Goal: Task Accomplishment & Management: Manage account settings

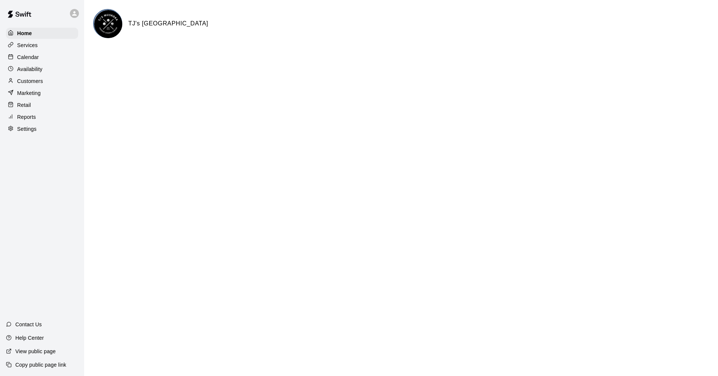
click at [49, 83] on div "Customers" at bounding box center [42, 81] width 72 height 11
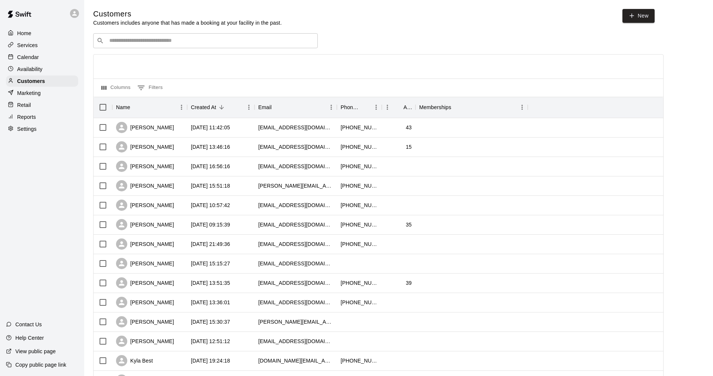
click at [48, 56] on div "Calendar" at bounding box center [42, 57] width 72 height 11
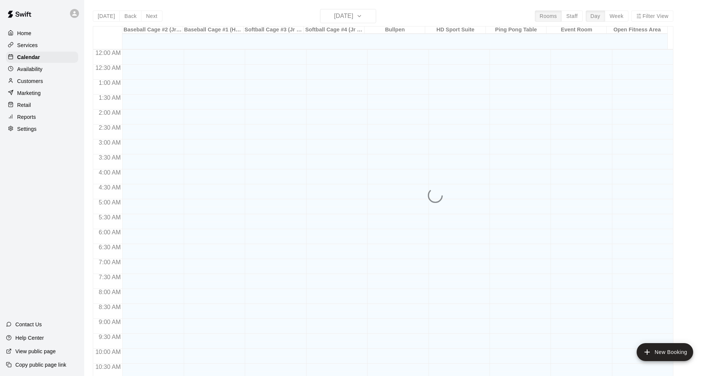
scroll to position [361, 0]
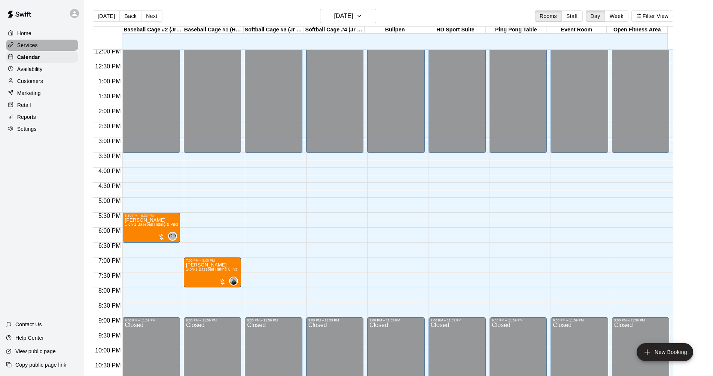
click at [41, 41] on div "Services" at bounding box center [42, 45] width 72 height 11
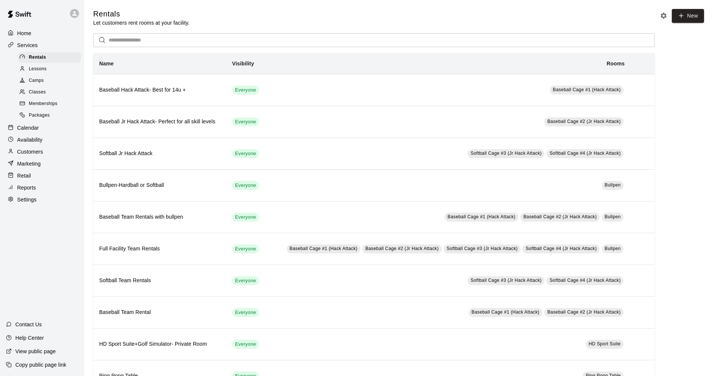
click at [30, 131] on p "Calendar" at bounding box center [28, 127] width 22 height 7
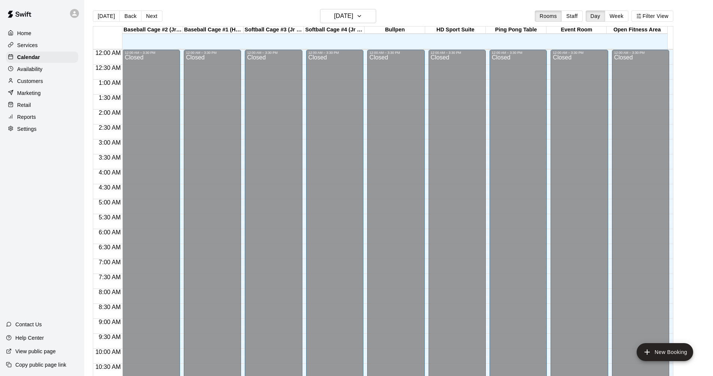
scroll to position [361, 0]
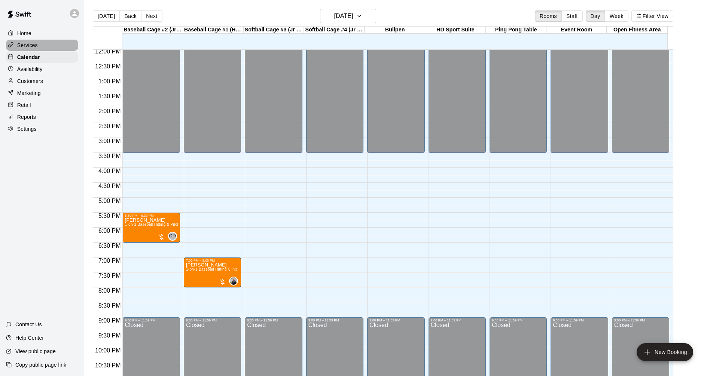
click at [51, 45] on div "Services" at bounding box center [42, 45] width 72 height 11
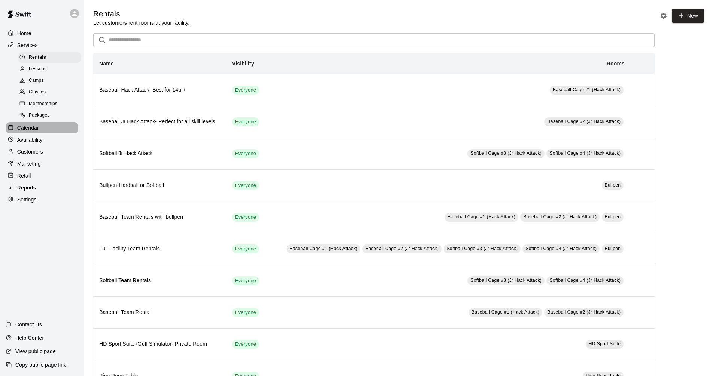
click at [48, 128] on div "Calendar" at bounding box center [42, 127] width 72 height 11
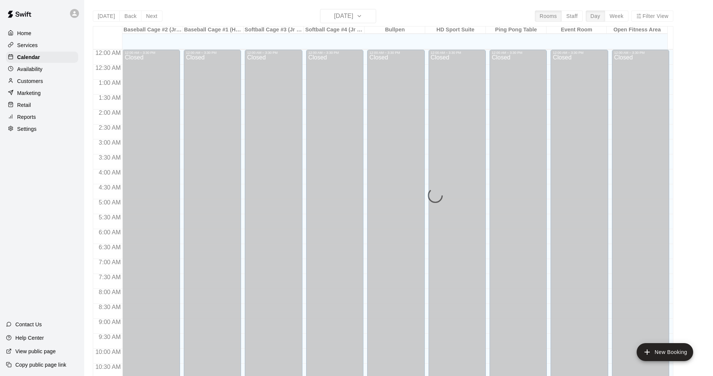
scroll to position [361, 0]
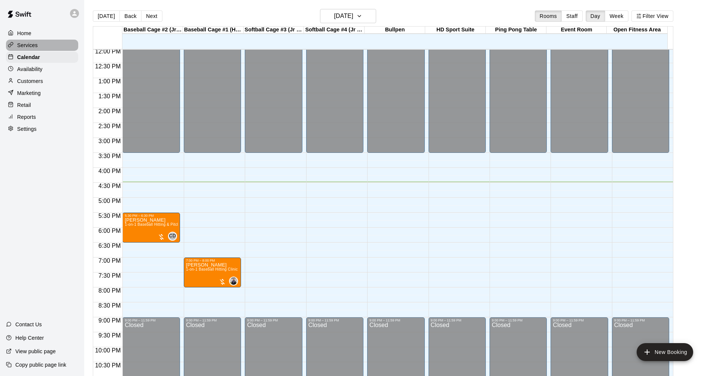
click at [26, 45] on p "Services" at bounding box center [27, 45] width 21 height 7
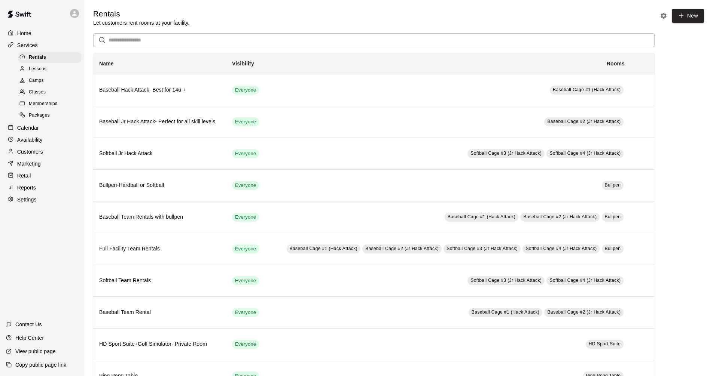
click at [56, 129] on div "Calendar" at bounding box center [42, 127] width 72 height 11
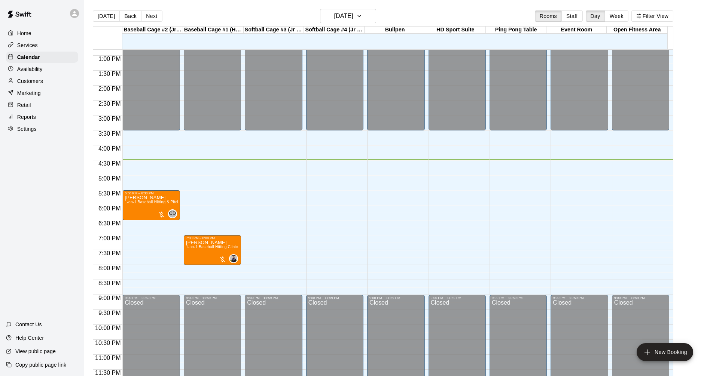
scroll to position [12, 0]
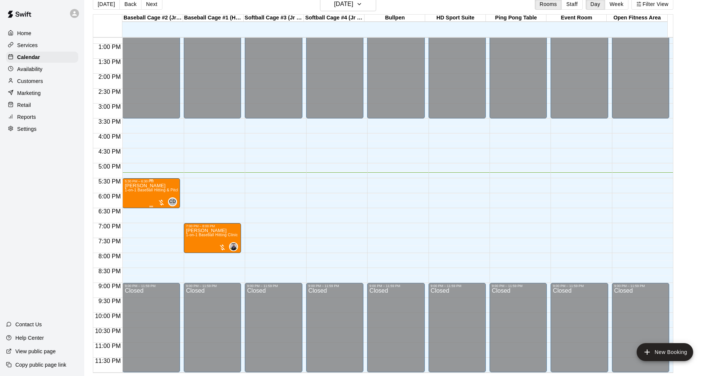
click at [163, 184] on div "[PERSON_NAME] 1-on-1 Baseball Hitting & Pitching Clinic" at bounding box center [151, 371] width 53 height 376
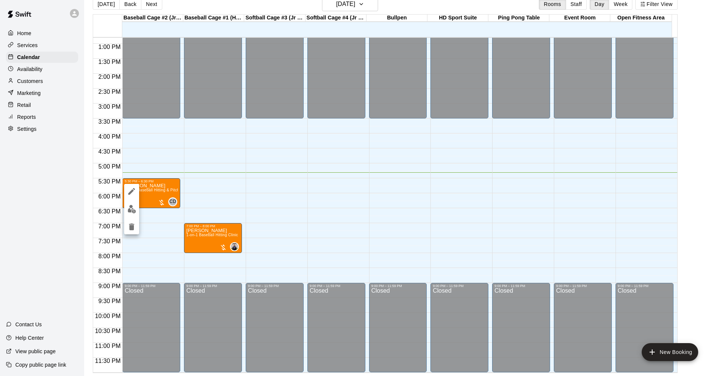
click at [130, 213] on img "edit" at bounding box center [132, 209] width 9 height 9
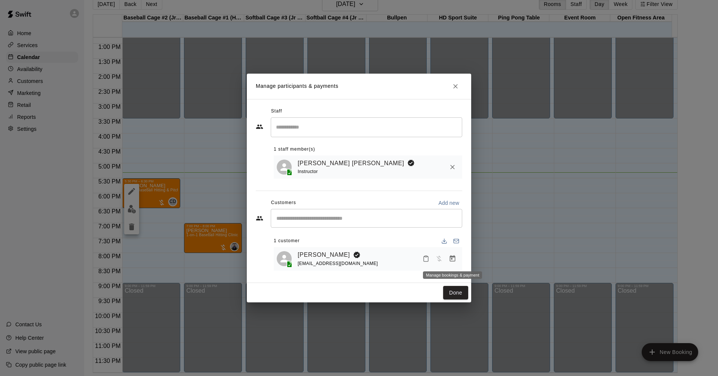
click at [342, 259] on icon "Manage bookings & payment" at bounding box center [453, 259] width 6 height 6
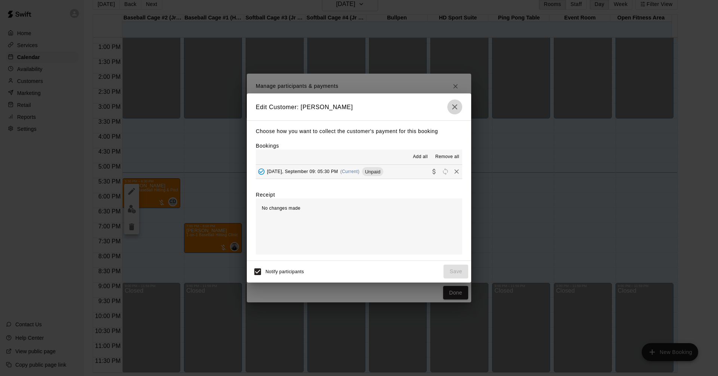
click at [342, 108] on icon "button" at bounding box center [454, 107] width 9 height 9
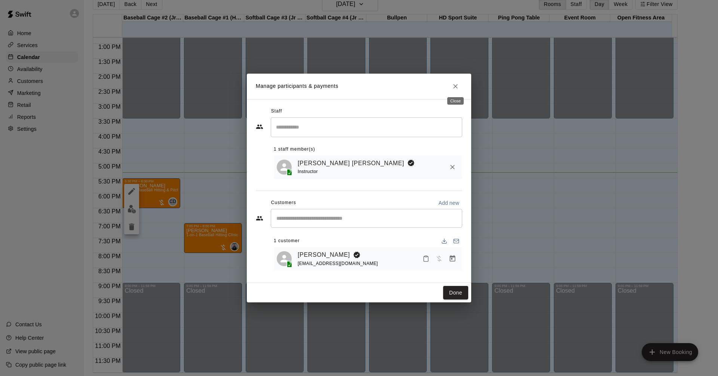
click at [342, 85] on icon "Close" at bounding box center [455, 86] width 7 height 7
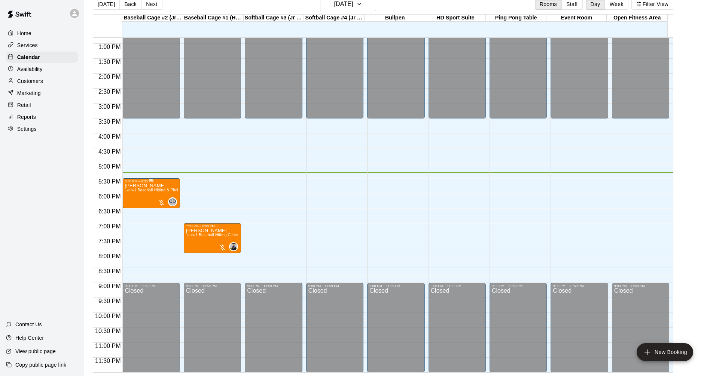
click at [145, 196] on div "[PERSON_NAME] 1-on-1 Baseball Hitting & Pitching Clinic" at bounding box center [151, 371] width 53 height 376
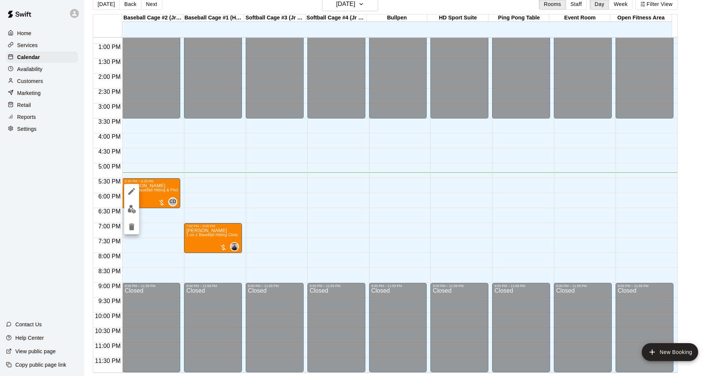
click at [131, 210] on img "edit" at bounding box center [132, 209] width 9 height 9
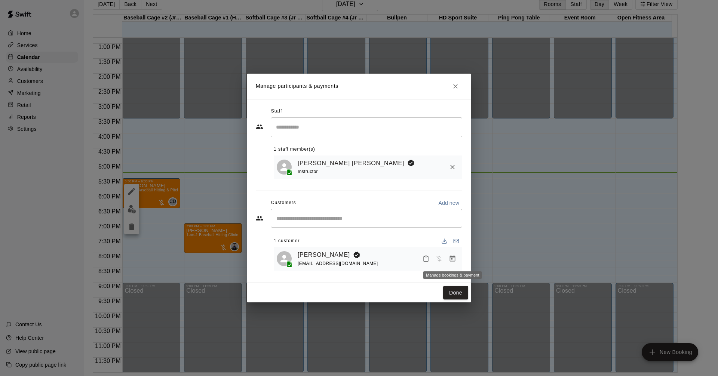
click at [342, 262] on button "Manage bookings & payment" at bounding box center [452, 258] width 13 height 13
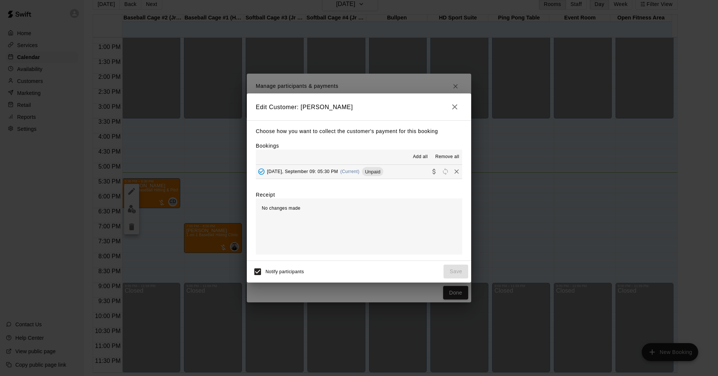
click at [342, 166] on button "[DATE], September 09: 05:30 PM (Current) Unpaid" at bounding box center [359, 172] width 207 height 14
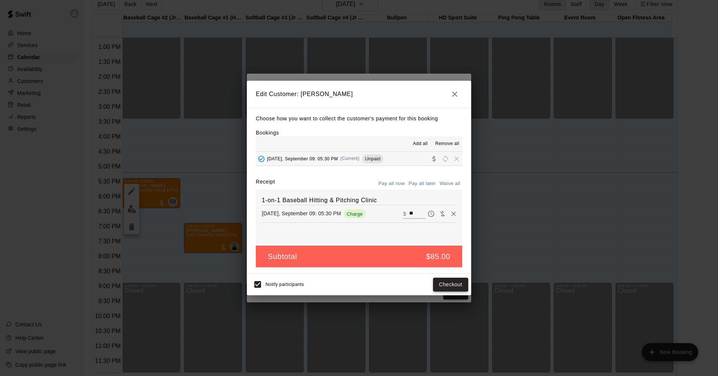
click at [342, 285] on button "Checkout" at bounding box center [450, 285] width 35 height 14
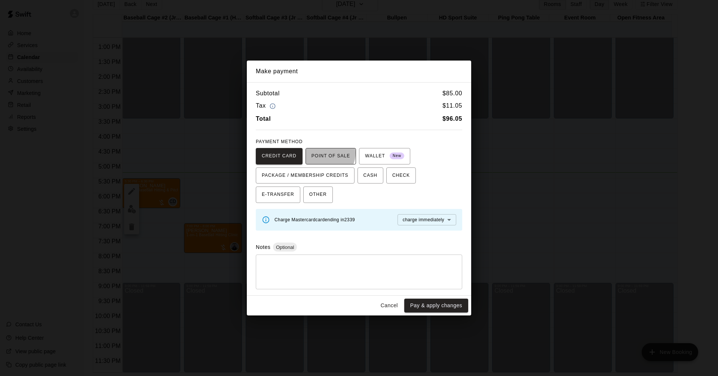
click at [322, 153] on span "POINT OF SALE" at bounding box center [331, 156] width 39 height 12
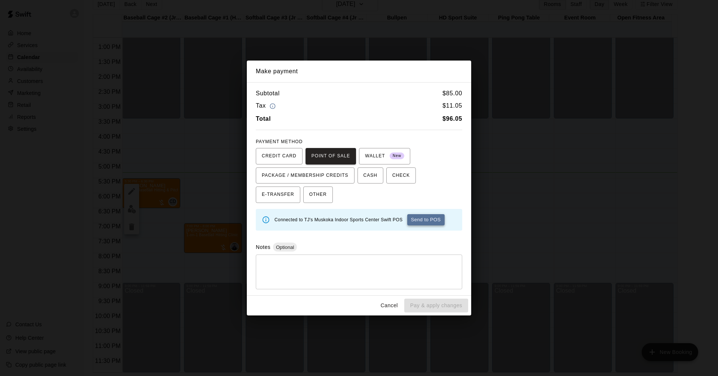
click at [342, 219] on button "Send to POS" at bounding box center [425, 219] width 37 height 11
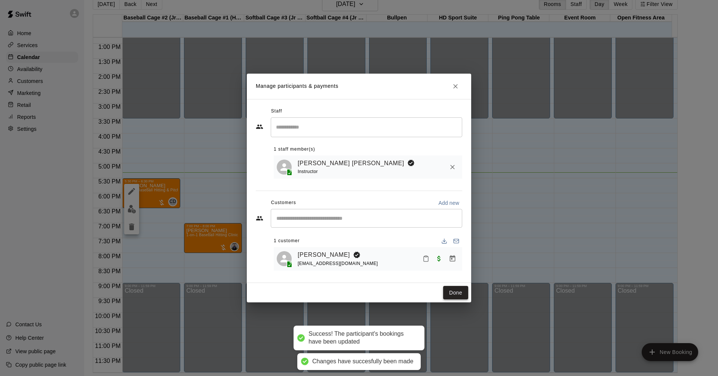
click at [342, 293] on button "Done" at bounding box center [455, 293] width 25 height 14
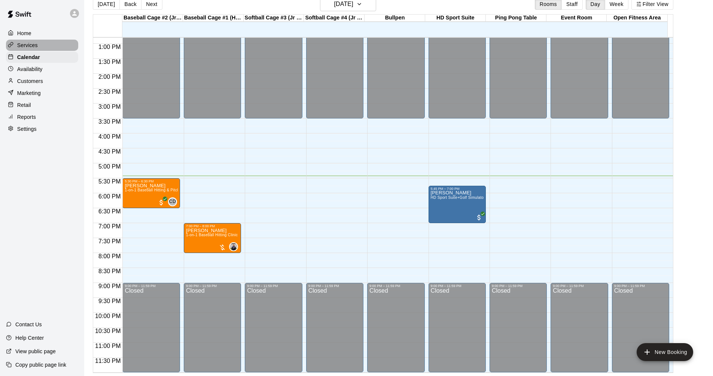
click at [35, 48] on p "Services" at bounding box center [27, 45] width 21 height 7
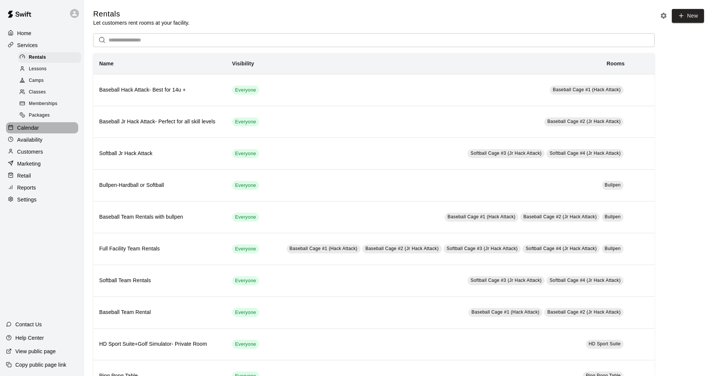
click at [48, 134] on div "Calendar" at bounding box center [42, 127] width 72 height 11
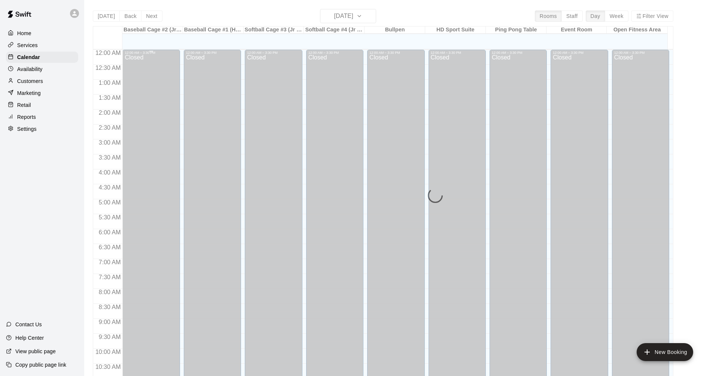
scroll to position [361, 0]
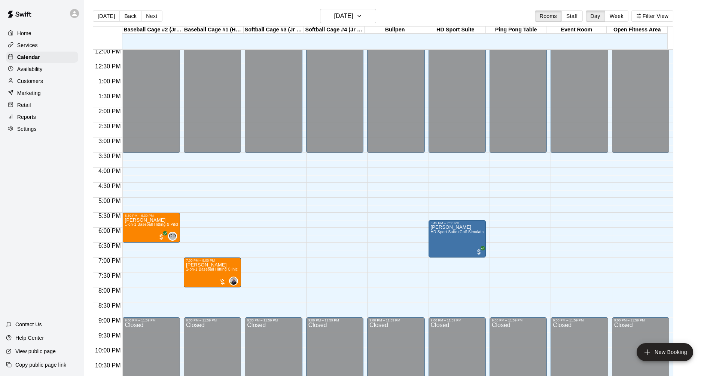
click at [57, 48] on div "Services" at bounding box center [42, 45] width 72 height 11
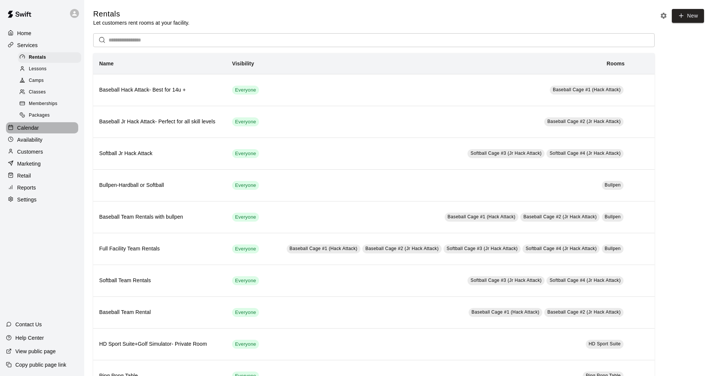
click at [47, 130] on div "Calendar" at bounding box center [42, 127] width 72 height 11
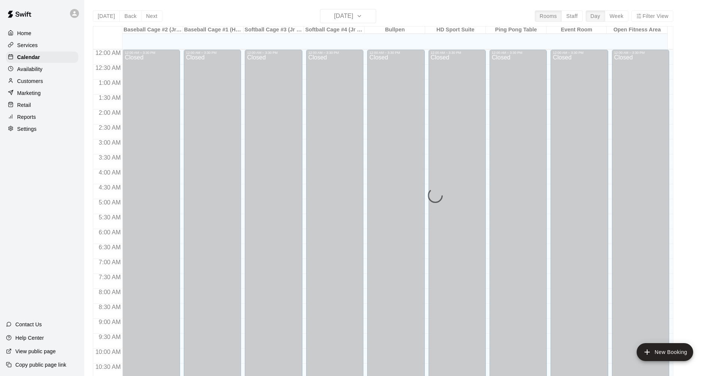
scroll to position [361, 0]
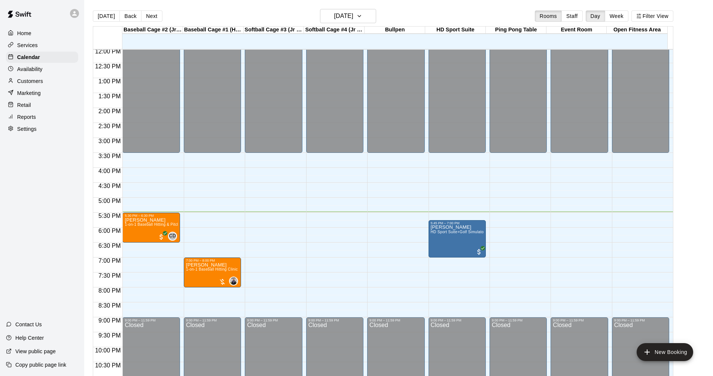
click at [46, 48] on div "Services" at bounding box center [42, 45] width 72 height 11
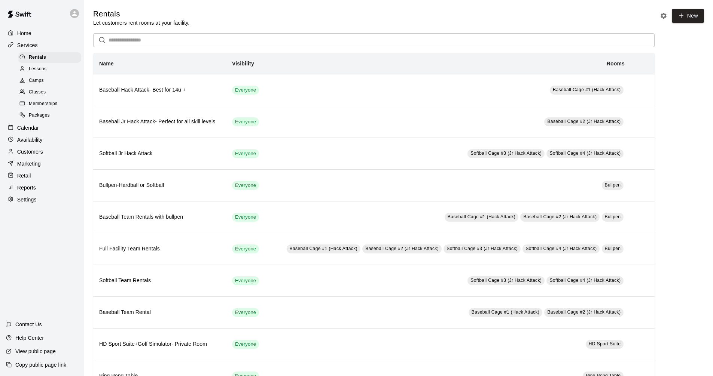
click at [46, 134] on div "Calendar" at bounding box center [42, 127] width 72 height 11
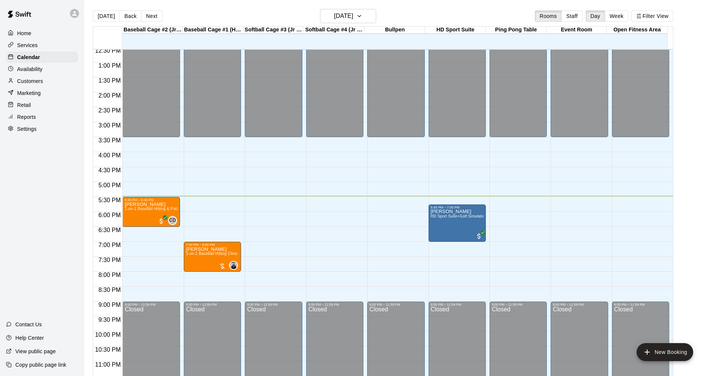
scroll to position [384, 0]
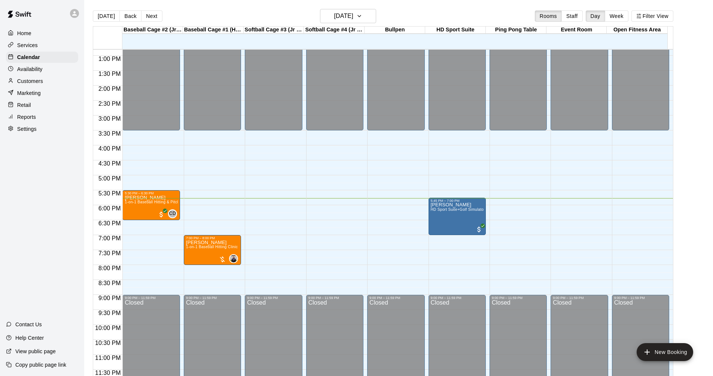
click at [45, 42] on div "Services" at bounding box center [42, 45] width 72 height 11
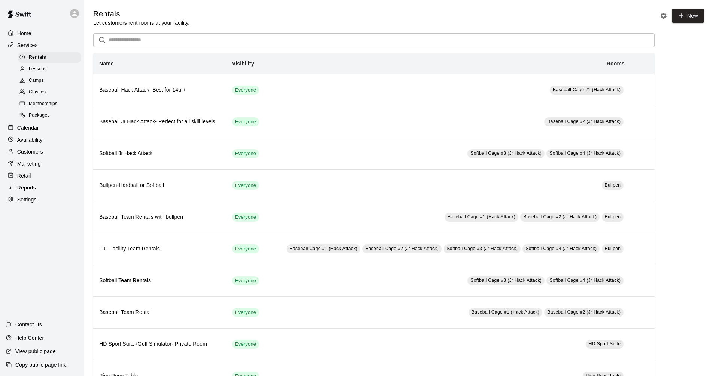
click at [43, 132] on div "Calendar" at bounding box center [42, 127] width 72 height 11
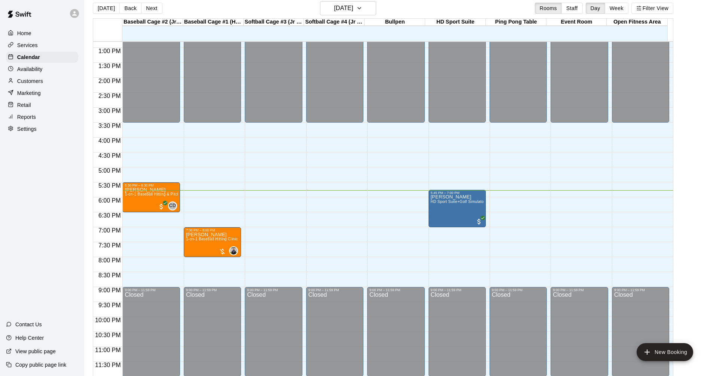
scroll to position [12, 0]
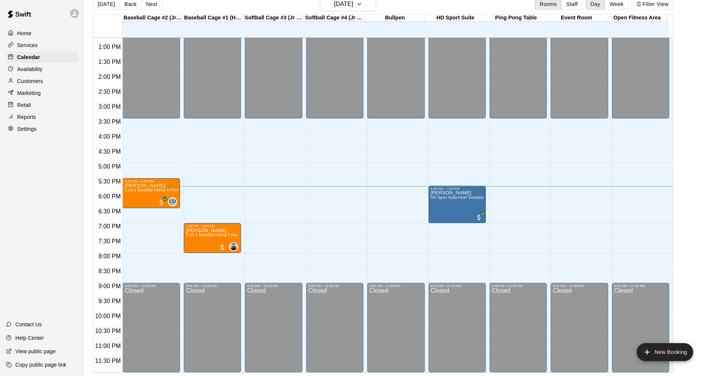
click at [342, 49] on main "[DATE] Back [DATE][DATE] Rooms Staff Day Week Filter View Baseball Cage #2 (Jr …" at bounding box center [398, 185] width 623 height 376
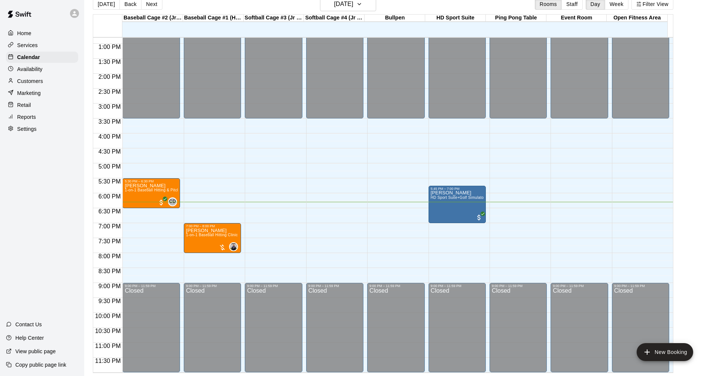
click at [49, 42] on div "Services" at bounding box center [42, 45] width 72 height 11
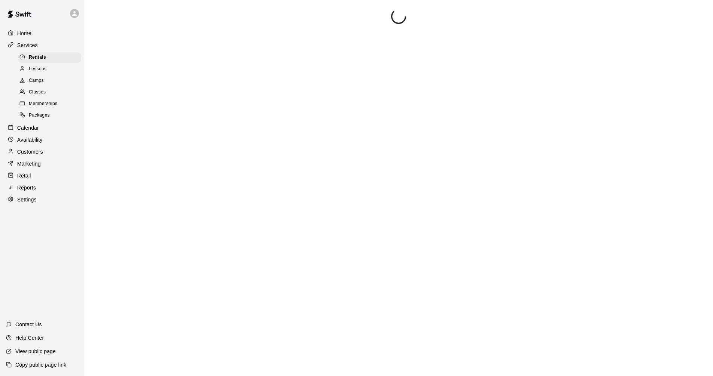
click at [43, 132] on div "Calendar" at bounding box center [42, 127] width 72 height 11
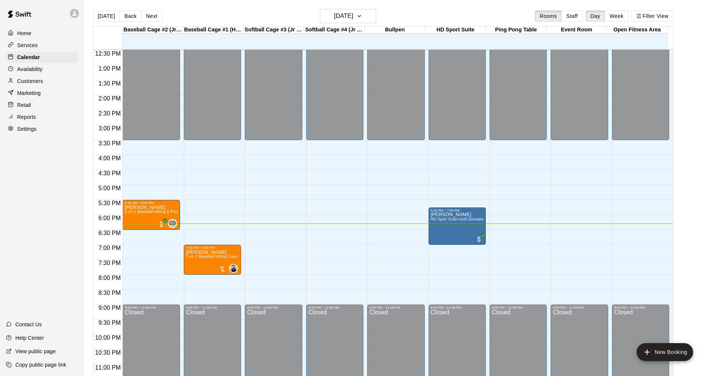
scroll to position [384, 0]
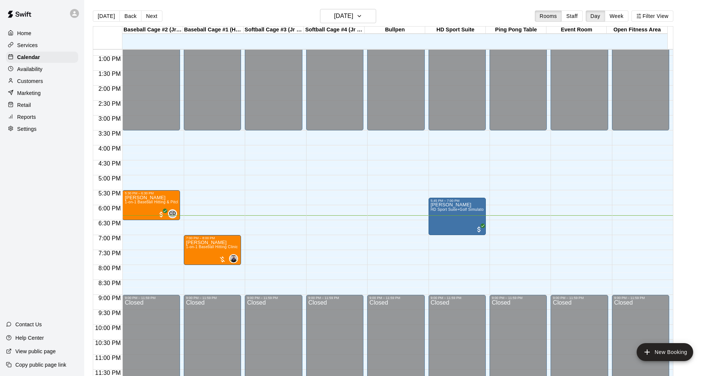
click at [30, 42] on p "Services" at bounding box center [27, 45] width 21 height 7
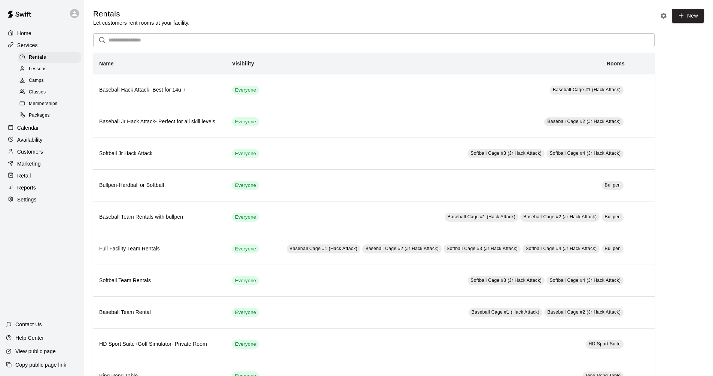
click at [37, 132] on p "Calendar" at bounding box center [28, 127] width 22 height 7
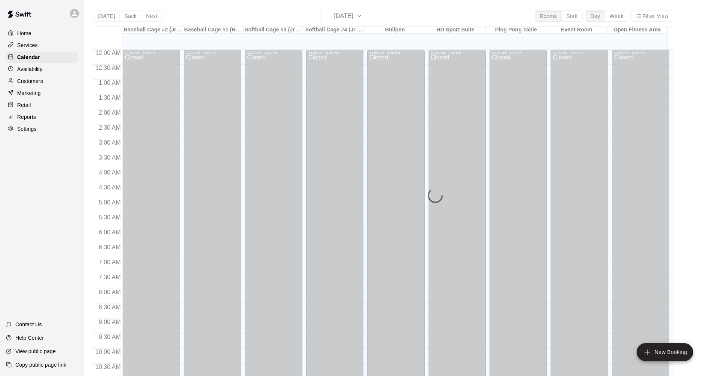
scroll to position [361, 0]
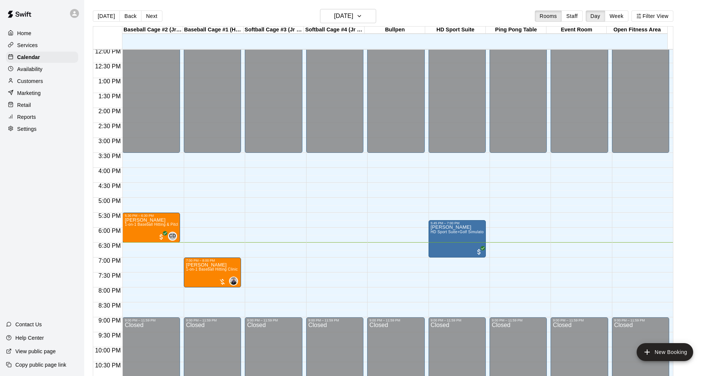
click at [46, 45] on div "Services" at bounding box center [42, 45] width 72 height 11
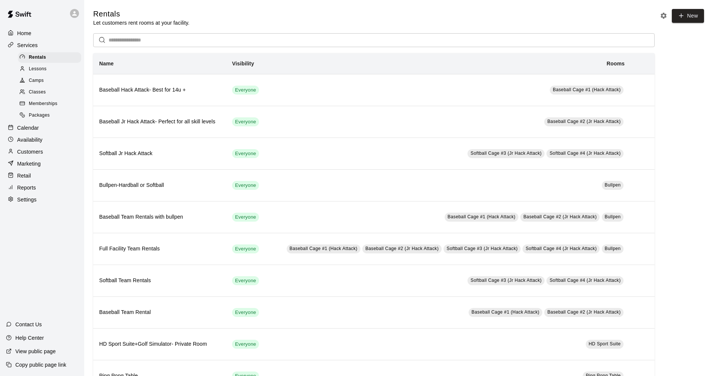
click at [41, 134] on div "Calendar" at bounding box center [42, 127] width 72 height 11
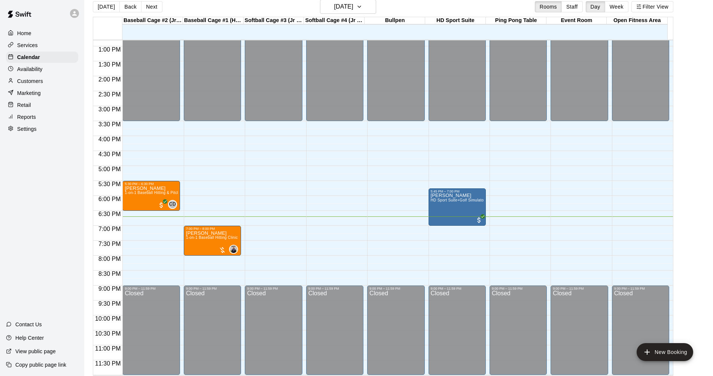
scroll to position [12, 0]
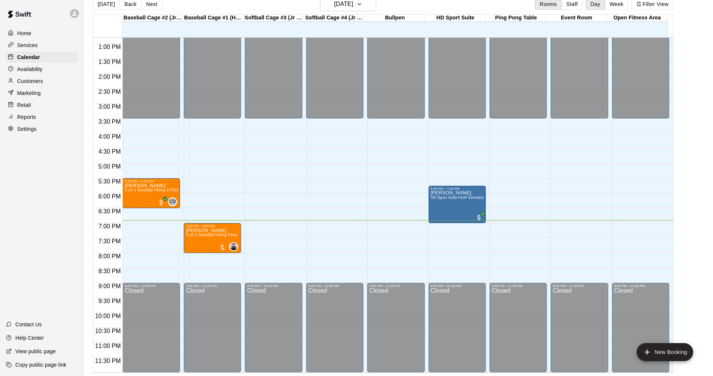
click at [50, 46] on div "Services" at bounding box center [42, 45] width 72 height 11
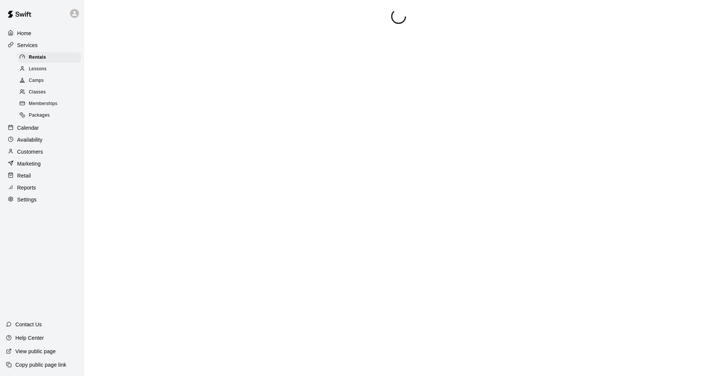
click at [55, 127] on div "Calendar" at bounding box center [42, 127] width 72 height 11
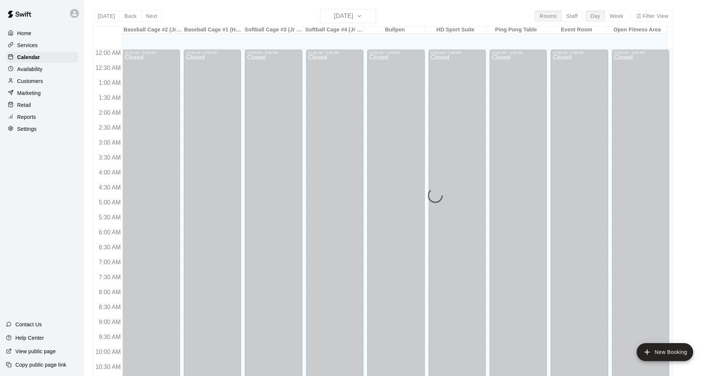
scroll to position [361, 0]
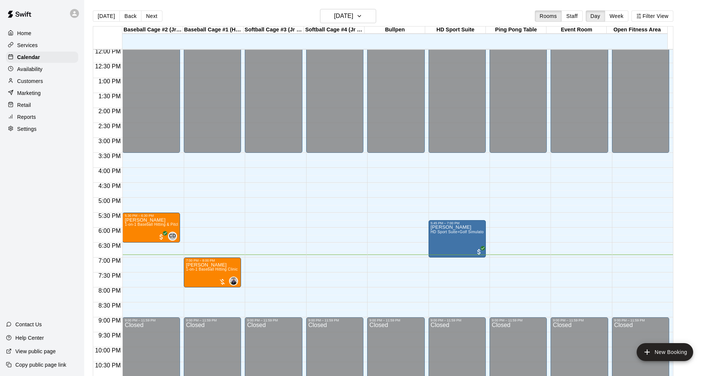
click at [44, 46] on div "Services" at bounding box center [42, 45] width 72 height 11
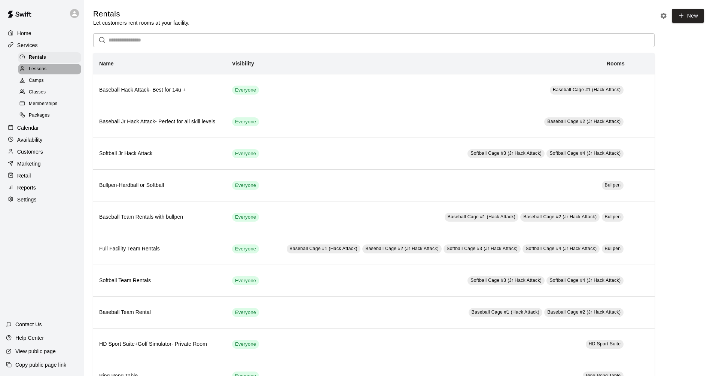
click at [67, 70] on div "Lessons" at bounding box center [49, 69] width 63 height 10
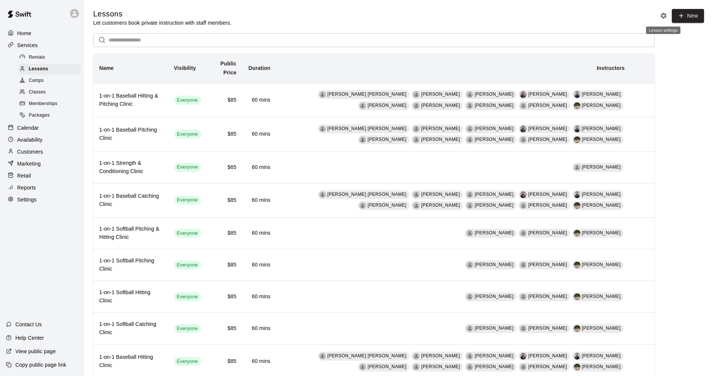
click at [342, 13] on icon "Lesson settings" at bounding box center [663, 15] width 7 height 7
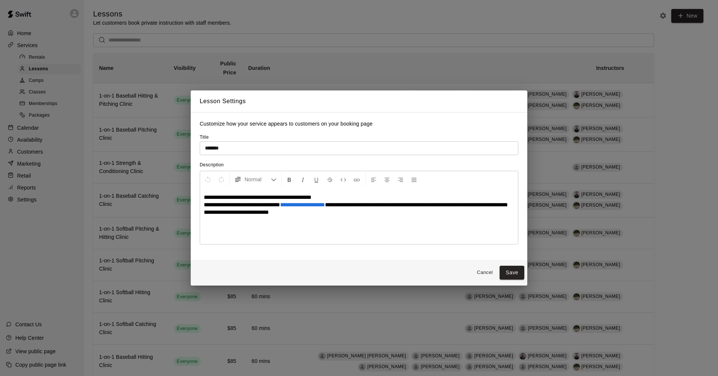
click at [342, 275] on button "Cancel" at bounding box center [485, 273] width 24 height 12
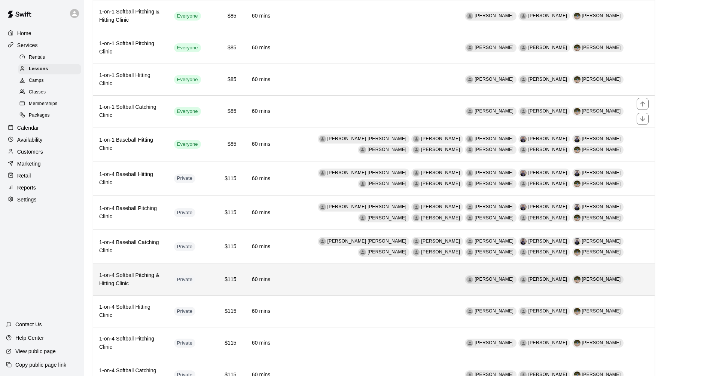
scroll to position [224, 0]
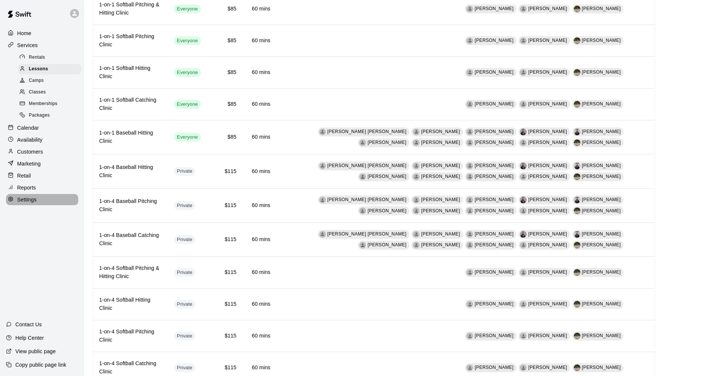
click at [41, 205] on div "Settings" at bounding box center [42, 199] width 72 height 11
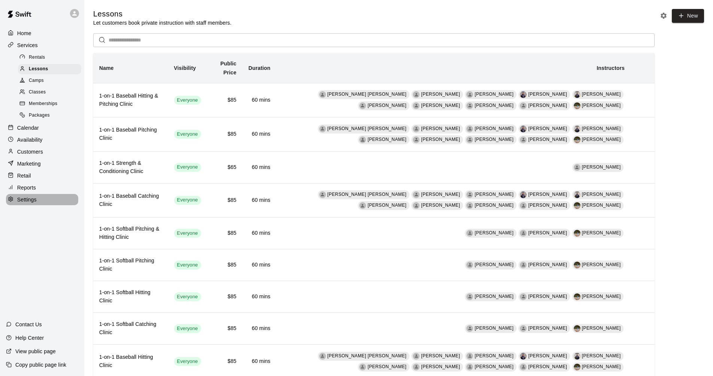
select select "**"
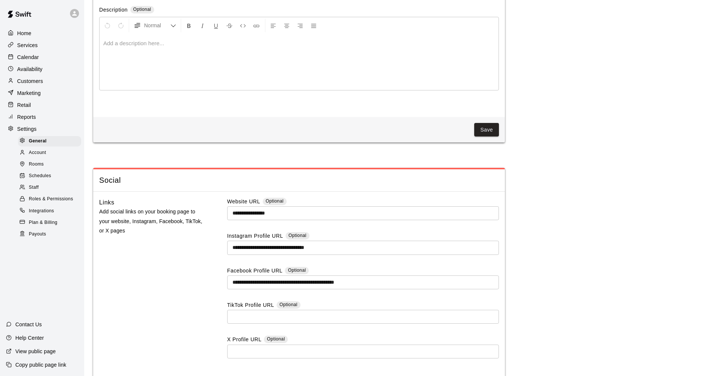
scroll to position [1910, 0]
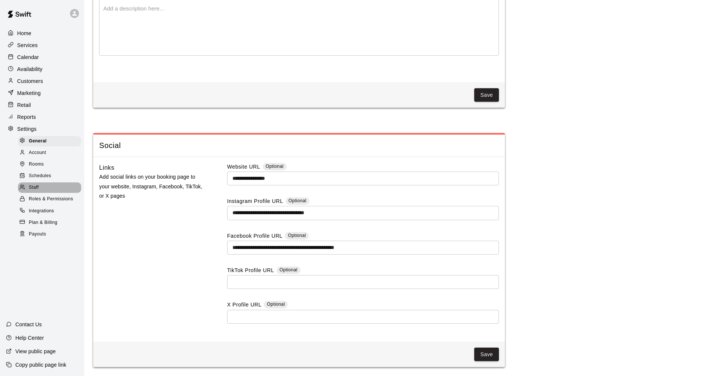
click at [52, 190] on div "Staff" at bounding box center [49, 188] width 63 height 10
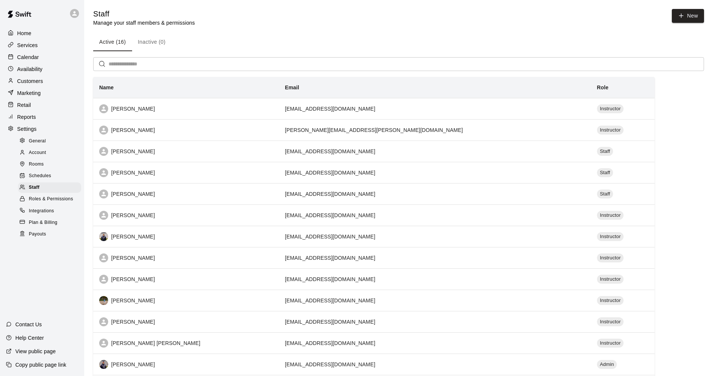
click at [44, 168] on div "Rooms" at bounding box center [49, 164] width 63 height 10
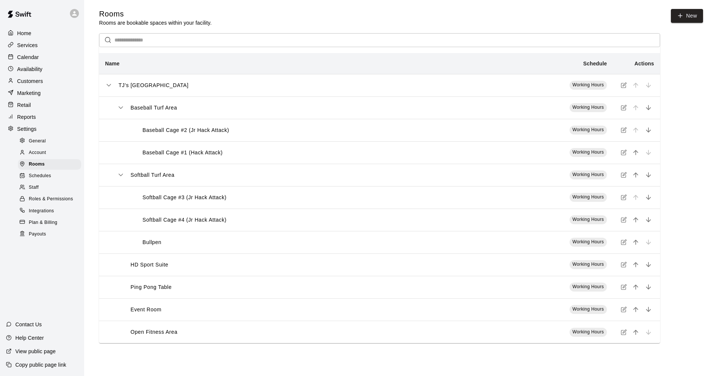
click at [51, 46] on div "Services" at bounding box center [42, 45] width 72 height 11
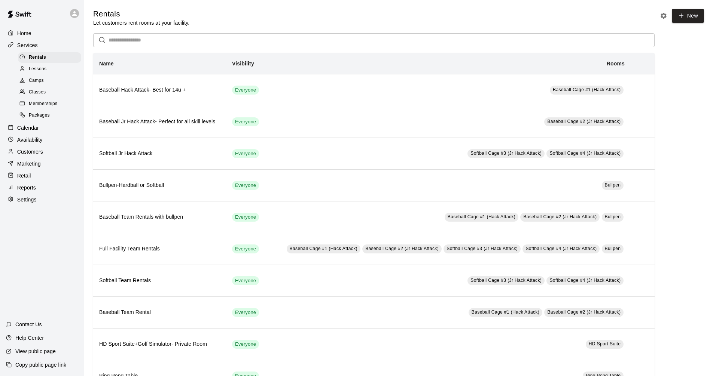
click at [54, 68] on div "Lessons" at bounding box center [49, 69] width 63 height 10
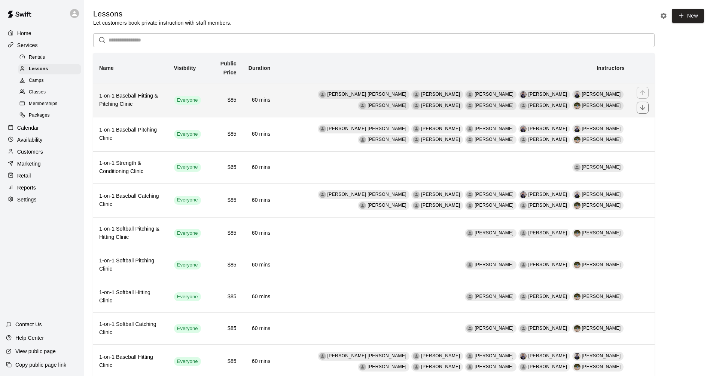
click at [156, 102] on h6 "1-on-1 Baseball Hitting & Pitching Clinic" at bounding box center [130, 100] width 63 height 16
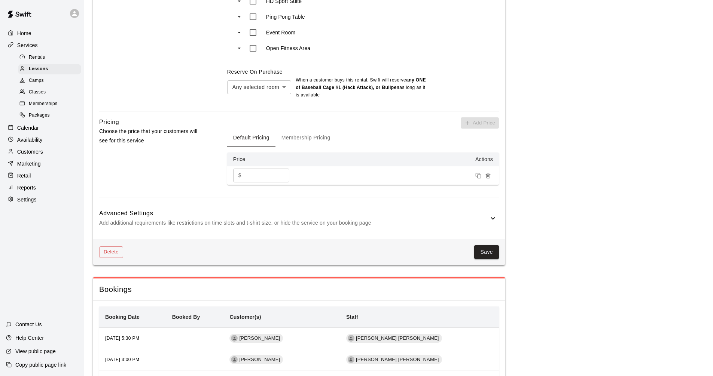
scroll to position [627, 0]
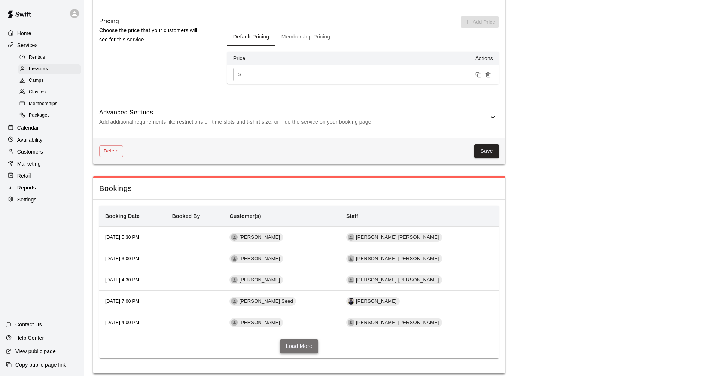
click at [290, 340] on button "Load More" at bounding box center [299, 347] width 39 height 14
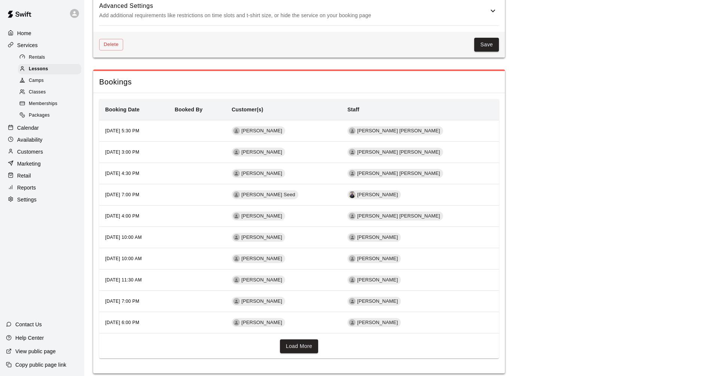
scroll to position [472, 0]
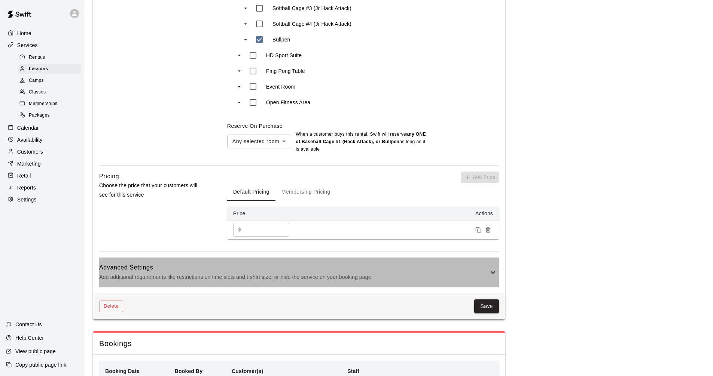
click at [342, 263] on h6 "Advanced Settings" at bounding box center [293, 268] width 389 height 10
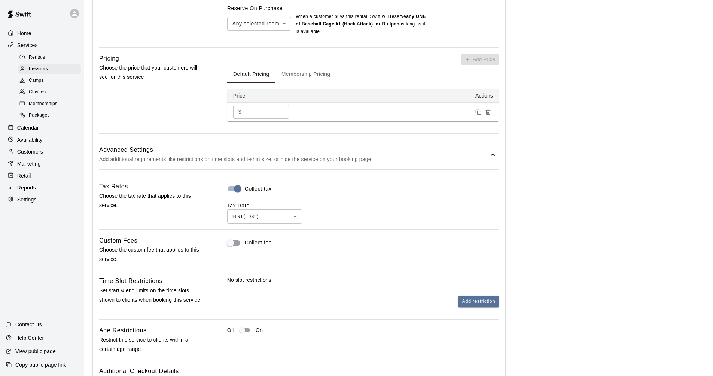
scroll to position [584, 0]
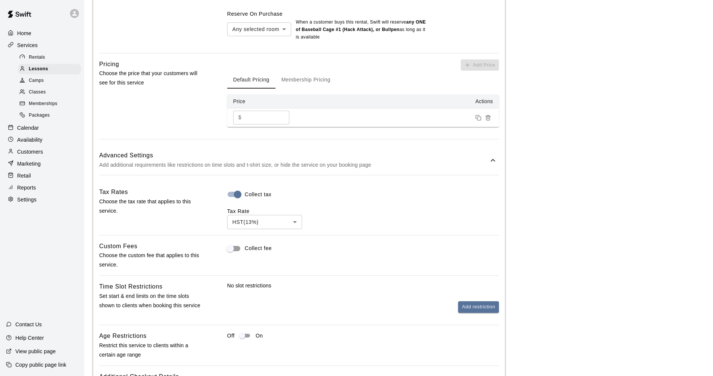
click at [342, 166] on div "**********" at bounding box center [398, 122] width 623 height 1395
click at [58, 131] on div "Calendar" at bounding box center [42, 127] width 72 height 11
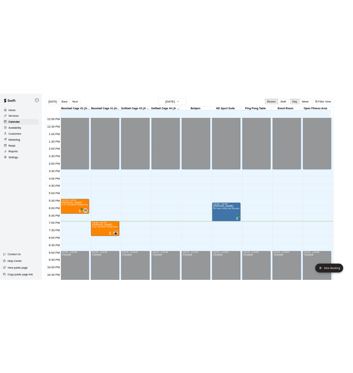
scroll to position [384, 0]
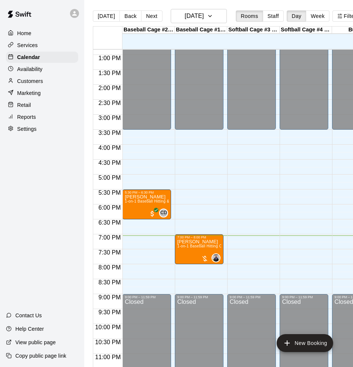
click at [57, 43] on div "Services" at bounding box center [42, 45] width 72 height 11
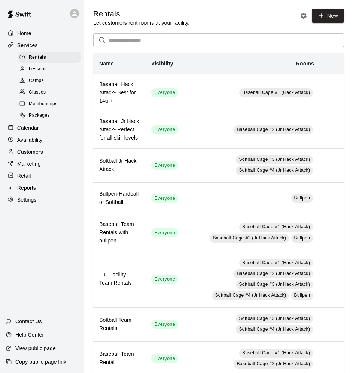
click at [52, 70] on div "Lessons" at bounding box center [49, 69] width 63 height 10
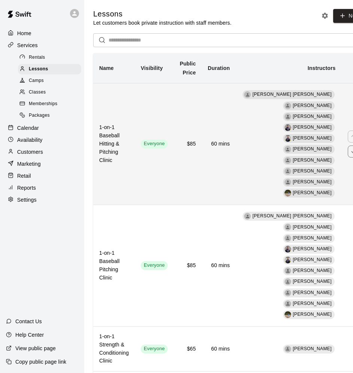
click at [149, 98] on td "Everyone" at bounding box center [154, 144] width 39 height 122
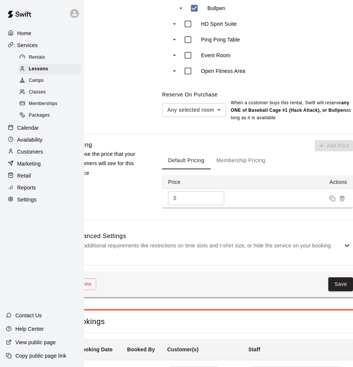
scroll to position [636, 27]
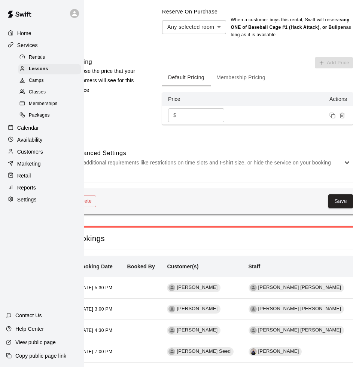
click at [158, 158] on p "Add additional requirements like restrictions on time slots and t-shirt size, o…" at bounding box center [207, 167] width 270 height 19
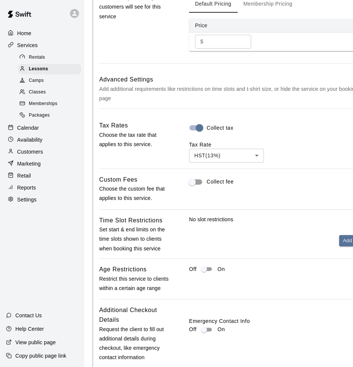
scroll to position [711, 0]
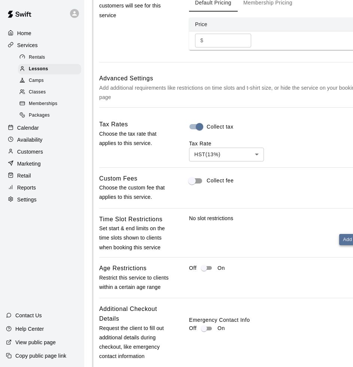
click at [342, 234] on button "Add restriction" at bounding box center [359, 240] width 41 height 12
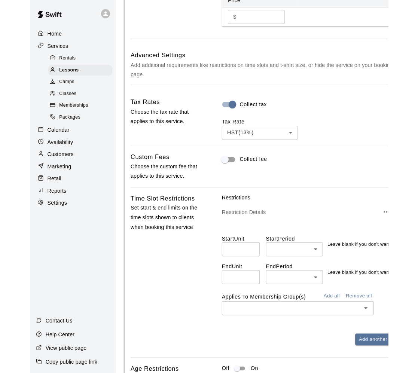
scroll to position [748, 0]
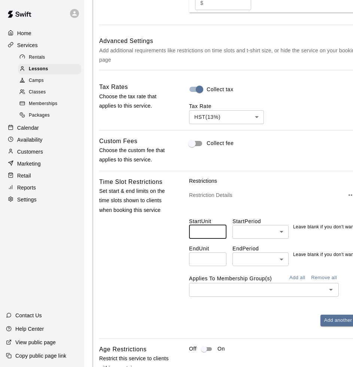
click at [209, 225] on input "number" at bounding box center [207, 232] width 37 height 14
type input "**"
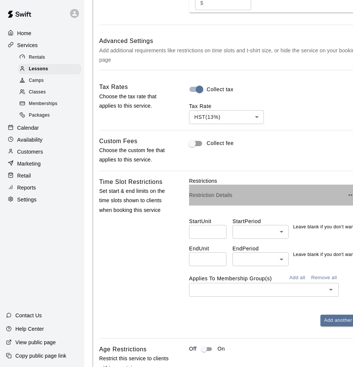
click at [289, 185] on div "Restriction Details" at bounding box center [284, 195] width 191 height 21
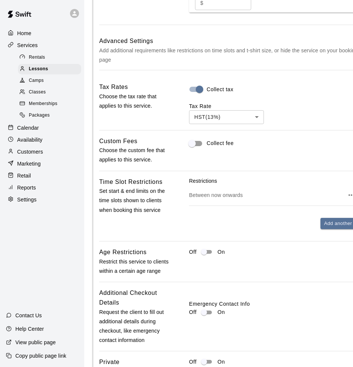
click at [268, 192] on p "Between now onwards" at bounding box center [266, 195] width 155 height 7
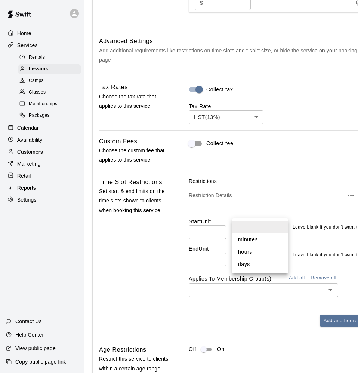
click at [262, 210] on body "**********" at bounding box center [179, 55] width 358 height 1606
click at [247, 250] on li "hours" at bounding box center [260, 252] width 56 height 12
type input "*****"
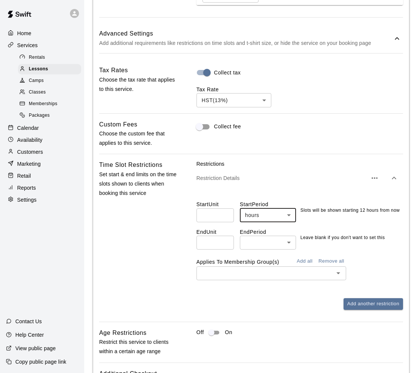
click at [342, 222] on div "End Unit ​ End Period ​ ​ Leave blank if you don't want to set this" at bounding box center [299, 235] width 207 height 27
click at [155, 283] on div "Time Slot Restrictions Set start & end limits on the time slots shown to client…" at bounding box center [138, 240] width 79 height 161
click at [304, 256] on button "Add all" at bounding box center [305, 262] width 24 height 12
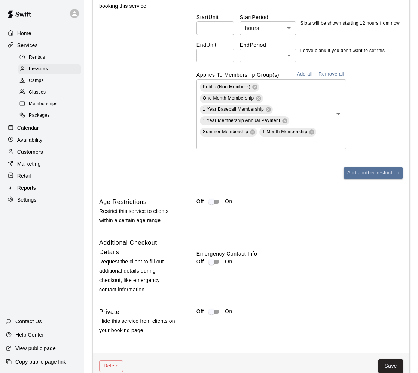
scroll to position [1048, 0]
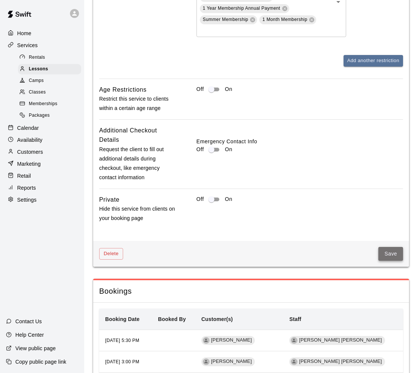
click at [342, 247] on button "Save" at bounding box center [390, 254] width 25 height 14
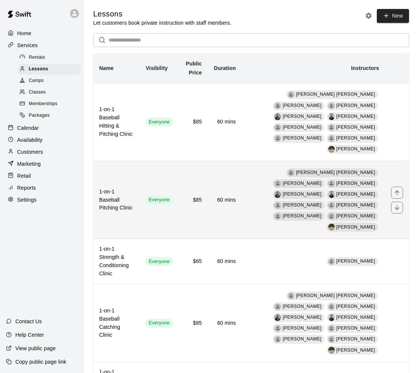
click at [132, 172] on th "1-on-1 Baseball Pitching Clinic" at bounding box center [116, 200] width 46 height 78
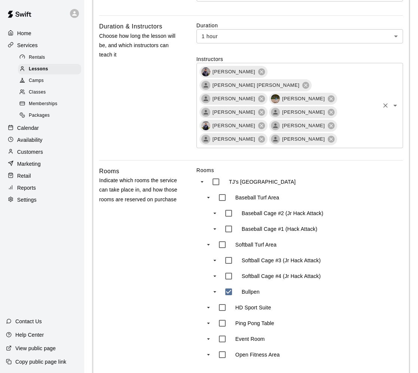
scroll to position [545, 0]
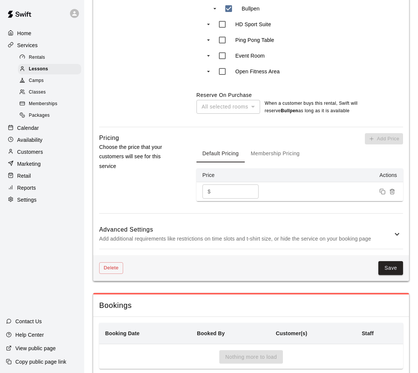
click at [342, 234] on p "Add additional requirements like restrictions on time slots and t-shirt size, o…" at bounding box center [245, 238] width 293 height 9
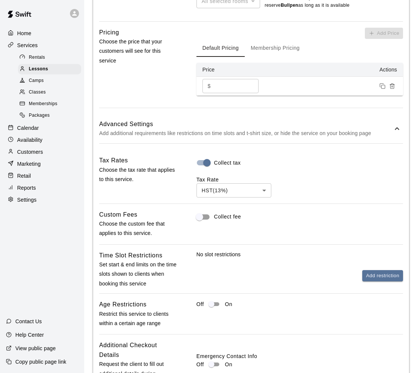
scroll to position [770, 0]
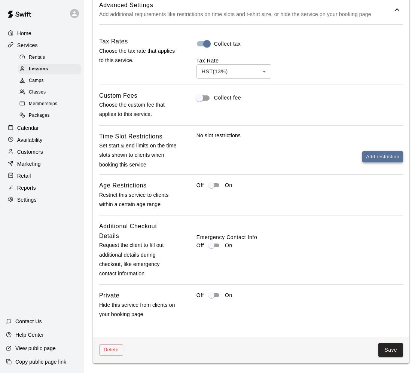
click at [342, 151] on button "Add restriction" at bounding box center [382, 157] width 41 height 12
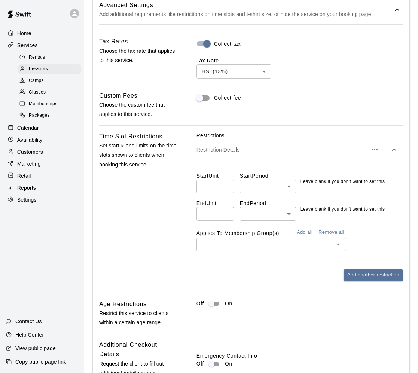
click at [220, 180] on input "number" at bounding box center [214, 187] width 37 height 14
type input "**"
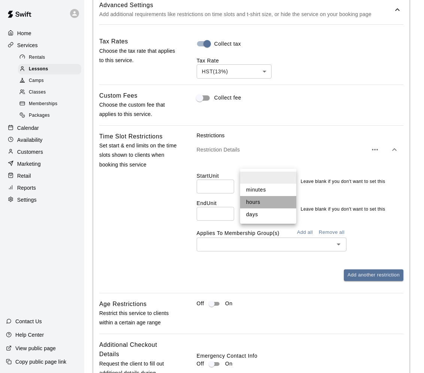
click at [271, 204] on li "hours" at bounding box center [268, 202] width 56 height 12
type input "*****"
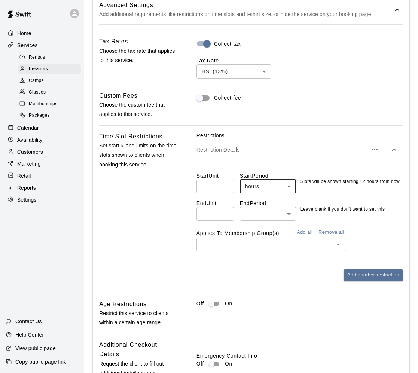
click at [303, 227] on button "Add all" at bounding box center [305, 233] width 24 height 12
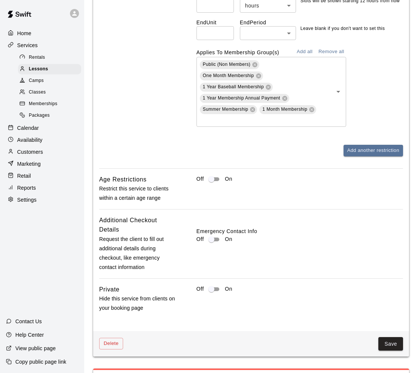
scroll to position [1027, 0]
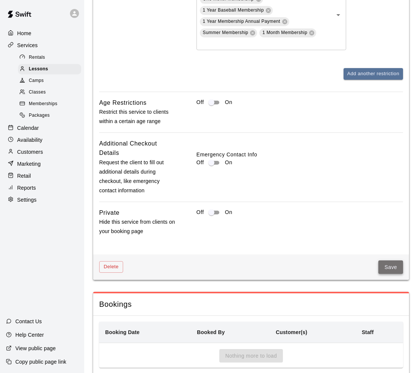
click at [342, 260] on button "Save" at bounding box center [390, 267] width 25 height 14
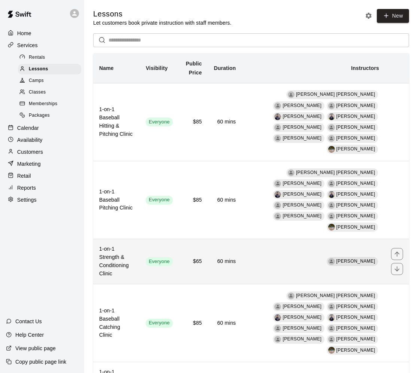
click at [127, 245] on h6 "1-on-1 Strength & Conditioning Clinic" at bounding box center [116, 261] width 34 height 33
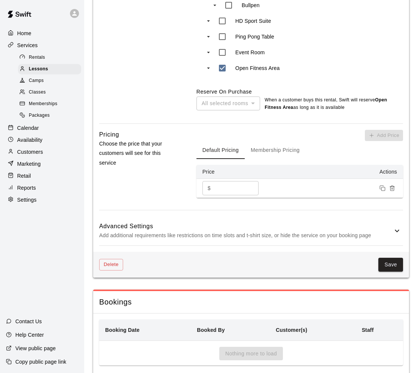
scroll to position [490, 0]
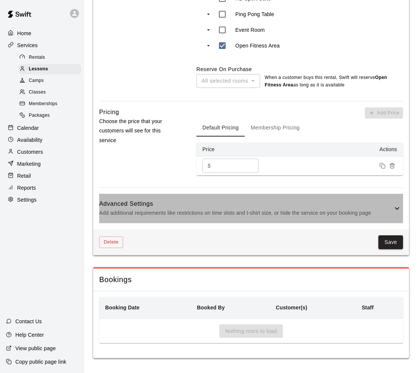
click at [158, 209] on p "Add additional requirements like restrictions on time slots and t-shirt size, o…" at bounding box center [245, 212] width 293 height 9
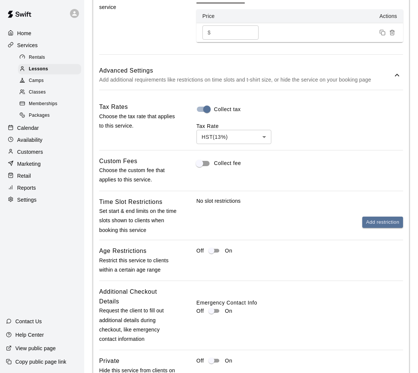
scroll to position [752, 0]
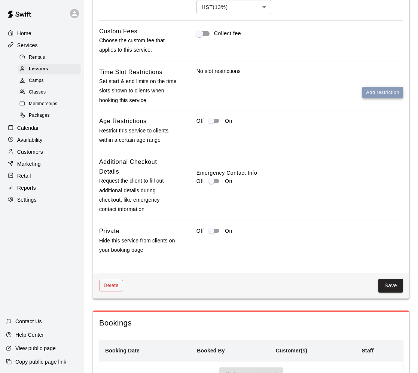
click at [342, 97] on button "Add restriction" at bounding box center [382, 93] width 41 height 12
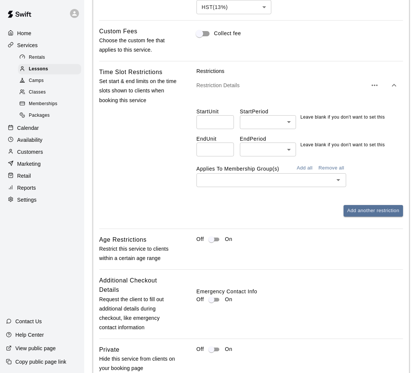
click at [230, 129] on input "number" at bounding box center [214, 122] width 37 height 14
type input "**"
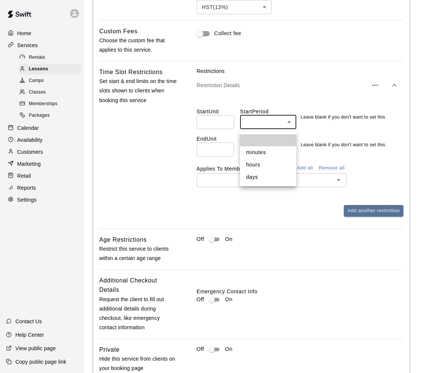
click at [267, 164] on li "hours" at bounding box center [268, 165] width 56 height 12
type input "*****"
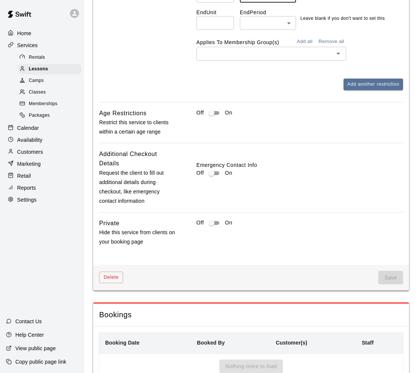
click at [306, 43] on button "Add all" at bounding box center [305, 42] width 24 height 12
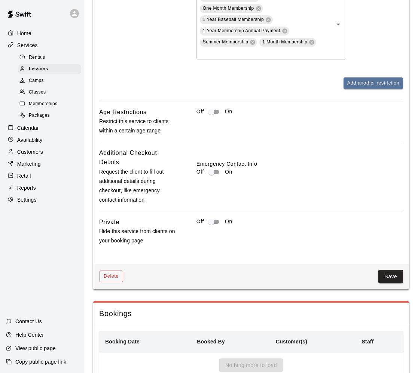
scroll to position [972, 0]
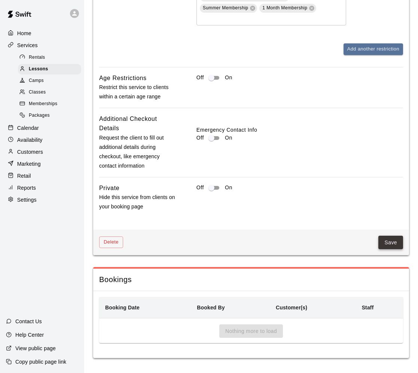
click at [342, 241] on button "Save" at bounding box center [390, 243] width 25 height 14
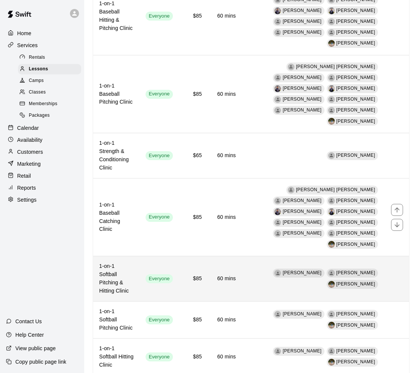
scroll to position [150, 0]
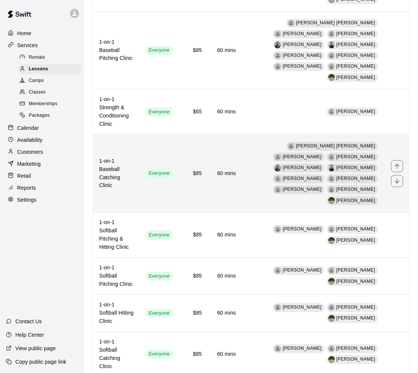
click at [134, 157] on h6 "1-on-1 Baseball Catching Clinic" at bounding box center [116, 173] width 34 height 33
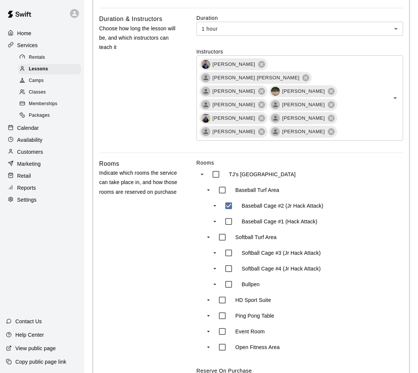
scroll to position [561, 0]
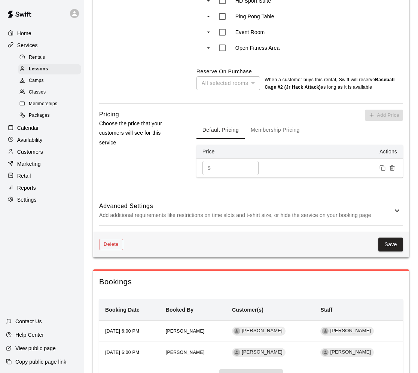
click at [173, 201] on h6 "Advanced Settings" at bounding box center [245, 206] width 293 height 10
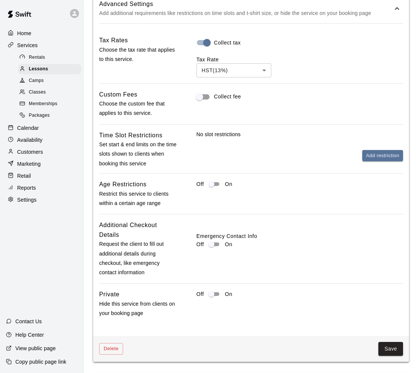
scroll to position [850, 0]
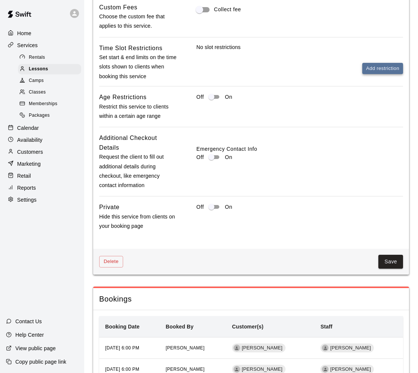
click at [342, 63] on button "Add restriction" at bounding box center [382, 69] width 41 height 12
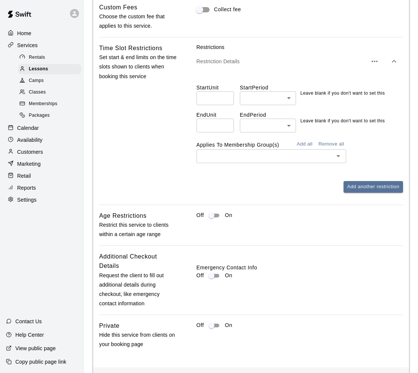
click at [204, 91] on input "number" at bounding box center [214, 98] width 37 height 14
type input "**"
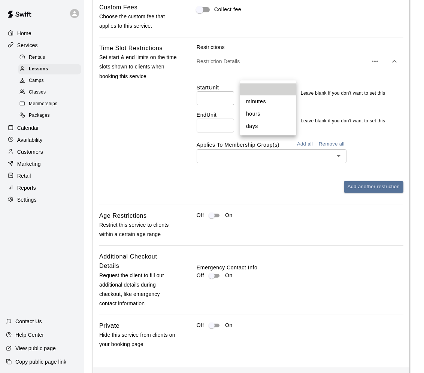
click at [264, 112] on li "hours" at bounding box center [268, 114] width 56 height 12
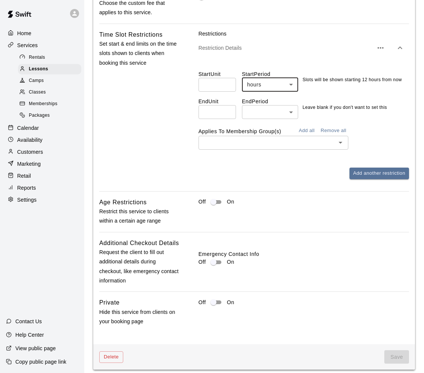
type input "*****"
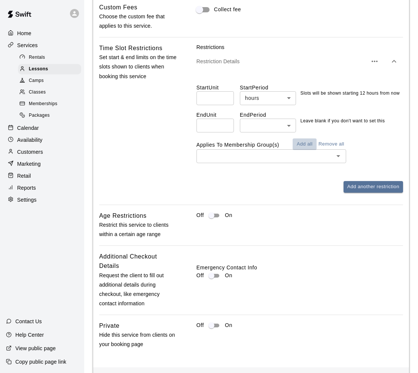
click at [299, 138] on button "Add all" at bounding box center [305, 144] width 24 height 12
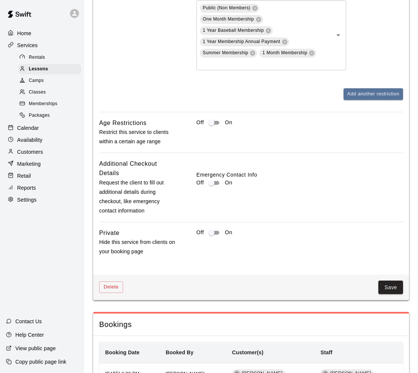
scroll to position [1062, 0]
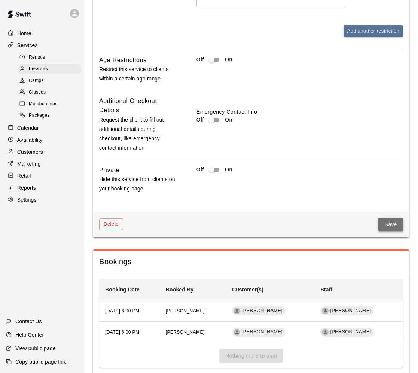
click at [342, 218] on button "Save" at bounding box center [390, 225] width 25 height 14
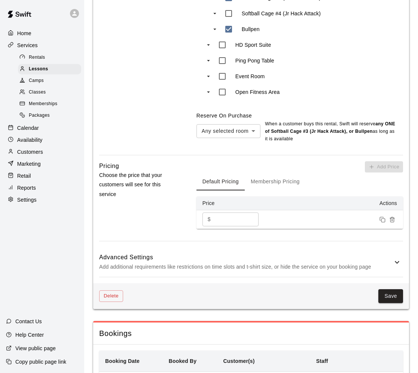
scroll to position [554, 0]
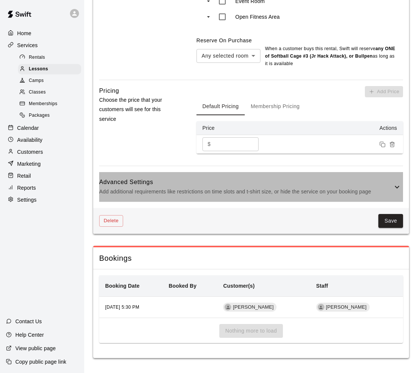
click at [192, 182] on h6 "Advanced Settings" at bounding box center [245, 182] width 293 height 10
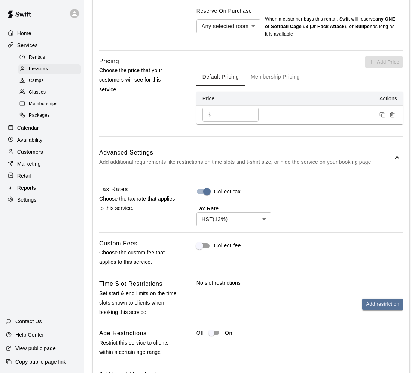
scroll to position [816, 0]
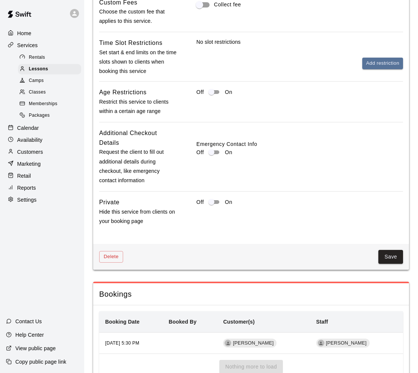
click at [342, 66] on div "No slot restrictions Add restriction" at bounding box center [299, 53] width 207 height 31
click at [342, 69] on button "Add restriction" at bounding box center [382, 64] width 41 height 12
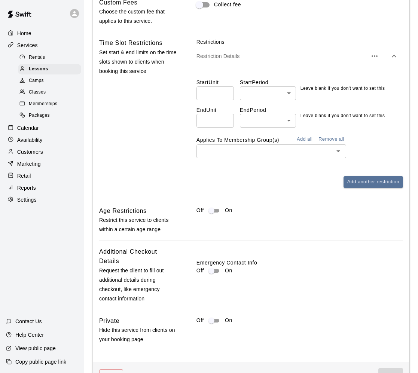
click at [212, 100] on input "number" at bounding box center [214, 93] width 37 height 14
type input "**"
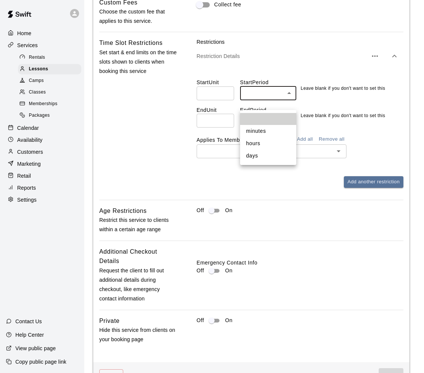
click at [276, 146] on li "hours" at bounding box center [268, 143] width 56 height 12
type input "*****"
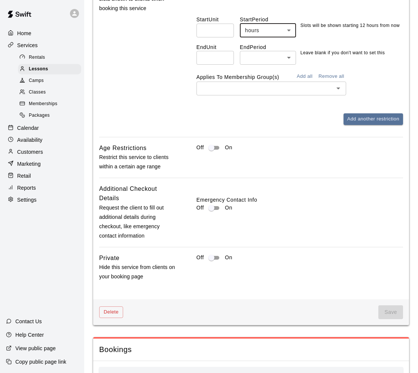
scroll to position [756, 0]
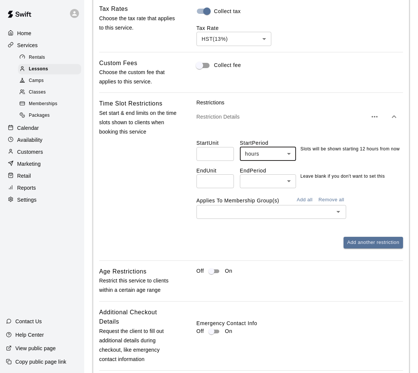
click at [304, 206] on button "Add all" at bounding box center [305, 200] width 24 height 12
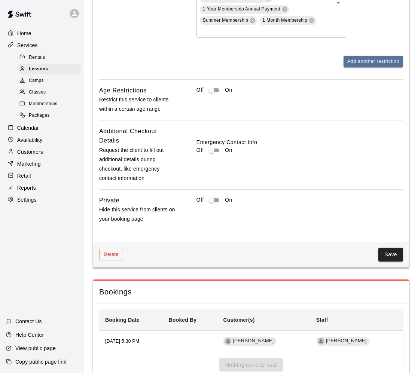
scroll to position [1036, 0]
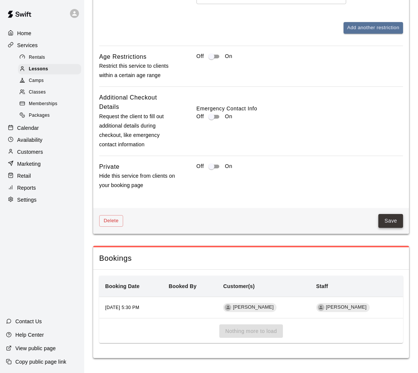
click at [342, 223] on button "Save" at bounding box center [390, 221] width 25 height 14
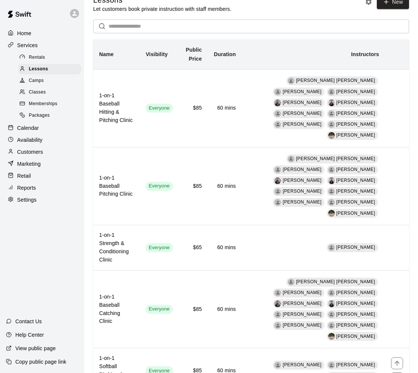
scroll to position [37, 0]
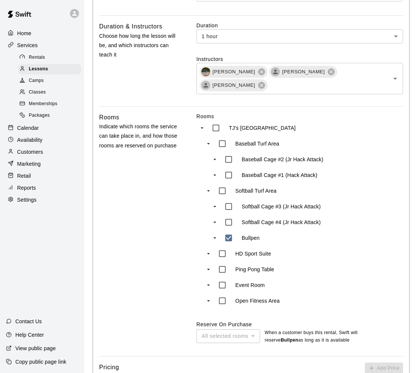
scroll to position [518, 0]
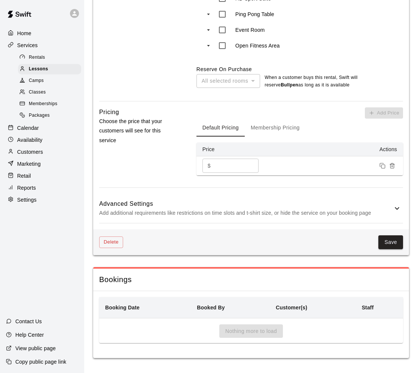
click at [182, 208] on h6 "Advanced Settings" at bounding box center [245, 204] width 293 height 10
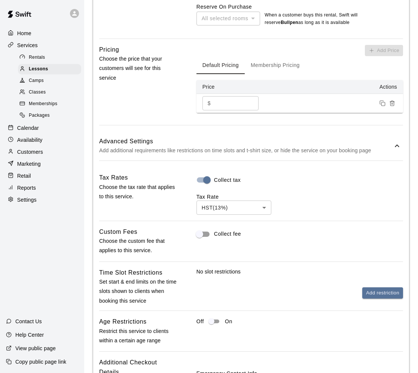
scroll to position [668, 0]
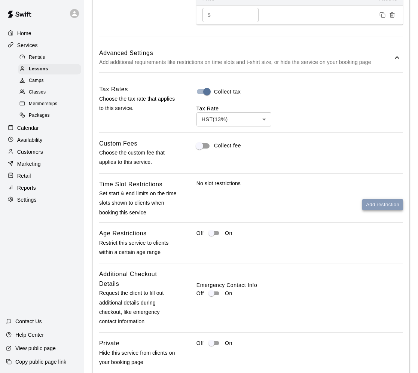
click at [342, 207] on button "Add restriction" at bounding box center [382, 205] width 41 height 12
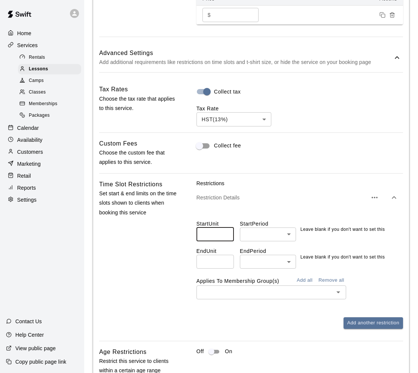
click at [211, 237] on input "number" at bounding box center [214, 234] width 37 height 14
type input "**"
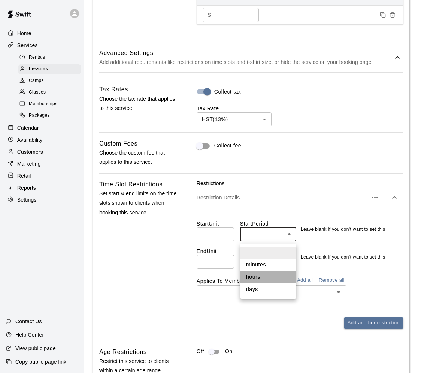
click at [261, 275] on li "hours" at bounding box center [268, 277] width 56 height 12
type input "*****"
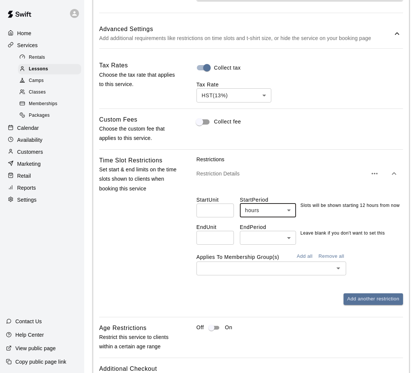
scroll to position [705, 0]
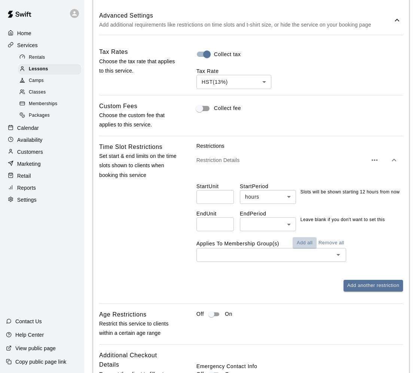
click at [306, 244] on button "Add all" at bounding box center [305, 243] width 24 height 12
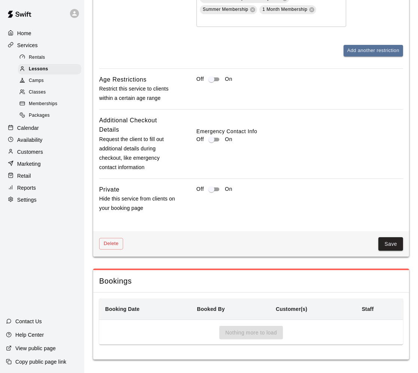
scroll to position [1000, 0]
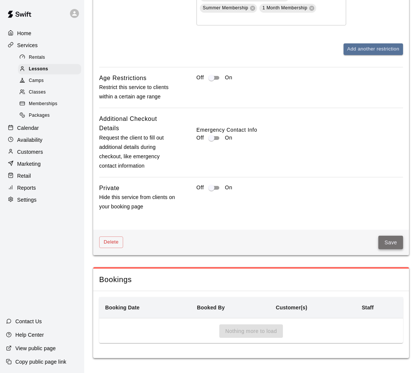
click at [342, 245] on button "Save" at bounding box center [390, 243] width 25 height 14
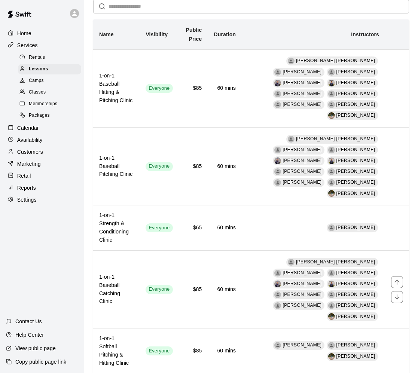
scroll to position [75, 0]
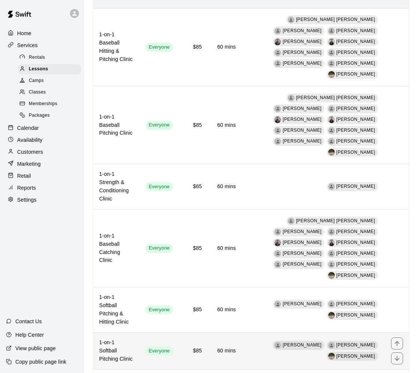
click at [134, 332] on th "1-on-1 Softball Pitching Clinic" at bounding box center [116, 350] width 46 height 37
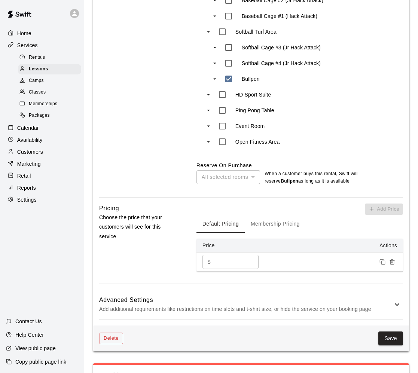
scroll to position [518, 0]
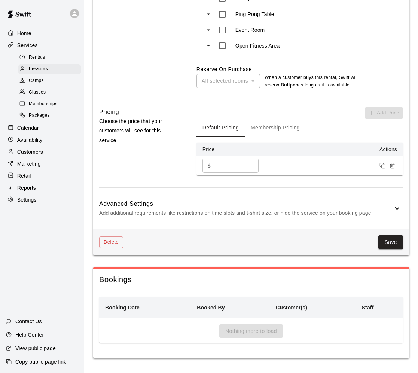
click at [221, 213] on p "Add additional requirements like restrictions on time slots and t-shirt size, o…" at bounding box center [245, 212] width 293 height 9
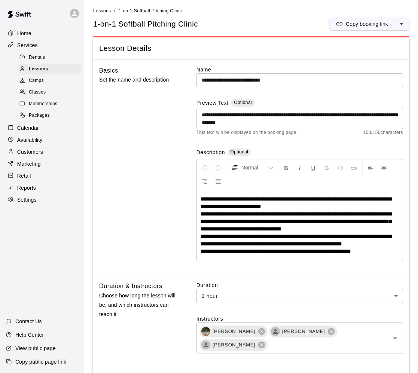
scroll to position [0, 0]
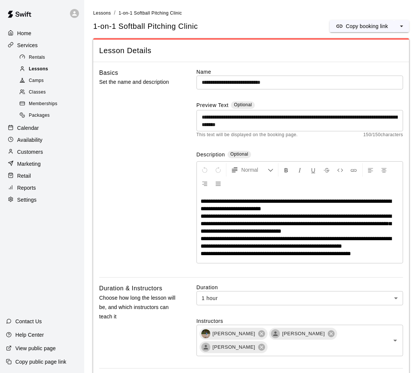
click at [48, 71] on div "Lessons" at bounding box center [49, 69] width 63 height 10
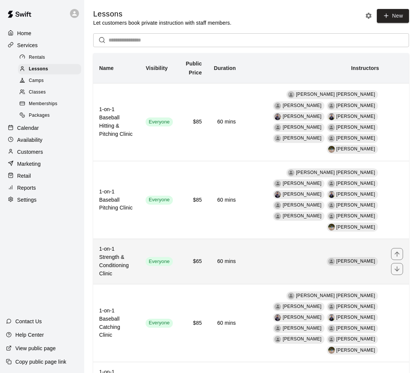
scroll to position [262, 0]
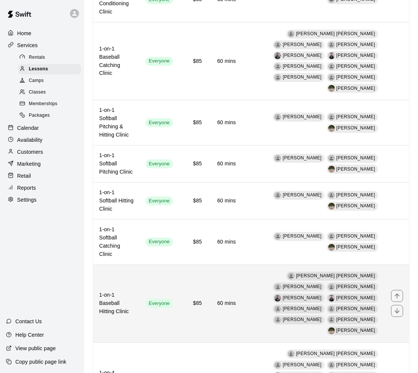
click at [114, 265] on th "1-on-1 Baseball Hitting Clinic" at bounding box center [116, 304] width 46 height 78
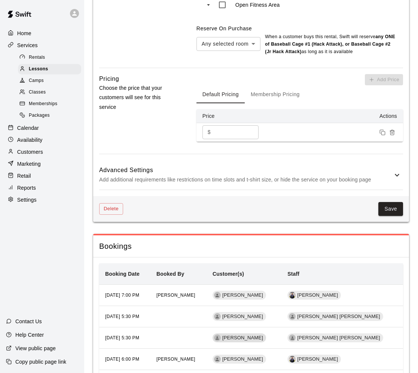
scroll to position [667, 0]
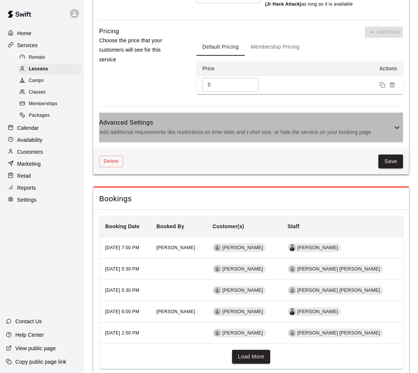
click at [252, 128] on p "Add additional requirements like restrictions on time slots and t-shirt size, o…" at bounding box center [245, 132] width 293 height 9
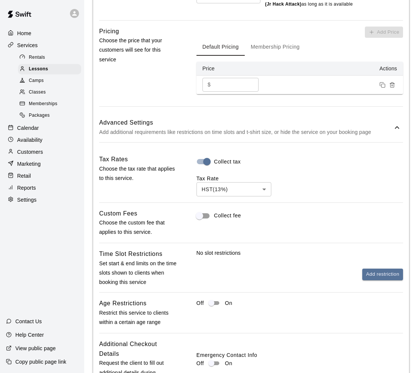
scroll to position [742, 0]
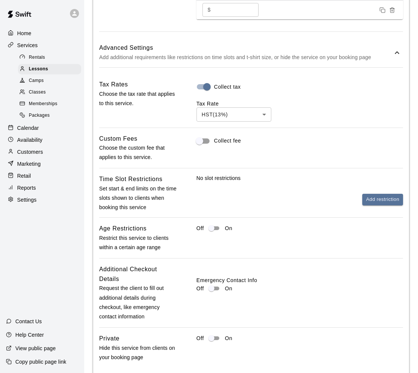
click at [342, 174] on div "No slot restrictions Add restriction" at bounding box center [299, 189] width 207 height 31
click at [342, 194] on button "Add restriction" at bounding box center [382, 200] width 41 height 12
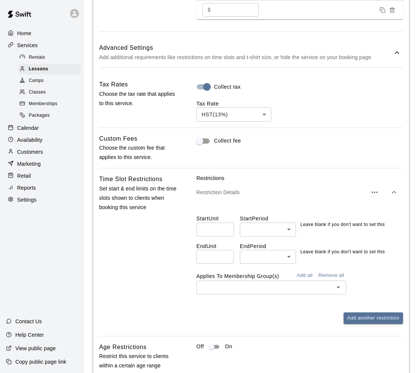
click at [207, 223] on input "number" at bounding box center [214, 230] width 37 height 14
type input "**"
click at [276, 202] on body "**********" at bounding box center [209, 3] width 418 height 1490
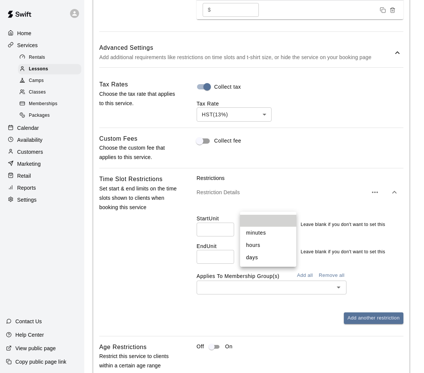
click at [260, 240] on li "hours" at bounding box center [268, 245] width 56 height 12
type input "*****"
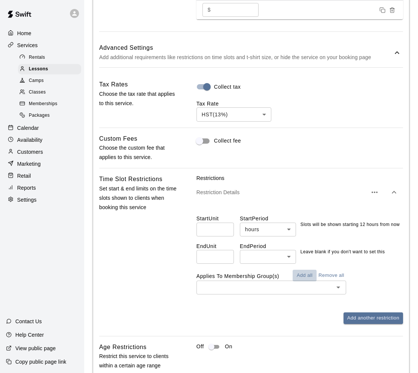
click at [301, 270] on button "Add all" at bounding box center [305, 276] width 24 height 12
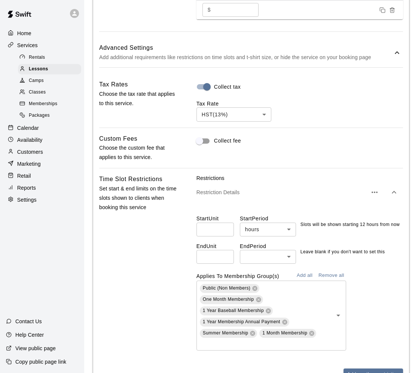
scroll to position [1041, 0]
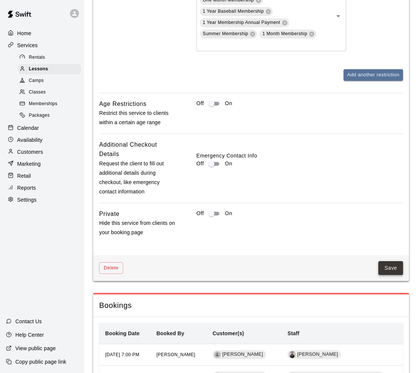
click at [342, 261] on button "Save" at bounding box center [390, 268] width 25 height 14
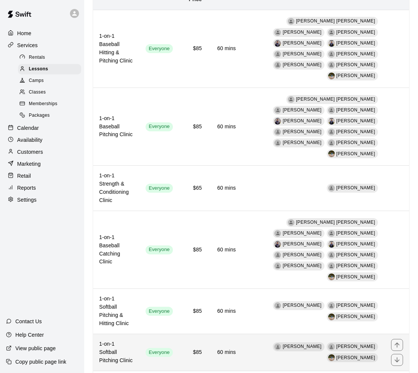
scroll to position [75, 0]
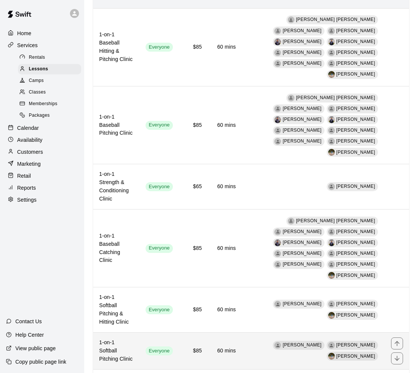
click at [127, 339] on h6 "1-on-1 Softball Pitching Clinic" at bounding box center [116, 351] width 34 height 25
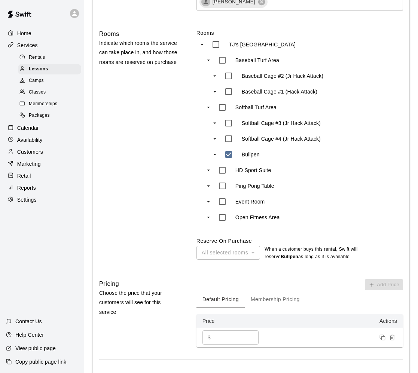
scroll to position [449, 0]
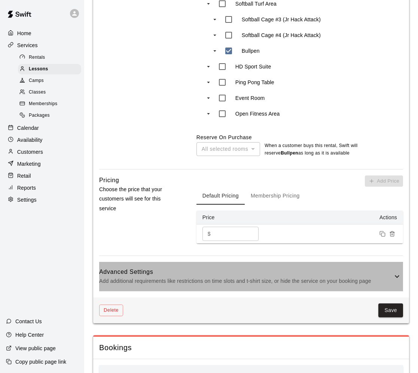
click at [158, 280] on p "Add additional requirements like restrictions on time slots and t-shirt size, o…" at bounding box center [245, 280] width 293 height 9
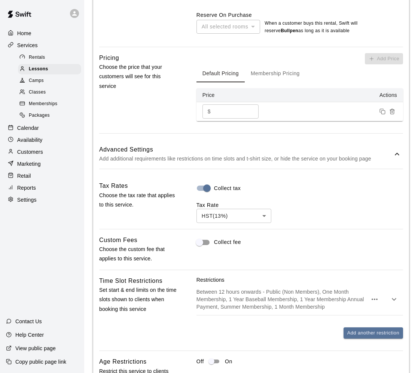
scroll to position [711, 0]
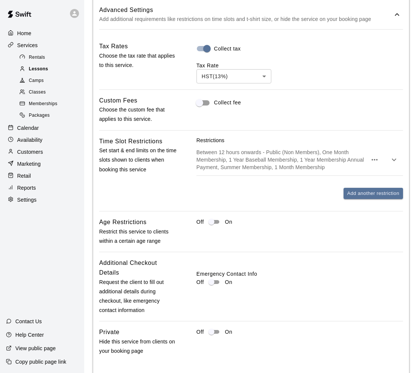
click at [52, 70] on div "Lessons" at bounding box center [49, 69] width 63 height 10
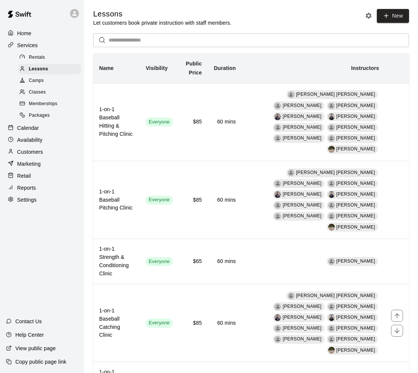
scroll to position [112, 0]
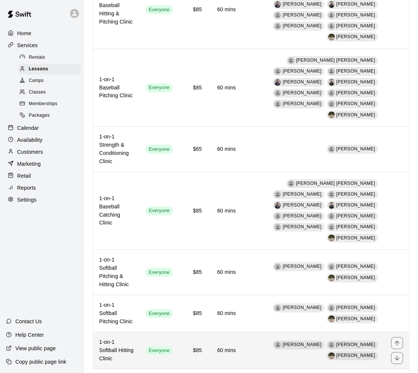
click at [132, 338] on h6 "1-on-1 Softball Hitting Clinic" at bounding box center [116, 350] width 34 height 25
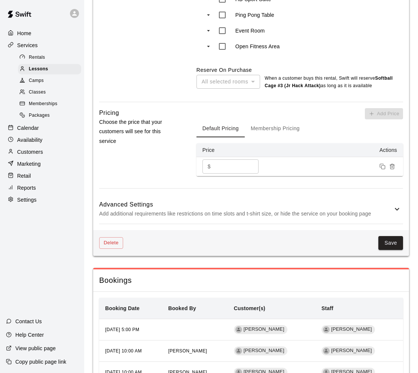
click at [185, 202] on h6 "Advanced Settings" at bounding box center [245, 205] width 293 height 10
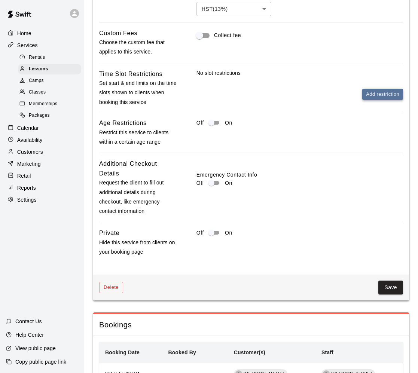
click at [342, 93] on button "Add restriction" at bounding box center [382, 95] width 41 height 12
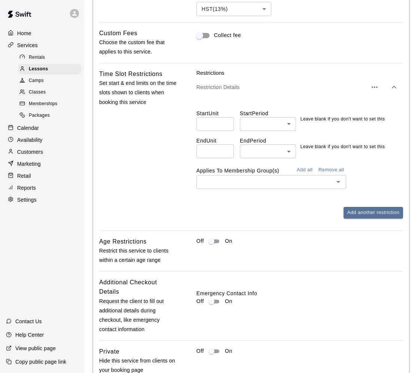
click at [210, 121] on input "number" at bounding box center [214, 124] width 37 height 14
type input "**"
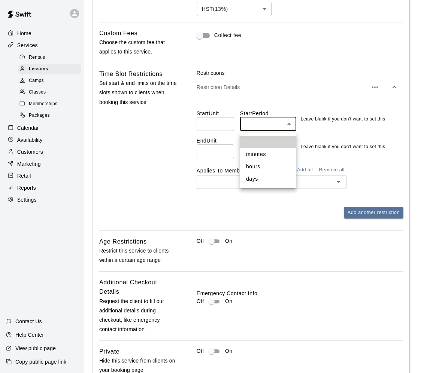
click at [262, 168] on li "hours" at bounding box center [268, 167] width 56 height 12
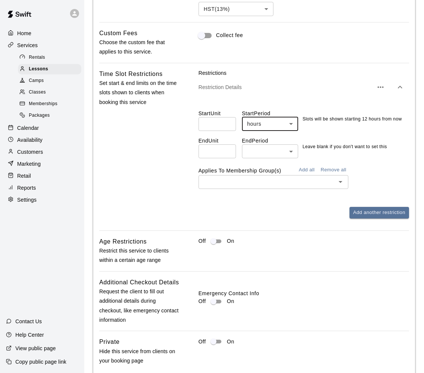
type input "*****"
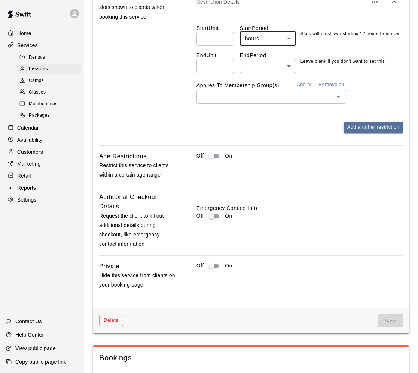
click at [306, 85] on button "Add all" at bounding box center [305, 85] width 24 height 12
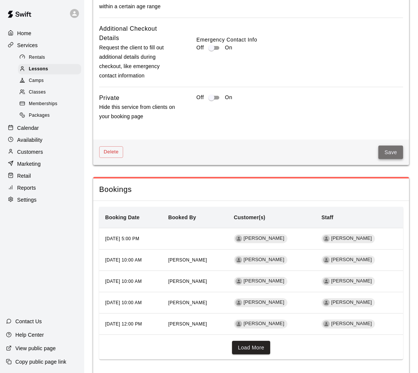
click at [342, 158] on button "Save" at bounding box center [390, 153] width 25 height 14
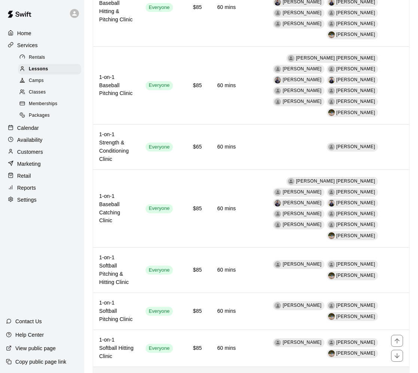
scroll to position [187, 0]
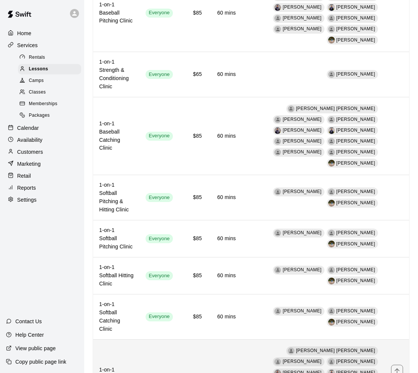
click at [140, 339] on th "1-on-1 Baseball Hitting Clinic" at bounding box center [116, 378] width 46 height 78
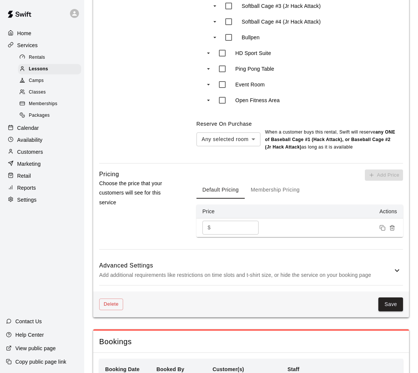
click at [194, 271] on p "Add additional requirements like restrictions on time slots and t-shirt size, o…" at bounding box center [245, 275] width 293 height 9
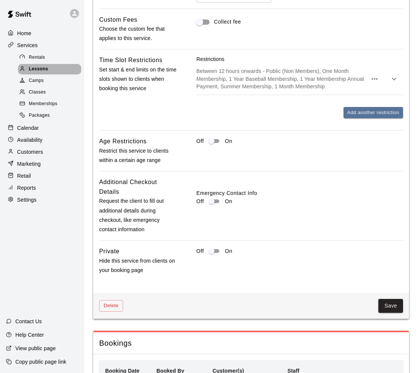
click at [36, 71] on span "Lessons" at bounding box center [38, 68] width 19 height 7
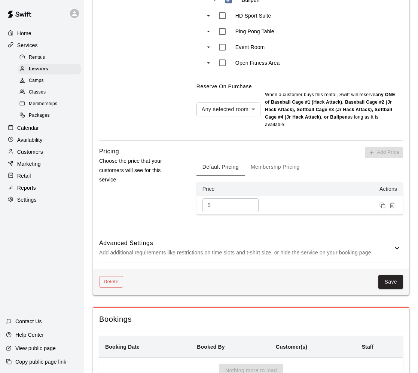
click at [227, 248] on p "Add additional requirements like restrictions on time slots and t-shirt size, o…" at bounding box center [245, 252] width 293 height 9
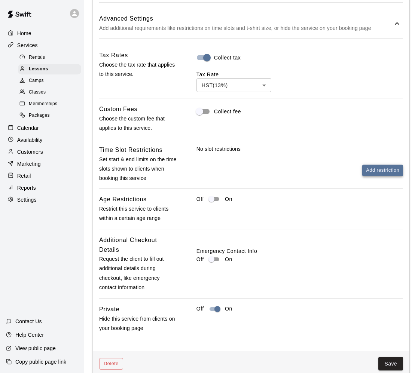
click at [342, 165] on button "Add restriction" at bounding box center [382, 171] width 41 height 12
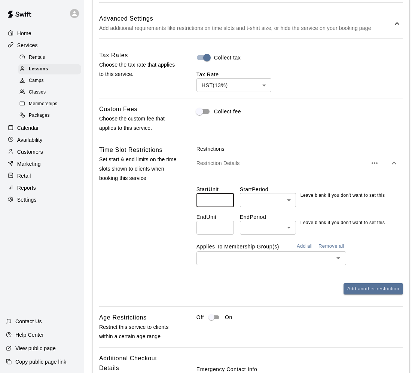
click at [214, 193] on input "number" at bounding box center [214, 200] width 37 height 14
type input "**"
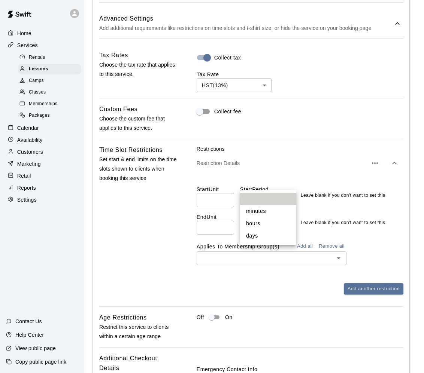
click at [257, 223] on li "hours" at bounding box center [268, 223] width 56 height 12
type input "*****"
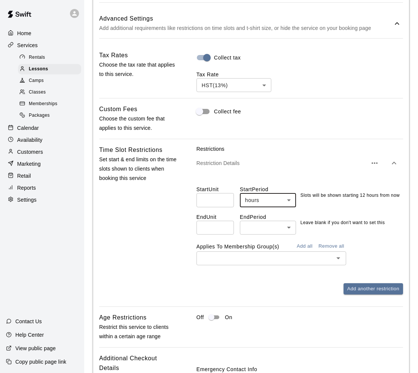
click at [311, 241] on button "Add all" at bounding box center [305, 247] width 24 height 12
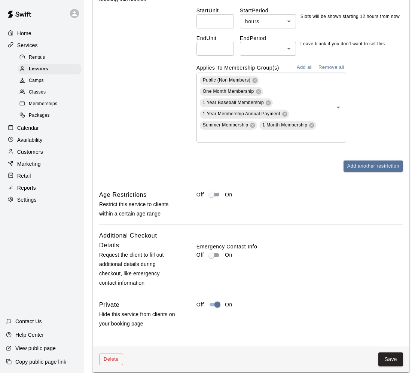
scroll to position [1064, 0]
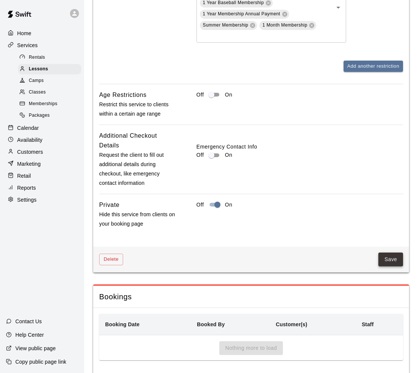
click at [342, 253] on button "Save" at bounding box center [390, 260] width 25 height 14
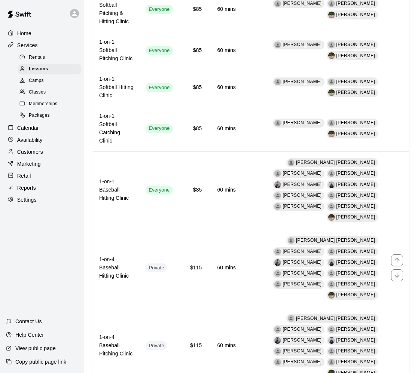
scroll to position [412, 0]
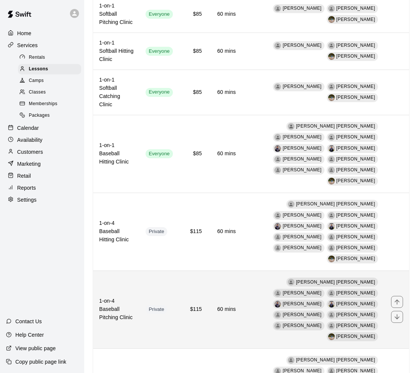
click at [140, 271] on th "1-on-4 Baseball Pitching Clinic" at bounding box center [116, 310] width 46 height 78
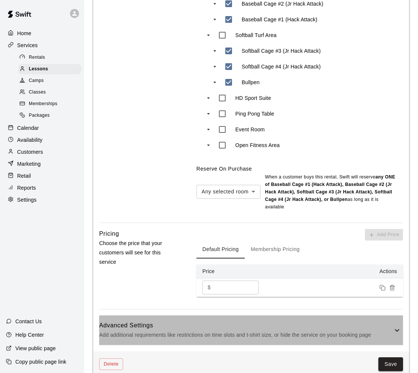
click at [153, 330] on p "Add additional requirements like restrictions on time slots and t-shirt size, o…" at bounding box center [245, 334] width 293 height 9
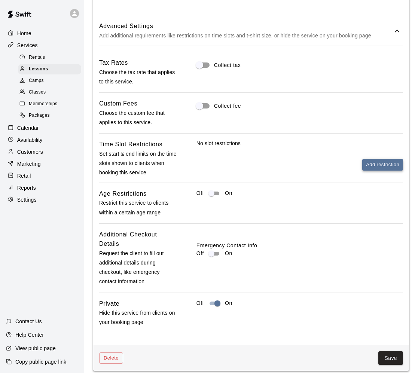
click at [342, 159] on button "Add restriction" at bounding box center [382, 165] width 41 height 12
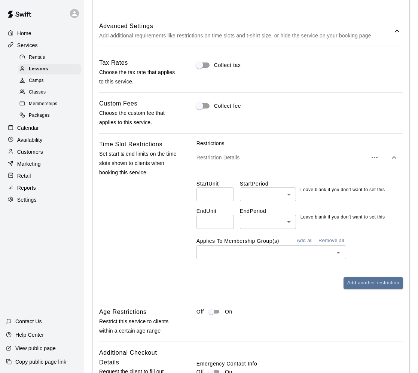
click at [213, 187] on input "number" at bounding box center [214, 194] width 37 height 14
type input "**"
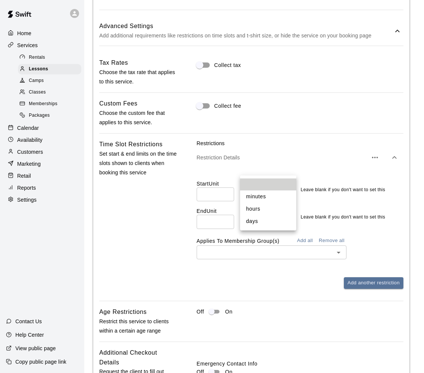
click at [264, 205] on li "hours" at bounding box center [268, 209] width 56 height 12
type input "*****"
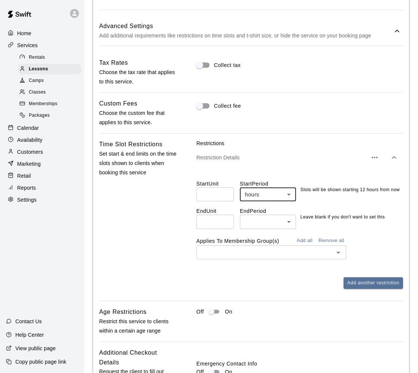
click at [310, 235] on button "Add all" at bounding box center [305, 241] width 24 height 12
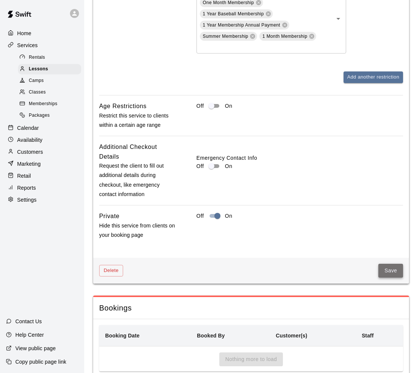
click at [342, 264] on button "Save" at bounding box center [390, 271] width 25 height 14
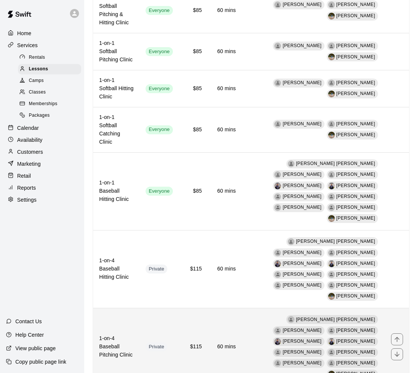
click at [140, 308] on th "1-on-4 Baseball Pitching Clinic" at bounding box center [116, 347] width 46 height 78
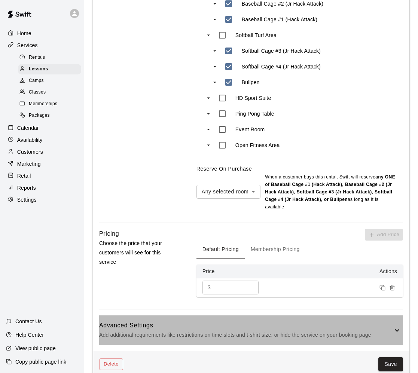
click at [165, 330] on p "Add additional requirements like restrictions on time slots and t-shirt size, o…" at bounding box center [245, 334] width 293 height 9
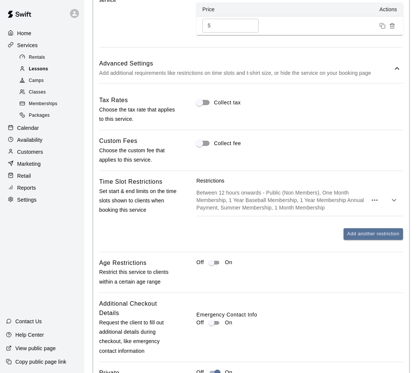
click at [34, 68] on span "Lessons" at bounding box center [38, 68] width 19 height 7
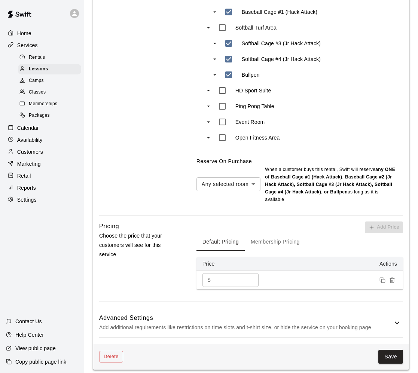
click at [174, 323] on p "Add additional requirements like restrictions on time slots and t-shirt size, o…" at bounding box center [245, 327] width 293 height 9
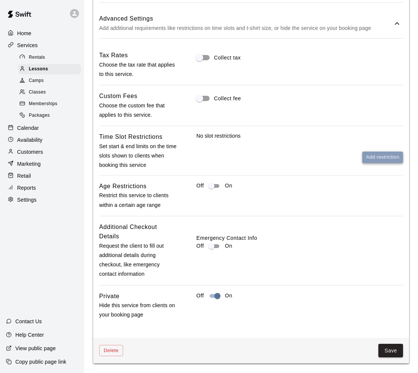
click at [342, 152] on button "Add restriction" at bounding box center [382, 158] width 41 height 12
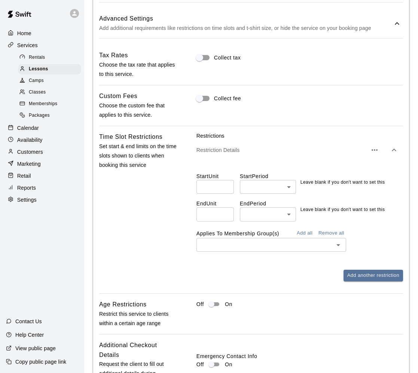
click at [214, 180] on input "number" at bounding box center [214, 187] width 37 height 14
type input "**"
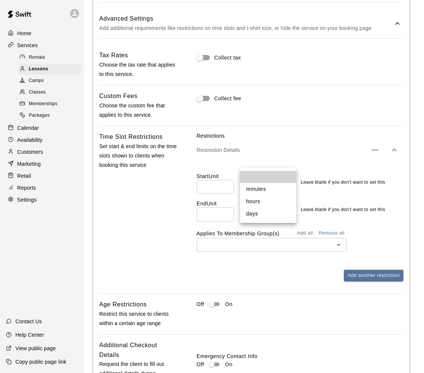
click at [263, 204] on li "hours" at bounding box center [268, 201] width 56 height 12
type input "*****"
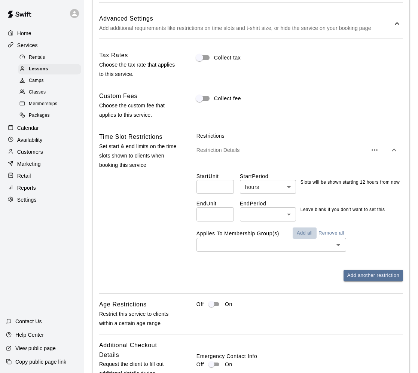
click at [306, 227] on button "Add all" at bounding box center [305, 233] width 24 height 12
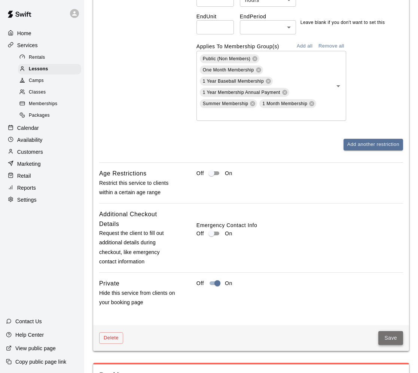
click at [342, 331] on button "Save" at bounding box center [390, 338] width 25 height 14
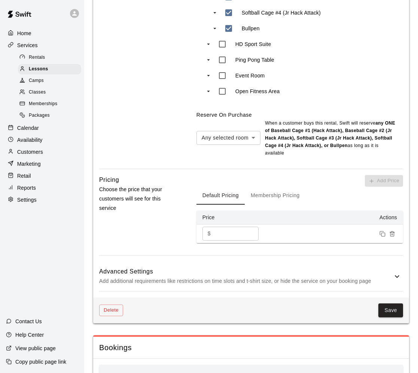
click at [169, 280] on p "Add additional requirements like restrictions on time slots and t-shirt size, o…" at bounding box center [245, 280] width 293 height 9
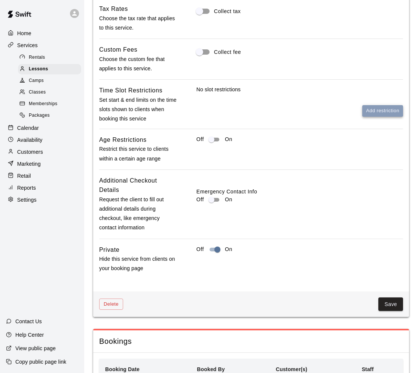
click at [342, 115] on button "Add restriction" at bounding box center [382, 111] width 41 height 12
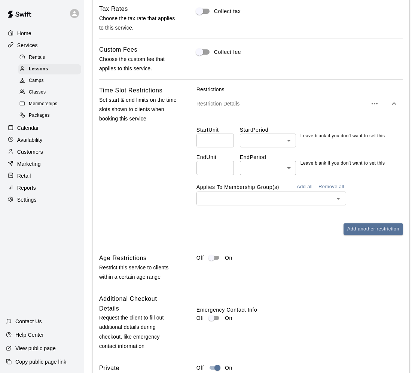
click at [207, 142] on input "number" at bounding box center [214, 141] width 37 height 14
type input "**"
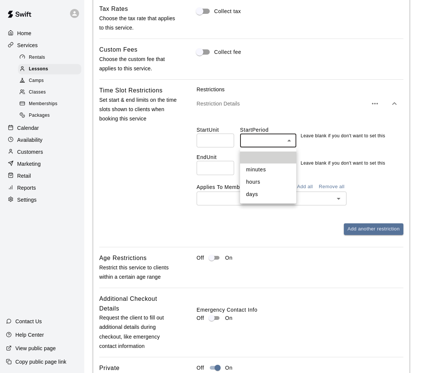
click at [271, 183] on li "hours" at bounding box center [268, 182] width 56 height 12
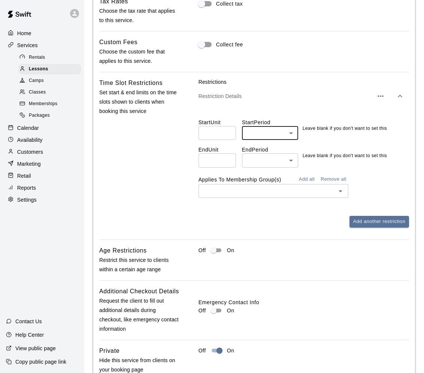
type input "*****"
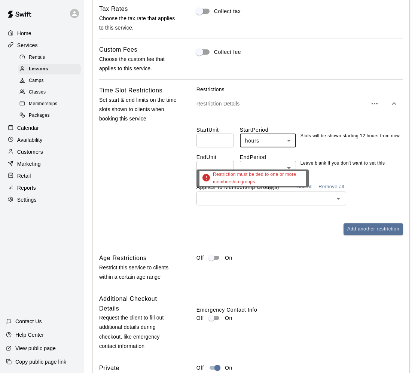
click at [307, 194] on div "​" at bounding box center [271, 199] width 150 height 14
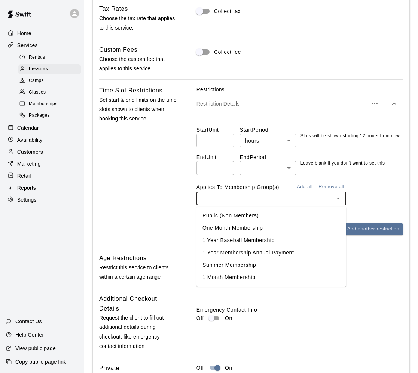
click at [342, 168] on div "End Unit ​ End Period ​ ​ Leave blank if you don't want to set this" at bounding box center [299, 160] width 207 height 27
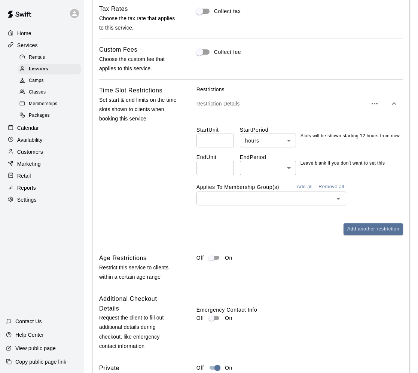
click at [306, 188] on button "Add all" at bounding box center [305, 187] width 24 height 12
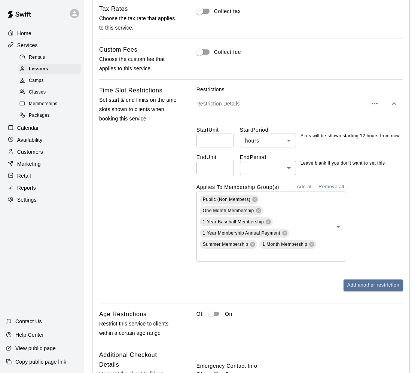
scroll to position [1023, 0]
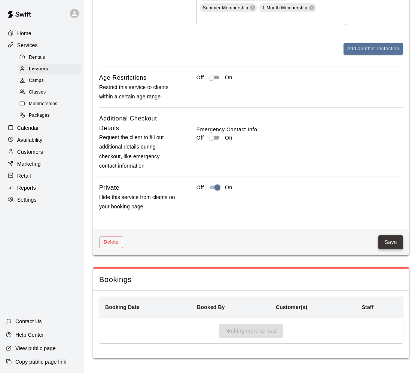
click at [342, 238] on button "Save" at bounding box center [390, 242] width 25 height 14
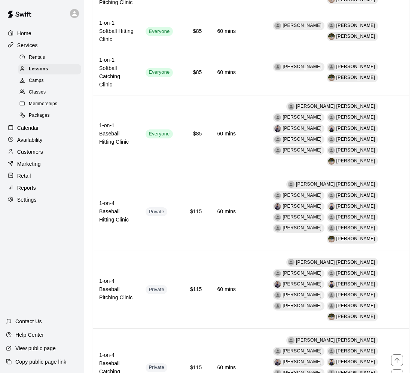
scroll to position [486, 0]
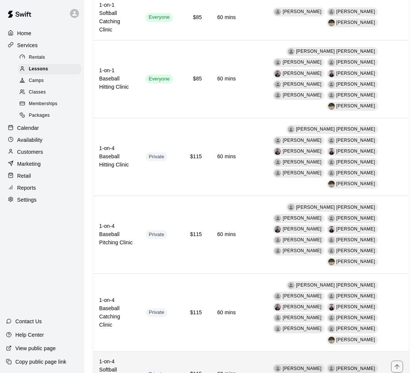
click at [134, 358] on h6 "1-on-4 Softball Pitching & Hitting Clinic" at bounding box center [116, 374] width 34 height 33
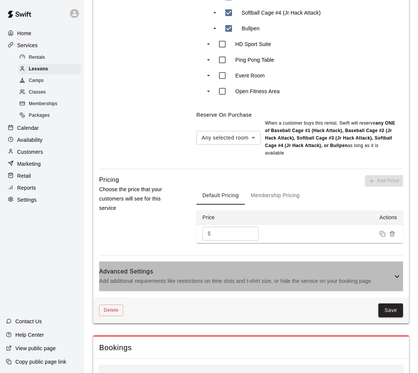
click at [178, 277] on p "Add additional requirements like restrictions on time slots and t-shirt size, o…" at bounding box center [245, 280] width 293 height 9
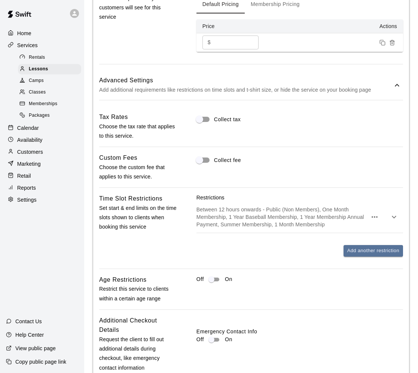
scroll to position [748, 0]
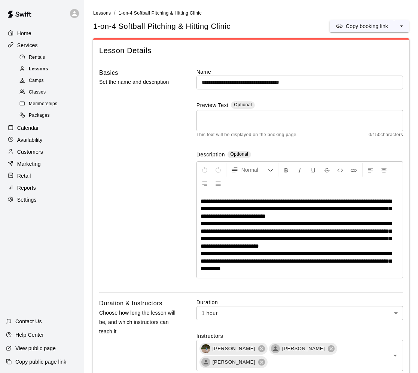
click at [61, 69] on div "Lessons" at bounding box center [49, 69] width 63 height 10
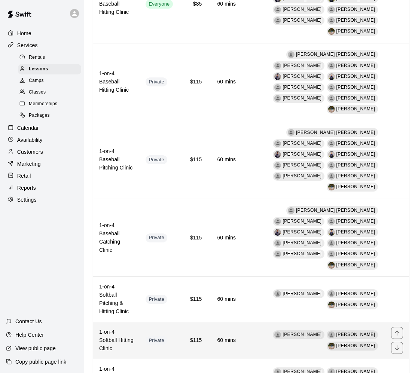
click at [134, 328] on h6 "1-on-4 Softball Hitting Clinic" at bounding box center [116, 340] width 34 height 25
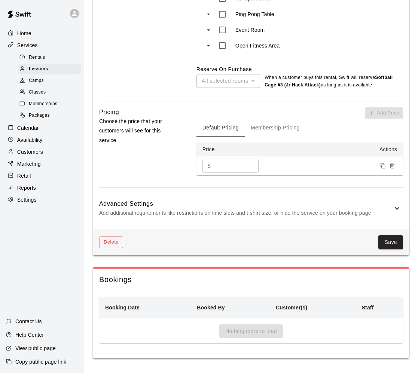
click at [199, 203] on h6 "Advanced Settings" at bounding box center [245, 204] width 293 height 10
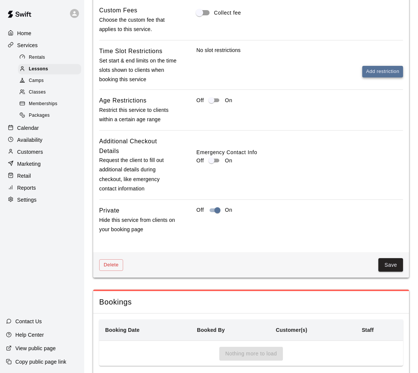
click at [342, 77] on button "Add restriction" at bounding box center [382, 72] width 41 height 12
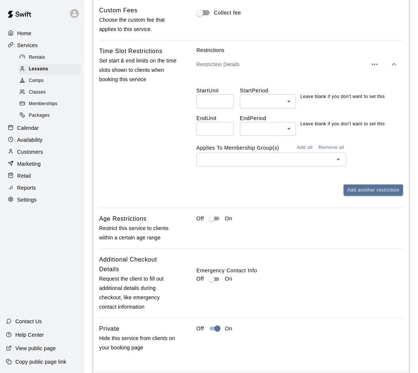
click at [220, 107] on input "number" at bounding box center [214, 101] width 37 height 14
type input "**"
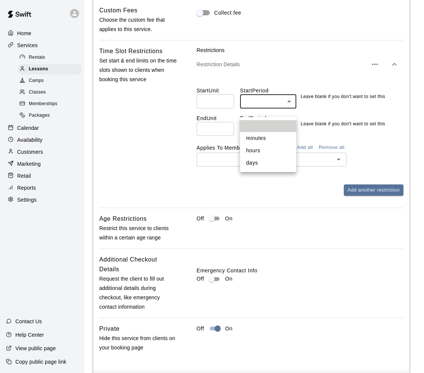
click at [271, 153] on li "hours" at bounding box center [268, 150] width 56 height 12
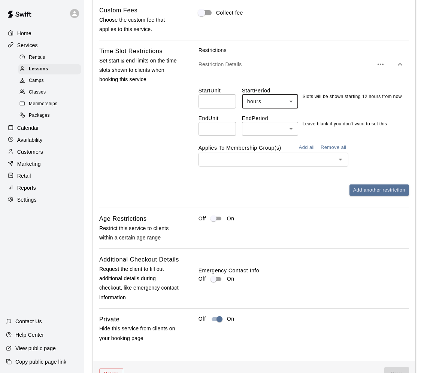
type input "*****"
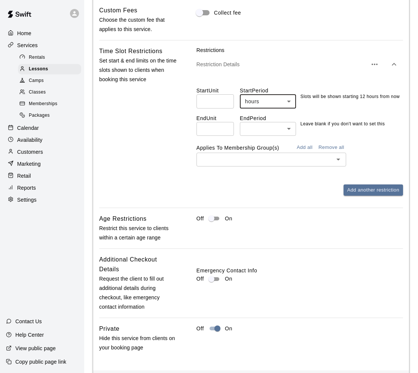
click at [306, 153] on button "Add all" at bounding box center [305, 148] width 24 height 12
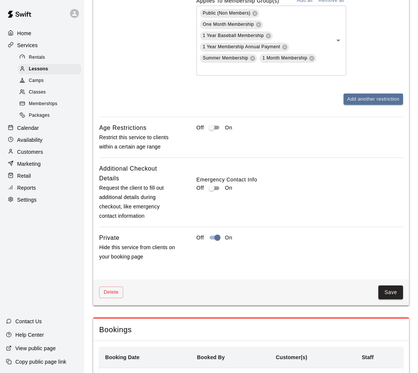
scroll to position [1001, 0]
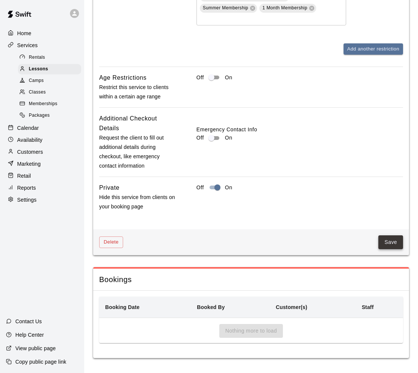
click at [342, 242] on button "Save" at bounding box center [390, 242] width 25 height 14
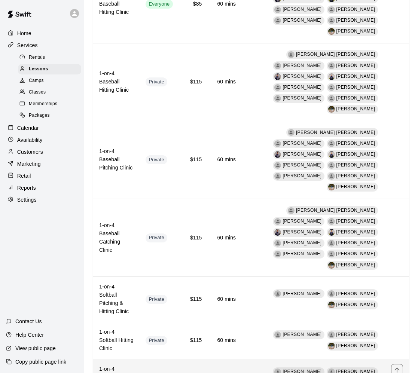
click at [134, 363] on h6 "1-on-4 Softball Pitching Clinic" at bounding box center [116, 377] width 34 height 25
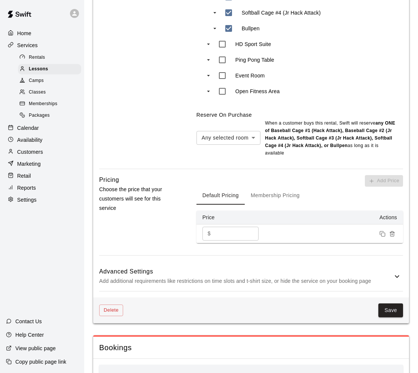
click at [184, 278] on p "Add additional requirements like restrictions on time slots and t-shirt size, o…" at bounding box center [245, 280] width 293 height 9
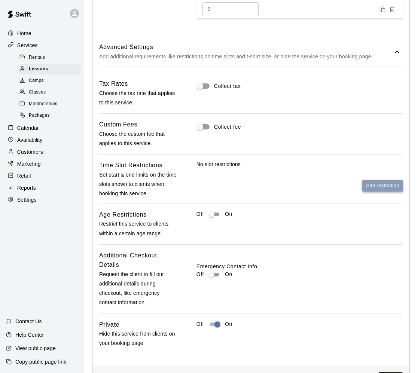
click at [342, 184] on button "Add restriction" at bounding box center [382, 186] width 41 height 12
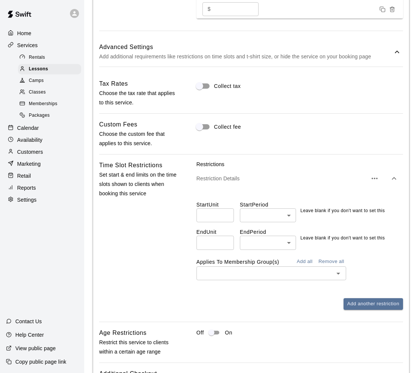
click at [207, 215] on input "number" at bounding box center [214, 215] width 37 height 14
type input "**"
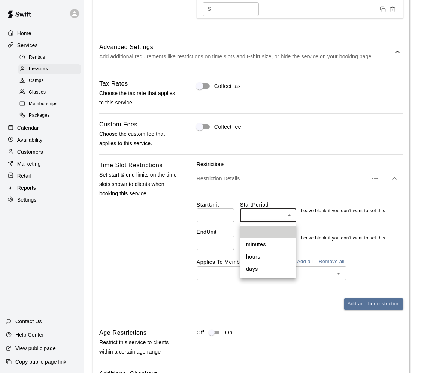
click at [268, 258] on li "hours" at bounding box center [268, 257] width 56 height 12
type input "*****"
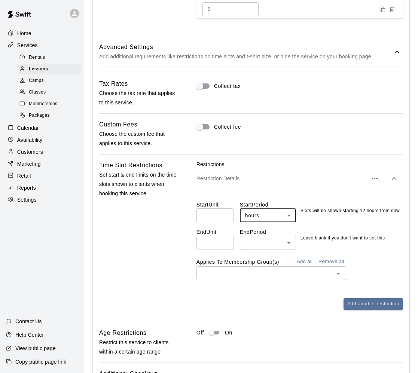
click at [306, 263] on button "Add all" at bounding box center [305, 262] width 24 height 12
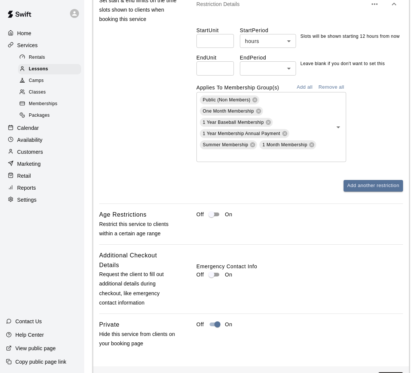
scroll to position [935, 0]
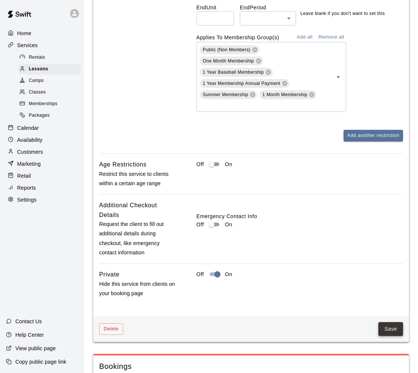
click at [342, 330] on button "Save" at bounding box center [390, 329] width 25 height 14
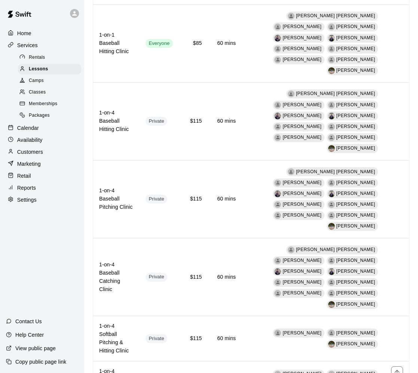
scroll to position [561, 0]
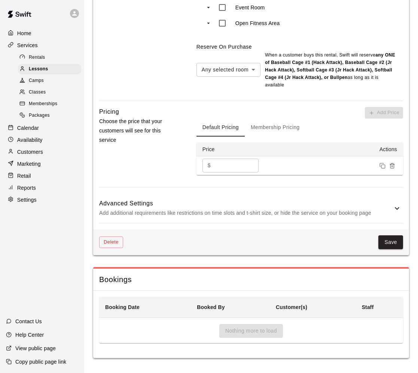
click at [236, 216] on p "Add additional requirements like restrictions on time slots and t-shirt size, o…" at bounding box center [245, 212] width 293 height 9
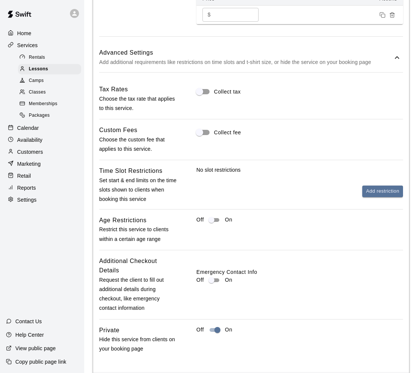
scroll to position [810, 0]
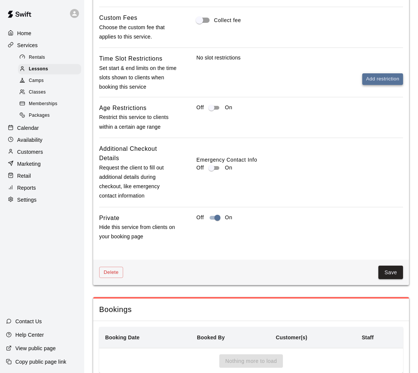
click at [342, 76] on button "Add restriction" at bounding box center [382, 79] width 41 height 12
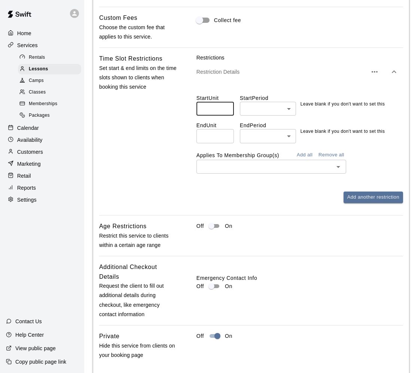
click at [212, 107] on input "number" at bounding box center [214, 109] width 37 height 14
type input "**"
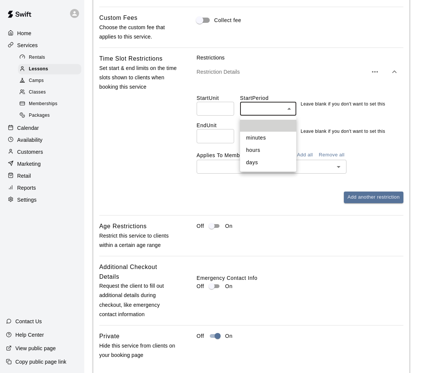
click at [275, 149] on li "hours" at bounding box center [268, 150] width 56 height 12
type input "*****"
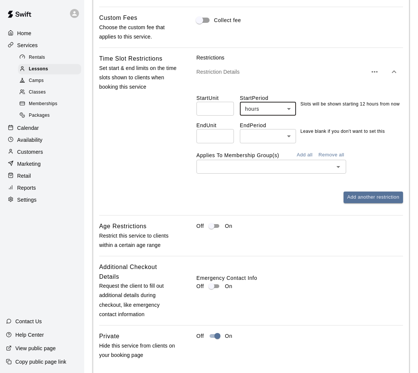
click at [297, 152] on button "Add all" at bounding box center [305, 155] width 24 height 12
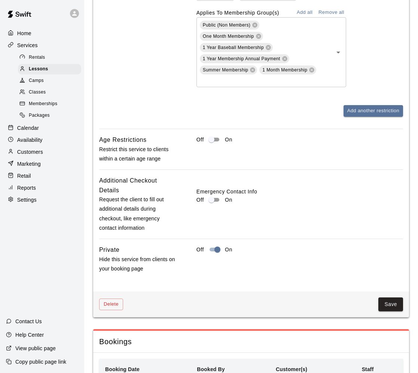
scroll to position [1016, 0]
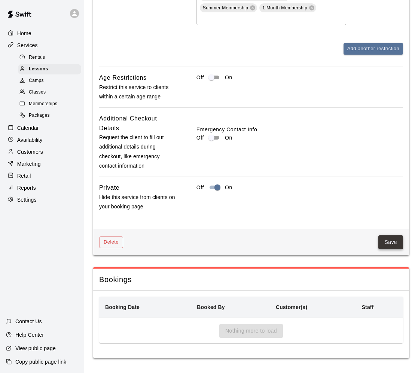
click at [342, 241] on button "Save" at bounding box center [390, 242] width 25 height 14
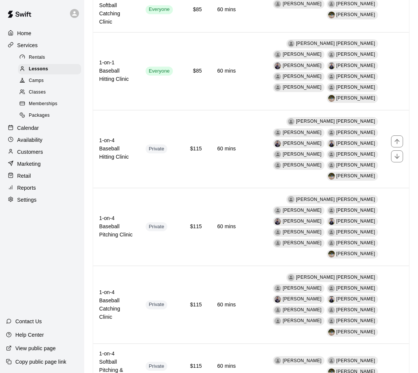
scroll to position [580, 0]
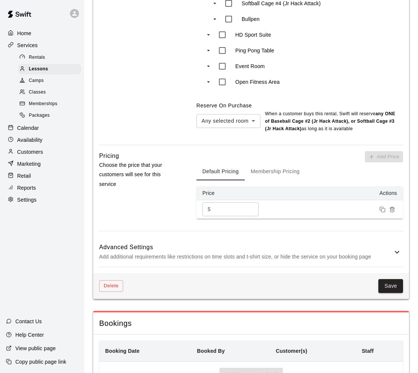
scroll to position [497, 0]
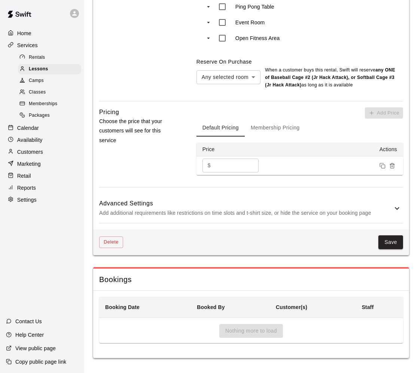
click at [215, 214] on p "Add additional requirements like restrictions on time slots and t-shirt size, o…" at bounding box center [245, 212] width 293 height 9
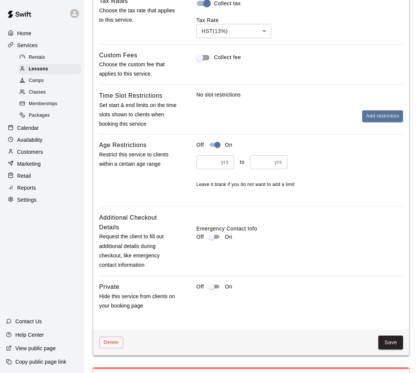
scroll to position [822, 0]
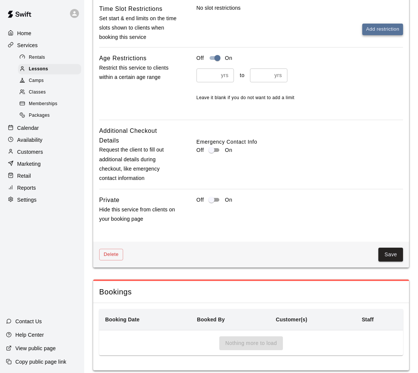
click at [342, 28] on button "Add restriction" at bounding box center [382, 30] width 41 height 12
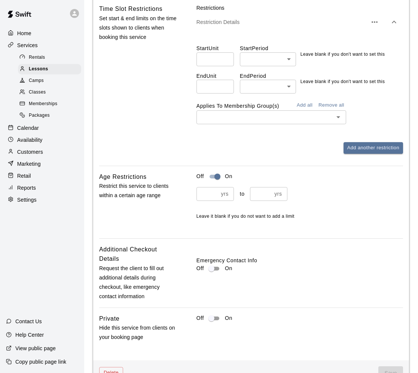
click at [199, 63] on input "number" at bounding box center [214, 59] width 37 height 14
type input "**"
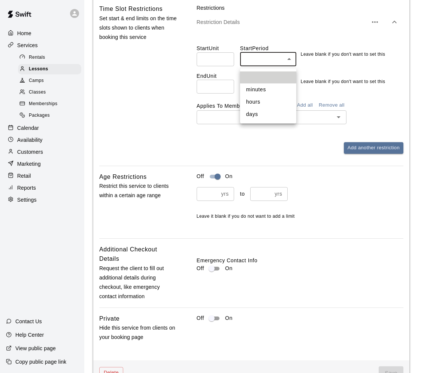
click at [259, 101] on li "hours" at bounding box center [268, 102] width 56 height 12
type input "*****"
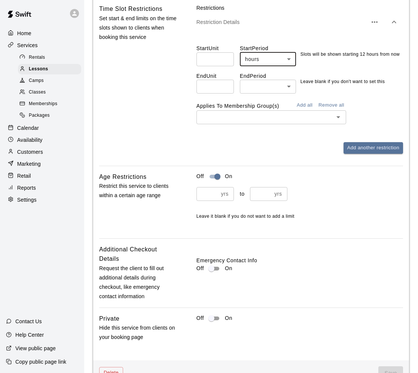
click at [302, 108] on button "Add all" at bounding box center [305, 106] width 24 height 12
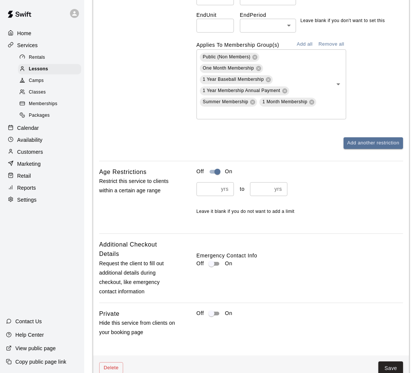
scroll to position [1009, 0]
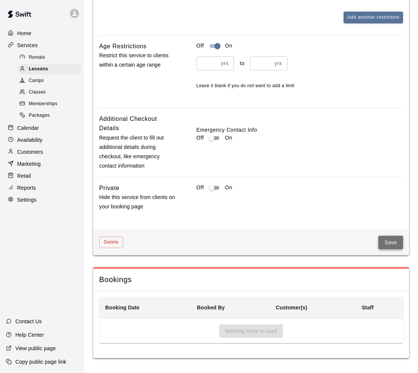
click at [342, 245] on button "Save" at bounding box center [390, 243] width 25 height 14
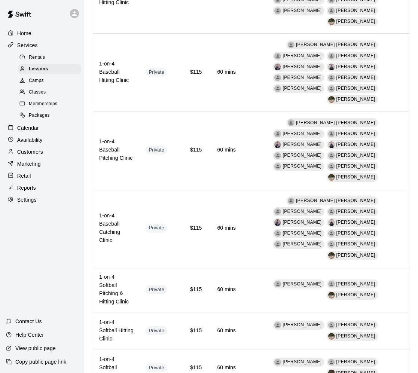
scroll to position [580, 0]
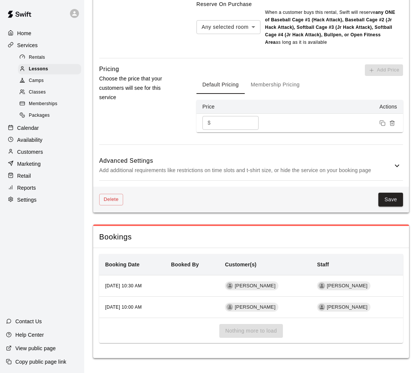
click at [165, 154] on div "Advanced Settings Add additional requirements like restrictions on time slots a…" at bounding box center [251, 166] width 304 height 30
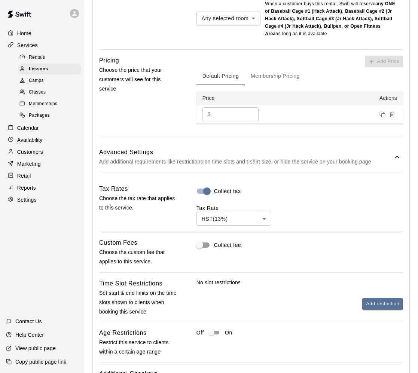
scroll to position [839, 0]
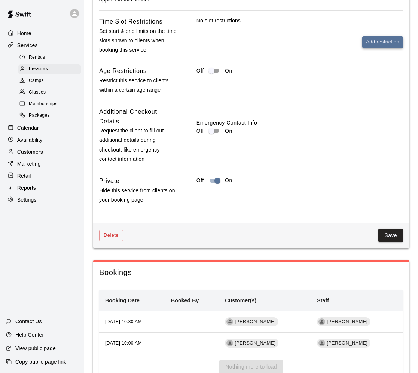
click at [342, 48] on button "Add restriction" at bounding box center [382, 42] width 41 height 12
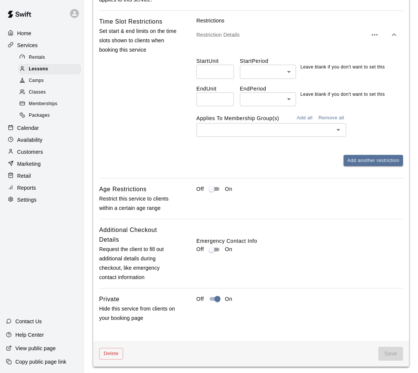
click at [214, 79] on input "number" at bounding box center [214, 72] width 37 height 14
type input "**"
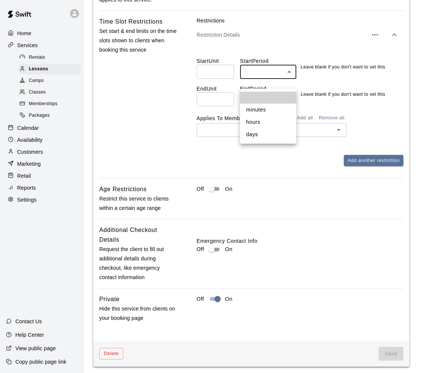
click at [268, 125] on li "hours" at bounding box center [268, 122] width 56 height 12
type input "*****"
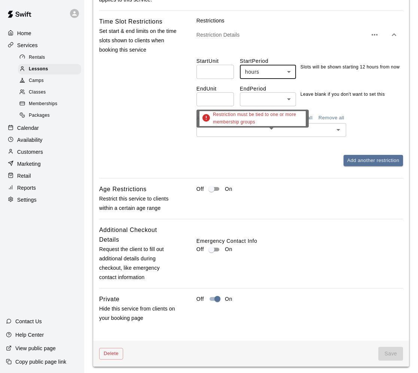
click at [306, 127] on div "Restriction must be tied to one or more membership groups" at bounding box center [252, 119] width 112 height 18
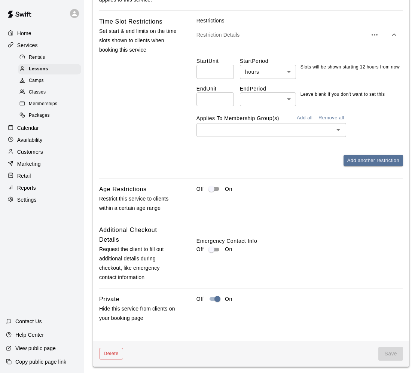
click at [304, 124] on button "Add all" at bounding box center [305, 118] width 24 height 12
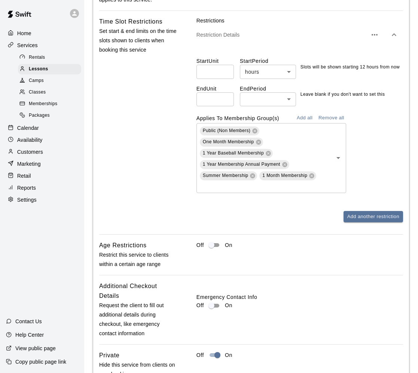
scroll to position [1059, 0]
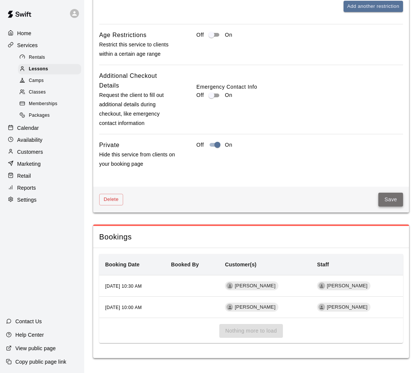
click at [342, 202] on button "Save" at bounding box center [390, 200] width 25 height 14
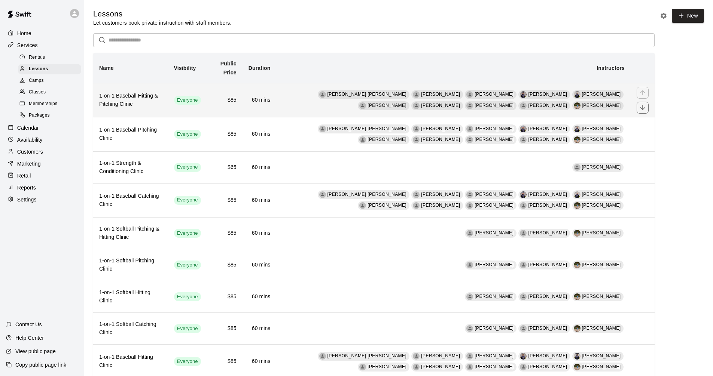
click at [117, 111] on th "1-on-1 Baseball Hitting & Pitching Clinic" at bounding box center [130, 100] width 75 height 34
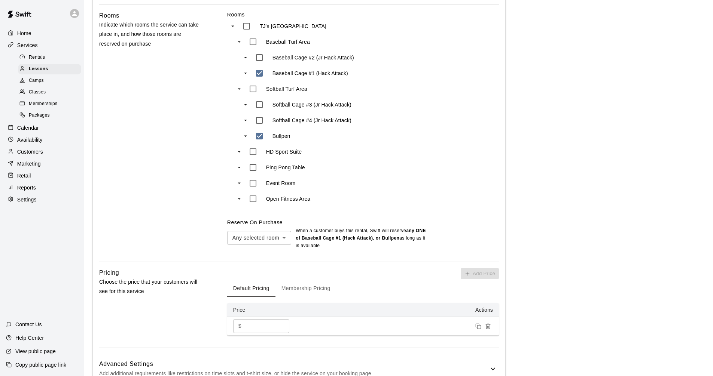
scroll to position [449, 0]
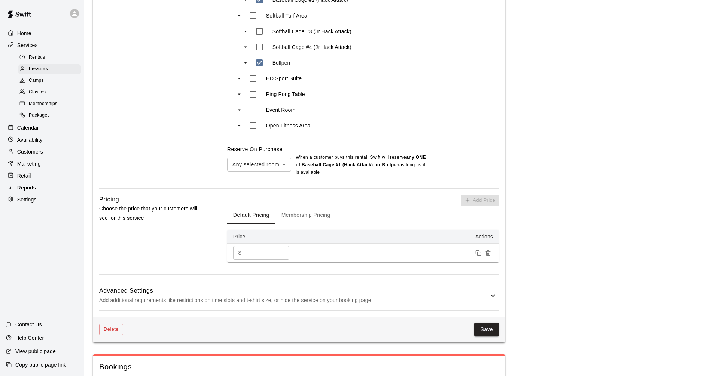
click at [143, 296] on p "Add additional requirements like restrictions on time slots and t-shirt size, o…" at bounding box center [293, 300] width 389 height 9
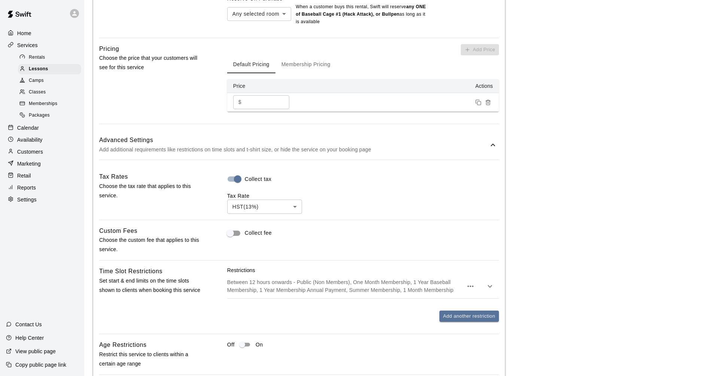
scroll to position [673, 0]
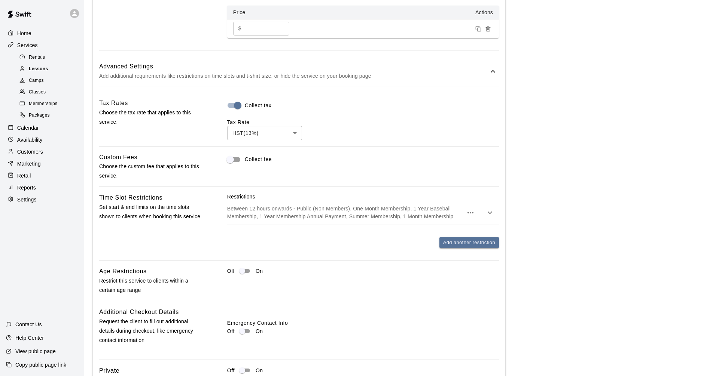
click at [52, 70] on div "Lessons" at bounding box center [49, 69] width 63 height 10
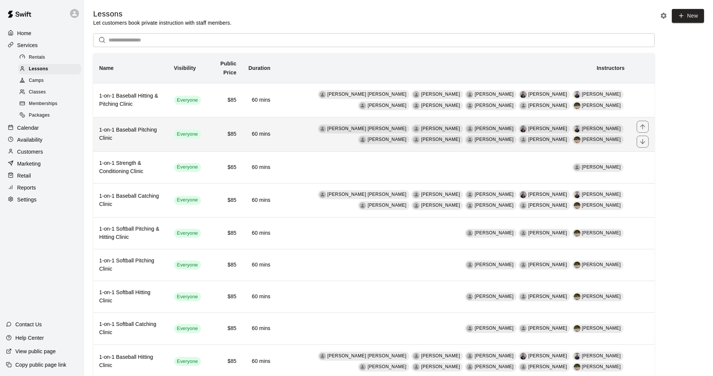
click at [135, 136] on h6 "1-on-1 Baseball Pitching Clinic" at bounding box center [130, 134] width 63 height 16
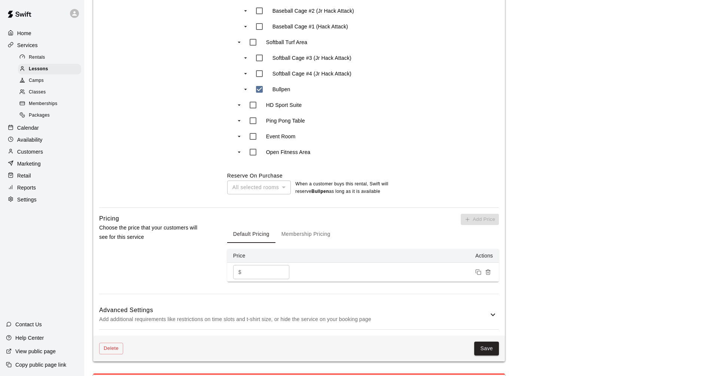
scroll to position [513, 0]
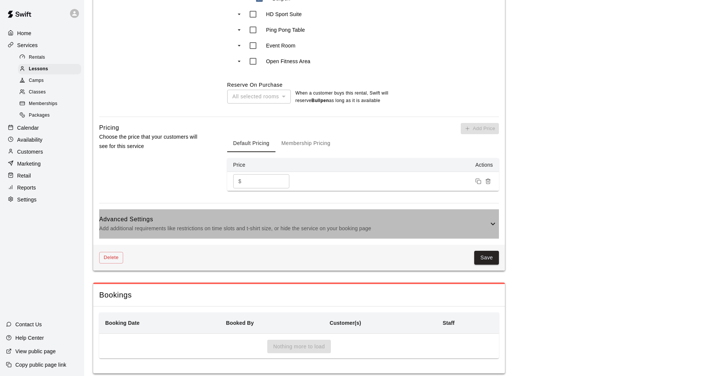
click at [180, 224] on p "Add additional requirements like restrictions on time slots and t-shirt size, o…" at bounding box center [293, 228] width 389 height 9
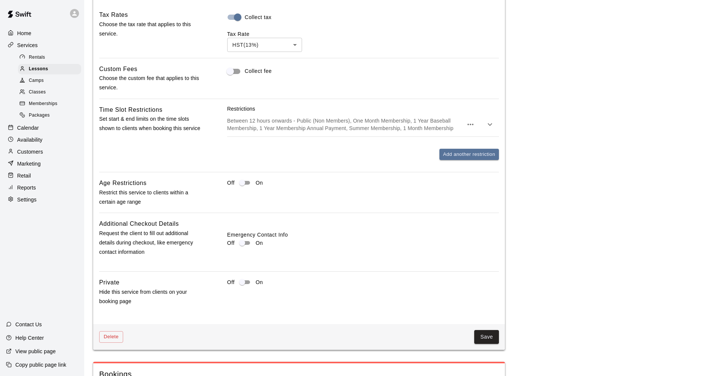
scroll to position [835, 0]
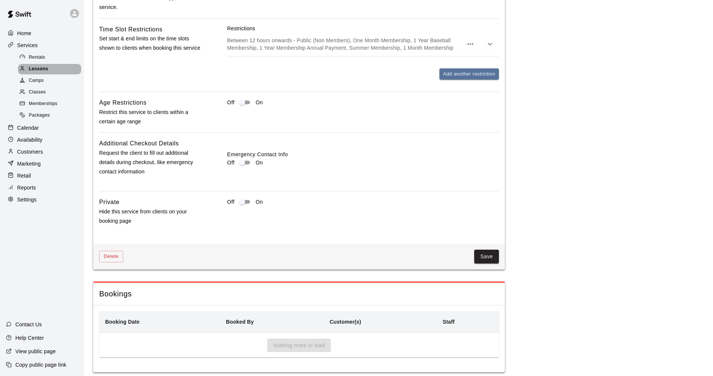
click at [54, 74] on div "Lessons" at bounding box center [49, 69] width 63 height 10
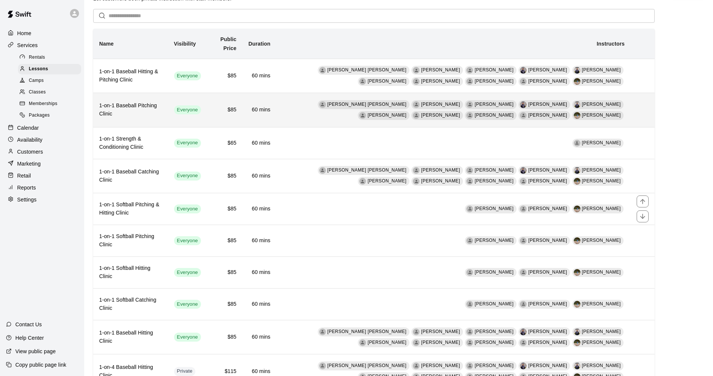
scroll to position [37, 0]
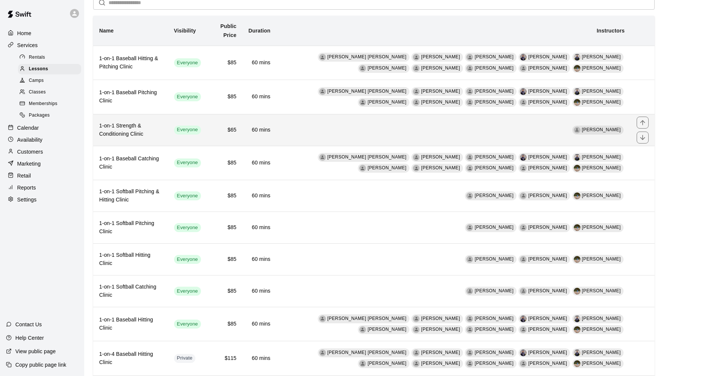
click at [145, 135] on h6 "1-on-1 Strength & Conditioning Clinic" at bounding box center [130, 130] width 63 height 16
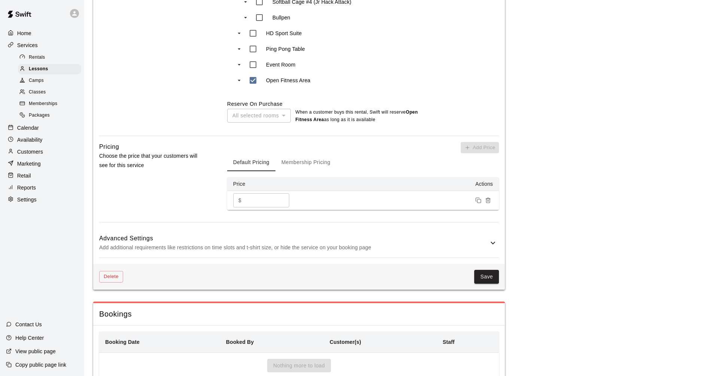
scroll to position [473, 0]
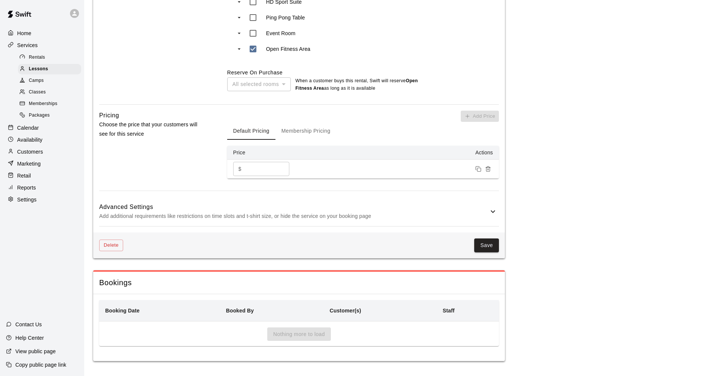
click at [163, 197] on div "Advanced Settings Add additional requirements like restrictions on time slots a…" at bounding box center [299, 212] width 400 height 30
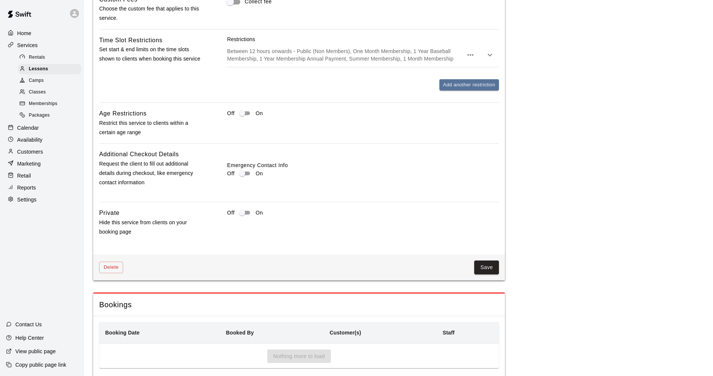
scroll to position [772, 0]
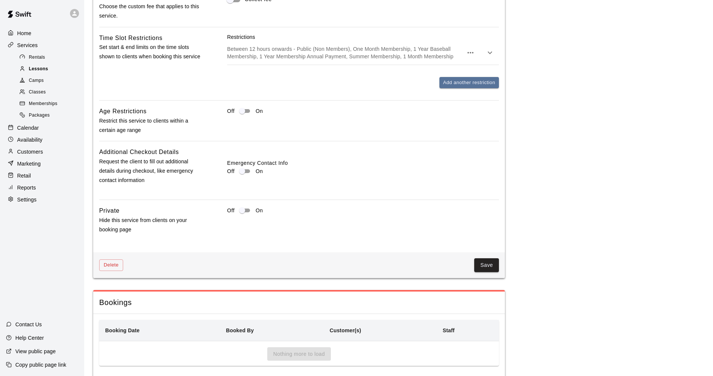
click at [57, 73] on div "Lessons" at bounding box center [49, 69] width 63 height 10
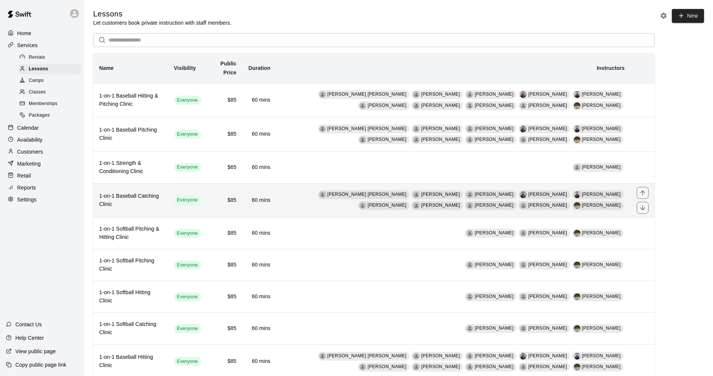
click at [160, 201] on h6 "1-on-1 Baseball Catching Clinic" at bounding box center [130, 200] width 63 height 16
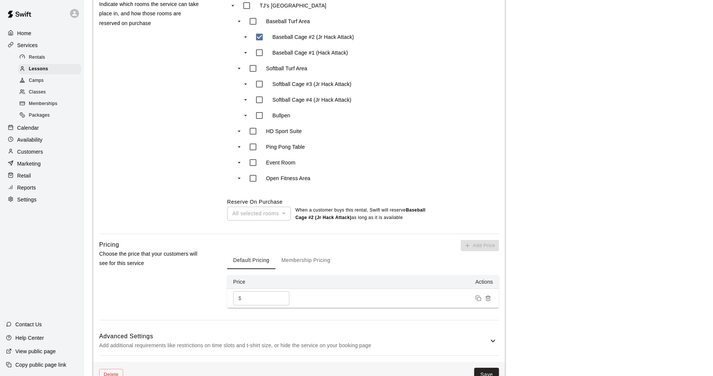
scroll to position [524, 0]
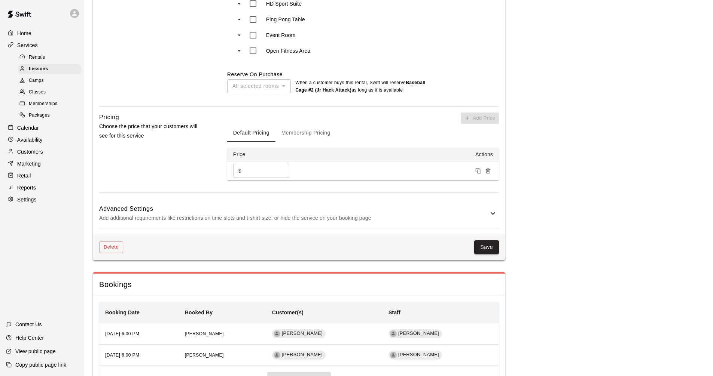
click at [169, 204] on h6 "Advanced Settings" at bounding box center [293, 209] width 389 height 10
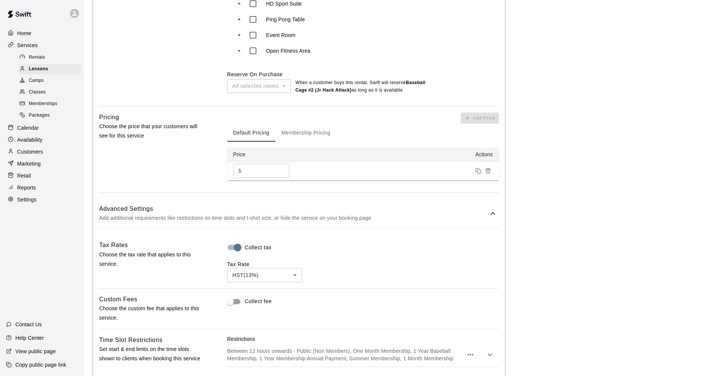
scroll to position [711, 0]
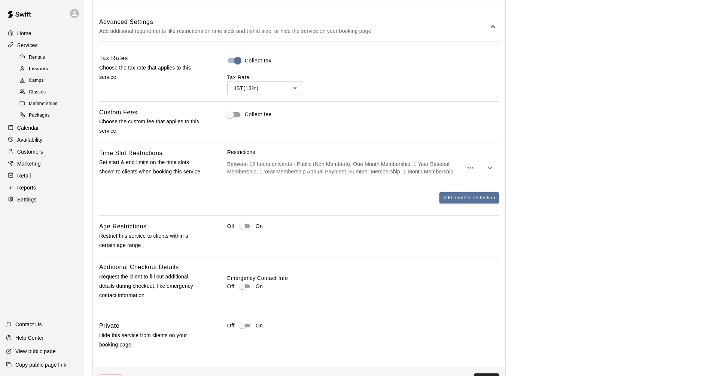
click at [46, 68] on span "Lessons" at bounding box center [38, 68] width 19 height 7
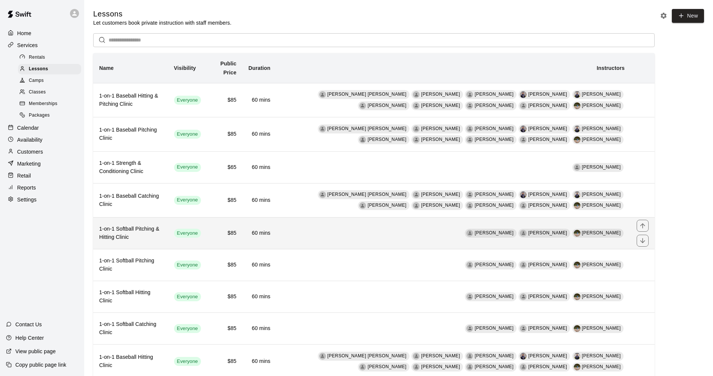
click at [162, 233] on h6 "1-on-1 Softball Pitching & Hitting Clinic" at bounding box center [130, 233] width 63 height 16
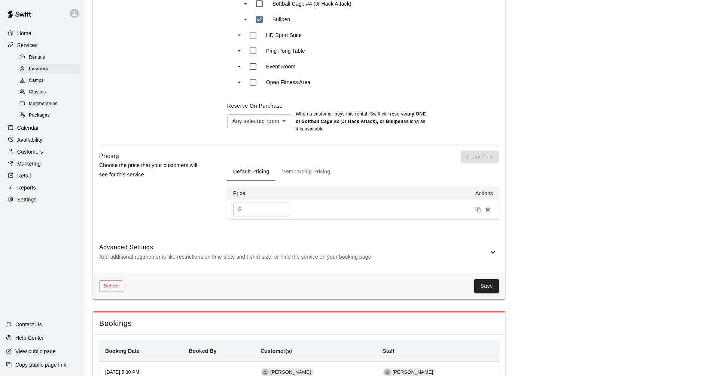
scroll to position [502, 0]
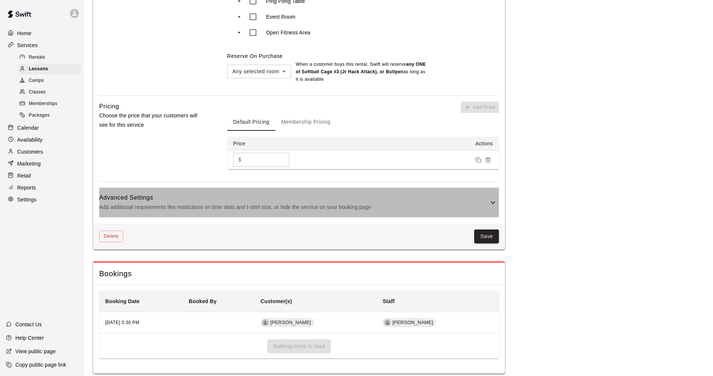
click at [193, 188] on div "Advanced Settings Add additional requirements like restrictions on time slots a…" at bounding box center [299, 203] width 400 height 30
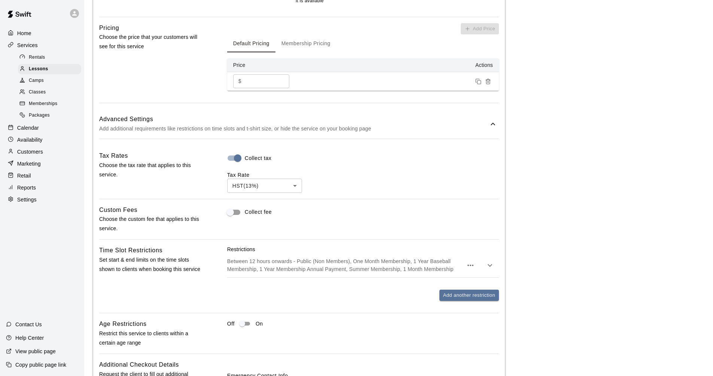
scroll to position [651, 0]
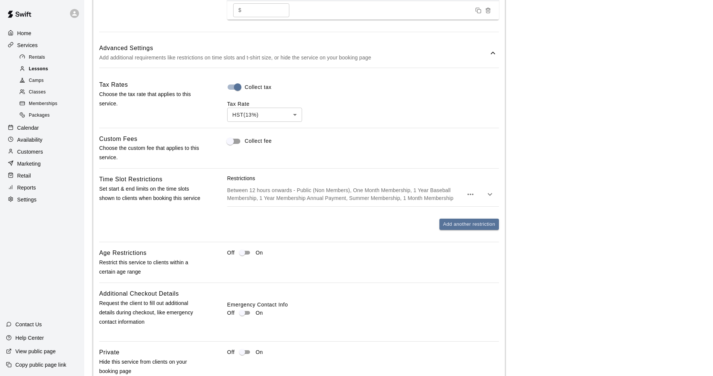
click at [53, 68] on div "Lessons" at bounding box center [49, 69] width 63 height 10
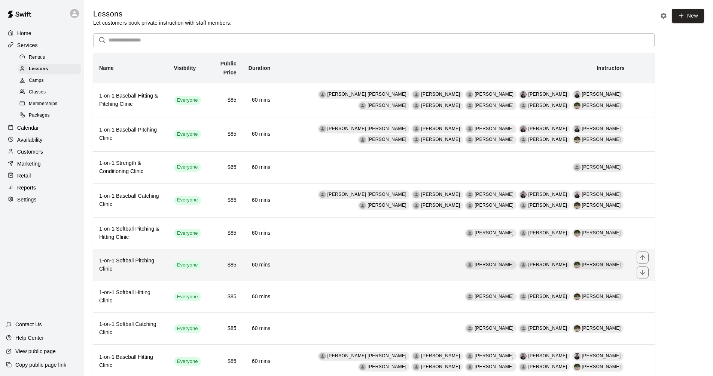
click at [141, 260] on th "1-on-1 Softball Pitching Clinic" at bounding box center [130, 265] width 75 height 32
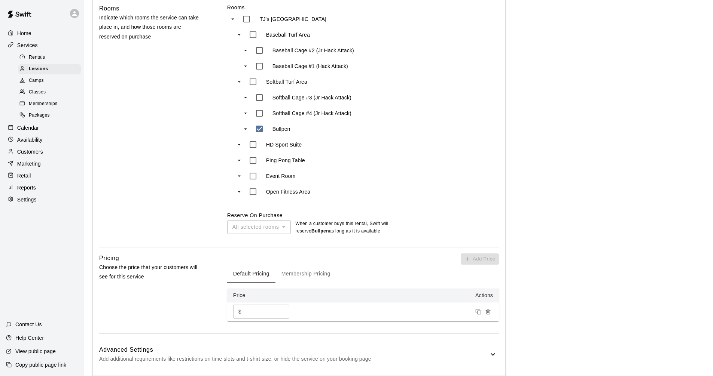
scroll to position [412, 0]
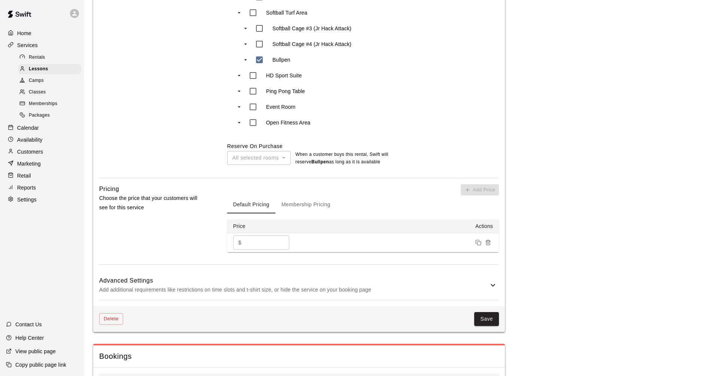
click at [149, 285] on p "Add additional requirements like restrictions on time slots and t-shirt size, o…" at bounding box center [293, 289] width 389 height 9
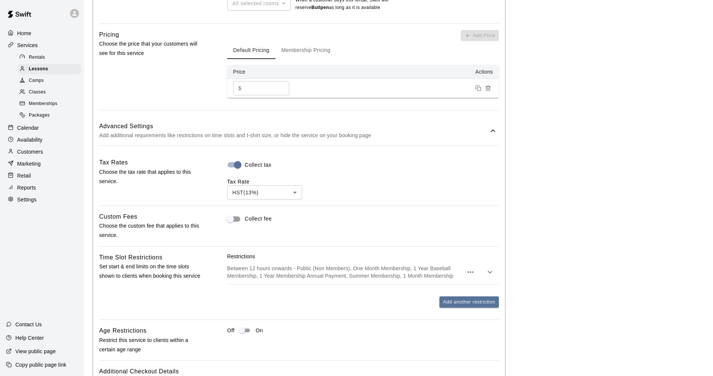
scroll to position [711, 0]
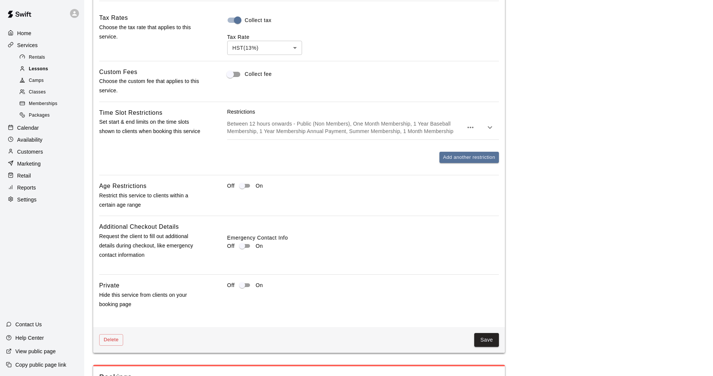
click at [53, 70] on div "Lessons" at bounding box center [49, 69] width 63 height 10
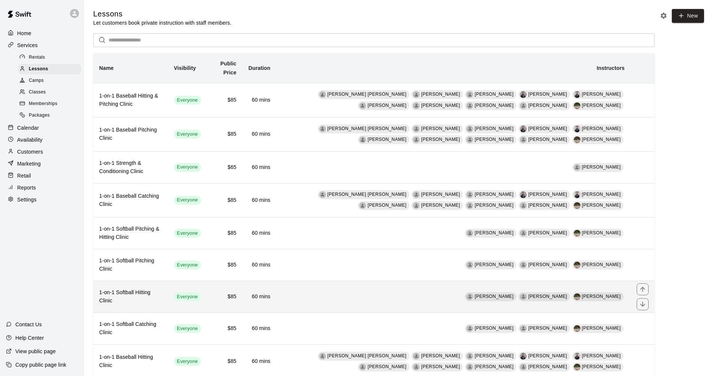
click at [158, 295] on h6 "1-on-1 Softball Hitting Clinic" at bounding box center [130, 297] width 63 height 16
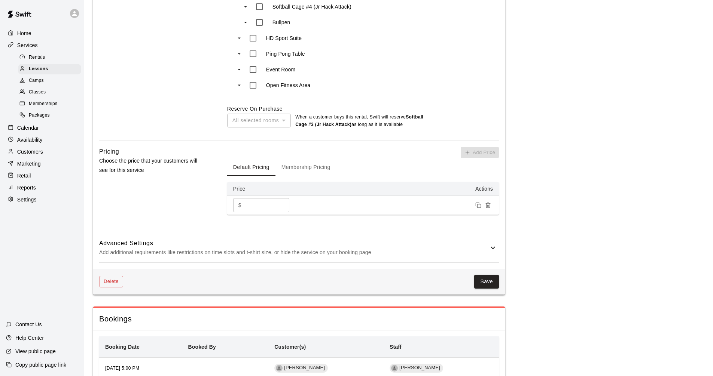
click at [178, 248] on p "Add additional requirements like restrictions on time slots and t-shirt size, o…" at bounding box center [293, 252] width 389 height 9
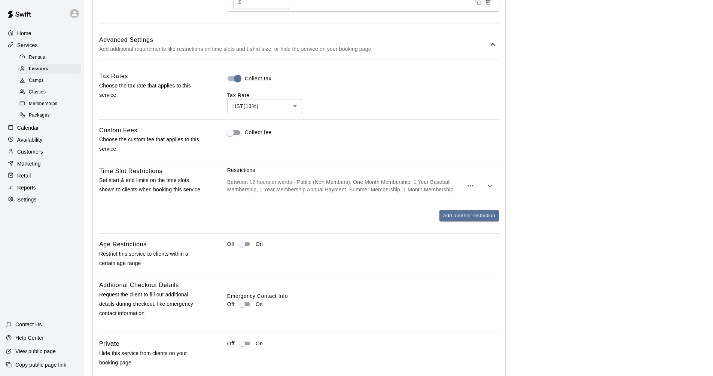
scroll to position [711, 0]
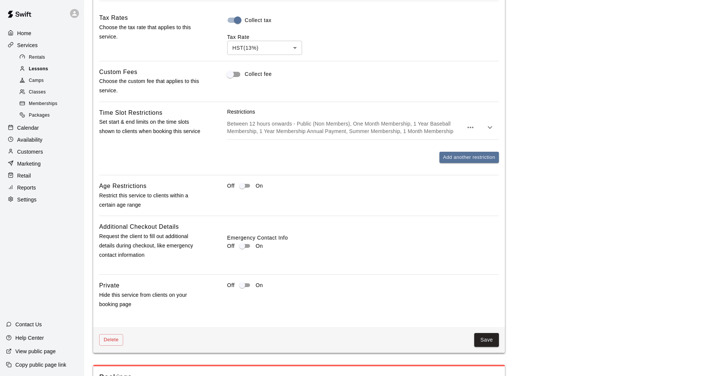
click at [51, 74] on div "Lessons" at bounding box center [49, 69] width 63 height 10
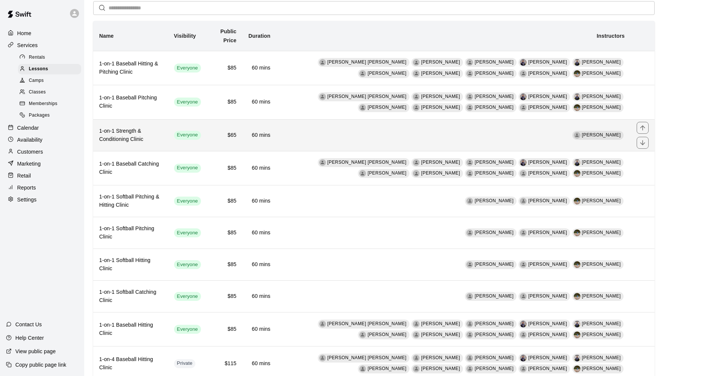
scroll to position [75, 0]
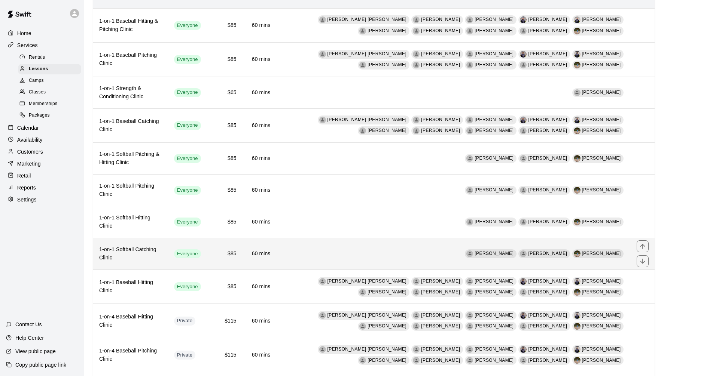
click at [162, 259] on th "1-on-1 Softball Catching Clinic" at bounding box center [130, 254] width 75 height 32
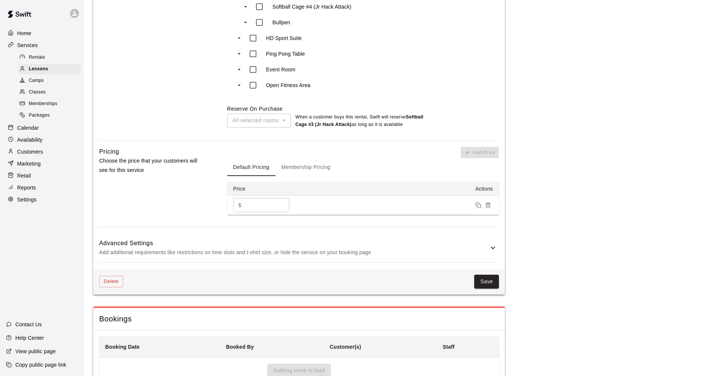
click at [163, 239] on h6 "Advanced Settings" at bounding box center [293, 244] width 389 height 10
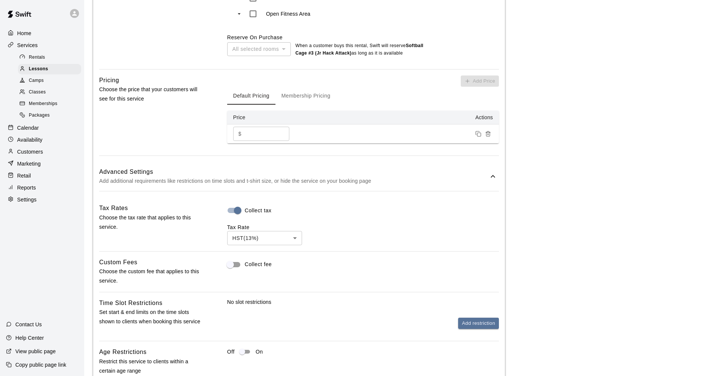
scroll to position [673, 0]
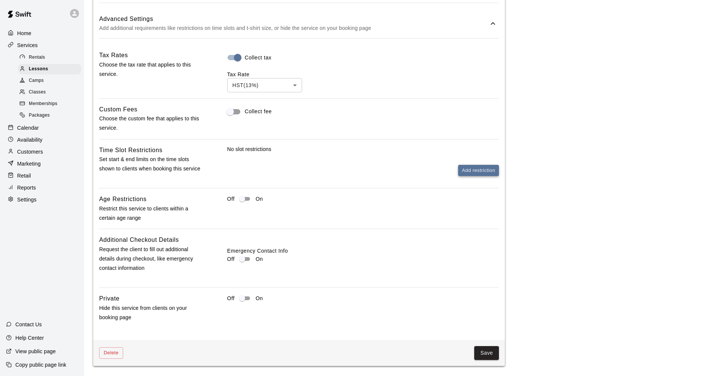
click at [342, 165] on button "Add restriction" at bounding box center [478, 171] width 41 height 12
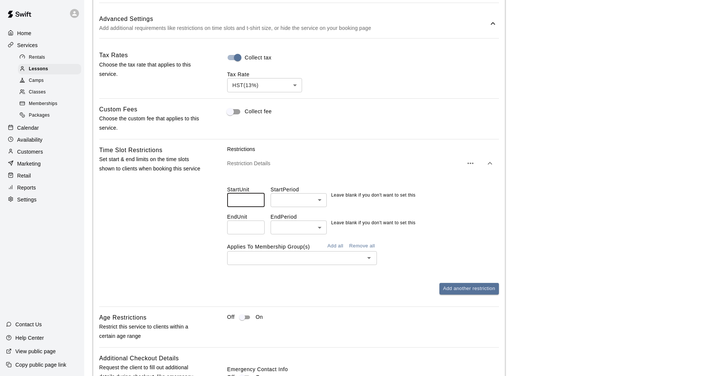
click at [250, 193] on input "number" at bounding box center [245, 200] width 37 height 14
type input "**"
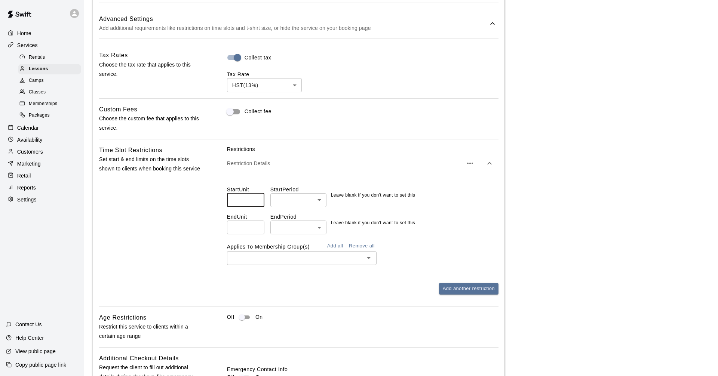
click at [307, 232] on li "hours" at bounding box center [299, 229] width 56 height 12
type input "*****"
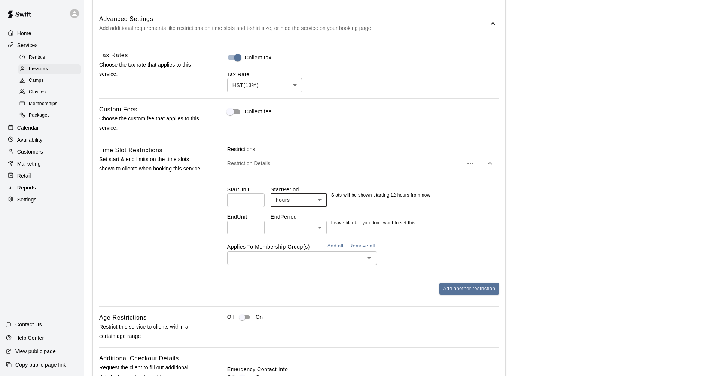
click at [340, 241] on button "Add all" at bounding box center [335, 247] width 24 height 12
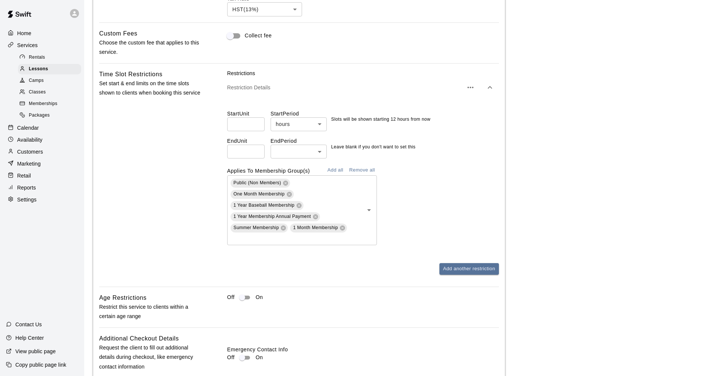
scroll to position [935, 0]
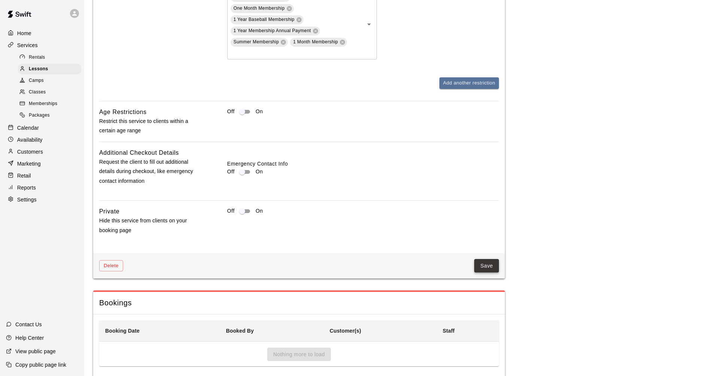
click at [342, 259] on button "Save" at bounding box center [486, 266] width 25 height 14
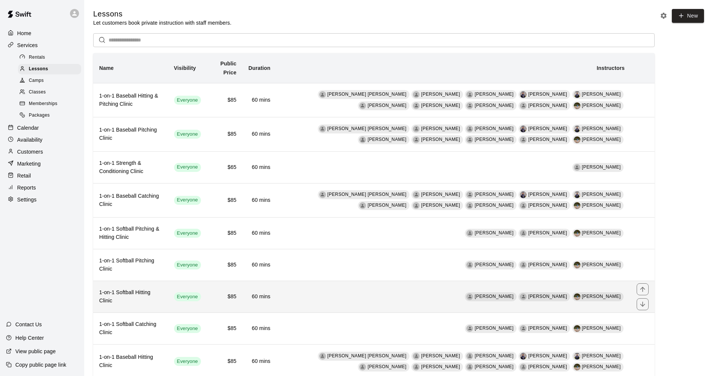
click at [159, 307] on th "1-on-1 Softball Hitting Clinic" at bounding box center [130, 297] width 75 height 32
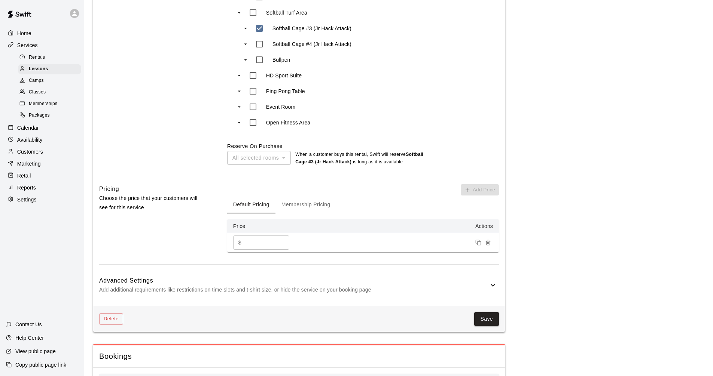
click at [189, 285] on p "Add additional requirements like restrictions on time slots and t-shirt size, o…" at bounding box center [293, 289] width 389 height 9
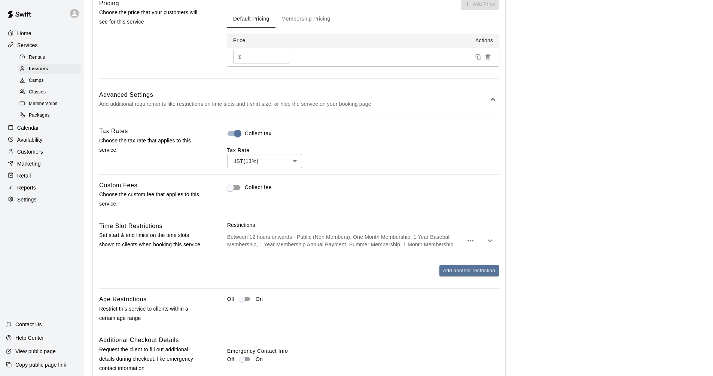
scroll to position [673, 0]
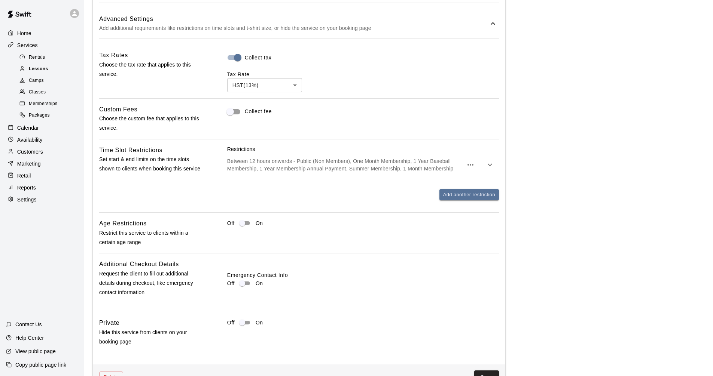
click at [63, 67] on div "Lessons" at bounding box center [49, 69] width 63 height 10
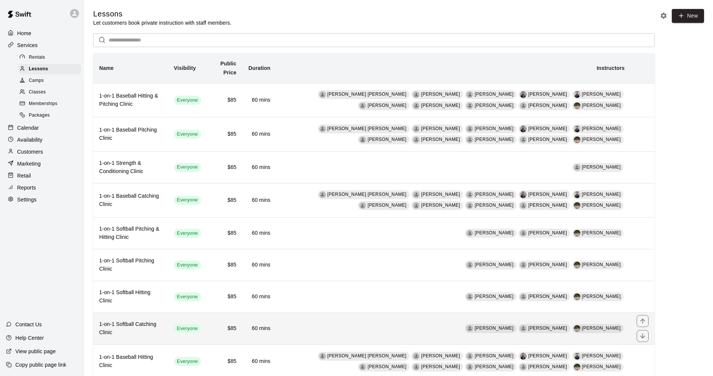
click at [162, 333] on h6 "1-on-1 Softball Catching Clinic" at bounding box center [130, 329] width 63 height 16
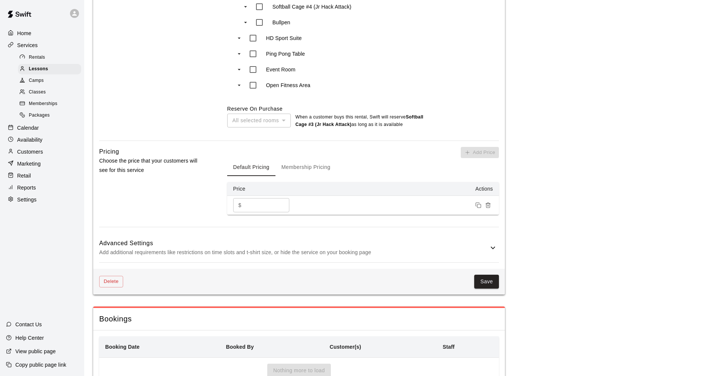
click at [208, 239] on h6 "Advanced Settings" at bounding box center [293, 244] width 389 height 10
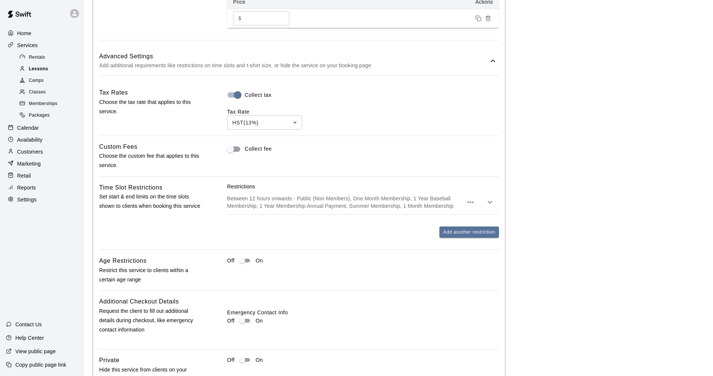
click at [58, 74] on div "Lessons" at bounding box center [49, 69] width 63 height 10
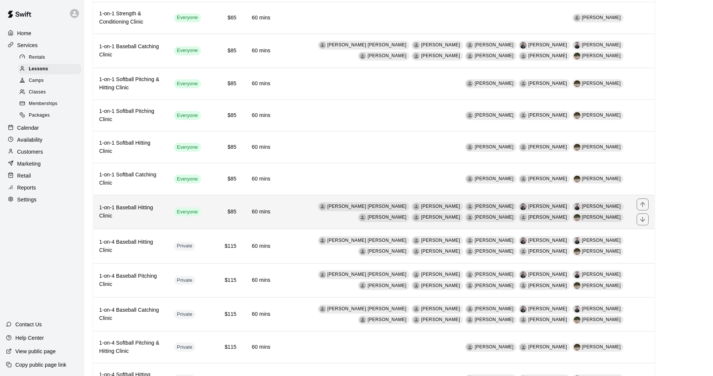
click at [149, 214] on h6 "1-on-1 Baseball Hitting Clinic" at bounding box center [130, 212] width 63 height 16
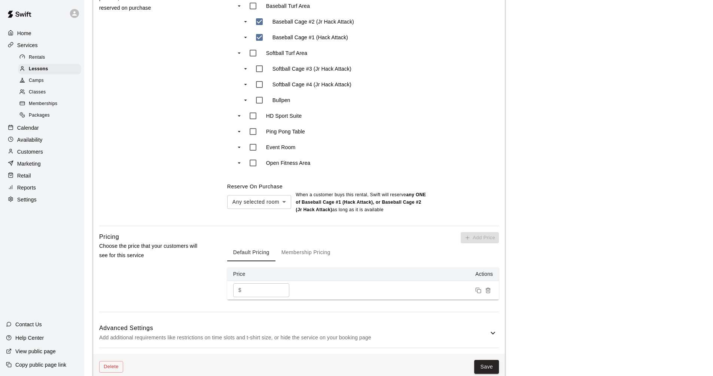
click at [168, 333] on p "Add additional requirements like restrictions on time slots and t-shirt size, o…" at bounding box center [293, 337] width 389 height 9
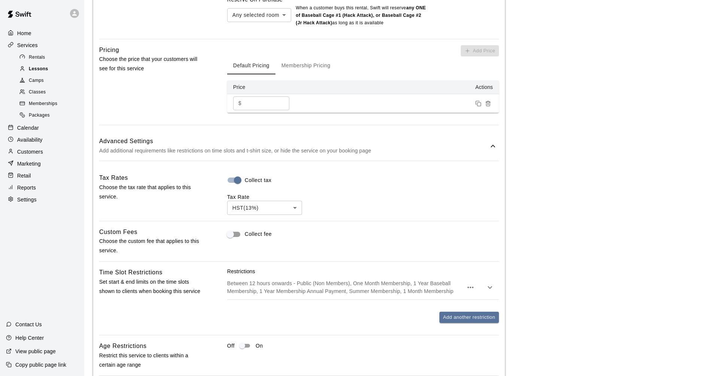
click at [70, 69] on div "Lessons" at bounding box center [49, 69] width 63 height 10
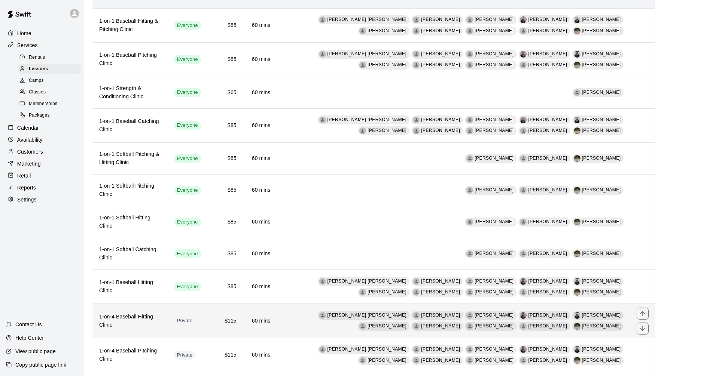
click at [162, 321] on h6 "1-on-4 Baseball Hitting Clinic" at bounding box center [130, 321] width 63 height 16
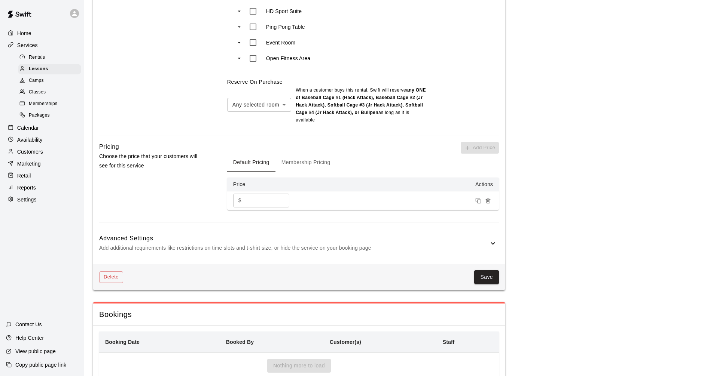
click at [234, 242] on div "Advanced Settings Add additional requirements like restrictions on time slots a…" at bounding box center [299, 244] width 400 height 30
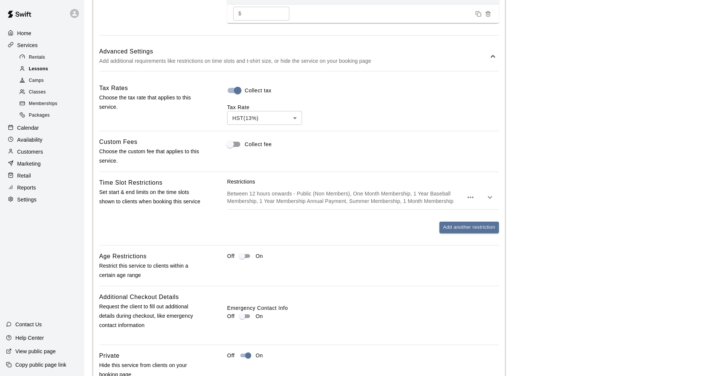
click at [70, 69] on div "Lessons" at bounding box center [49, 69] width 63 height 10
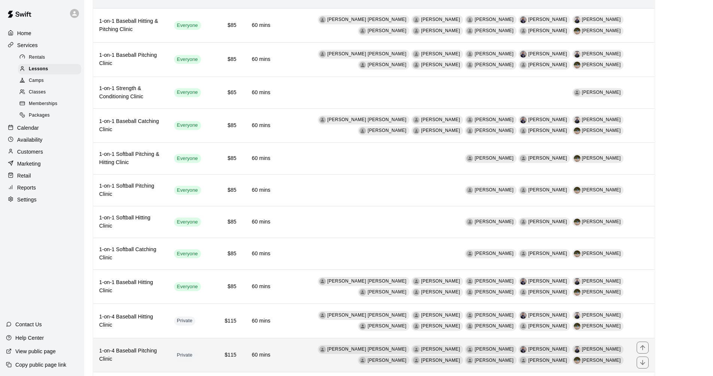
click at [162, 352] on h6 "1-on-4 Baseball Pitching Clinic" at bounding box center [130, 355] width 63 height 16
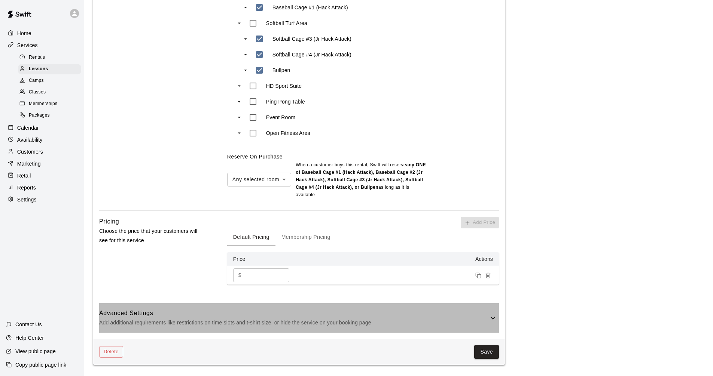
click at [198, 318] on p "Add additional requirements like restrictions on time slots and t-shirt size, o…" at bounding box center [293, 322] width 389 height 9
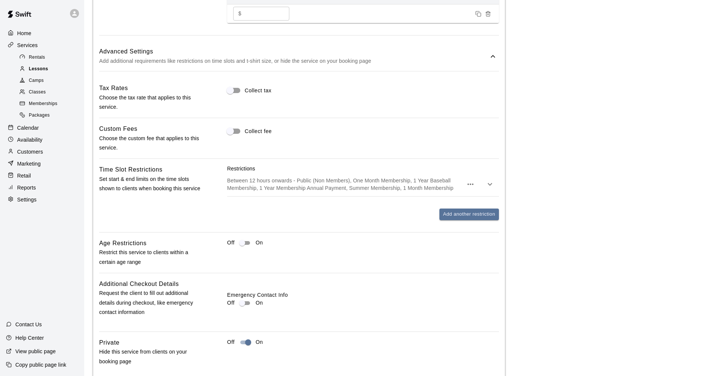
click at [60, 70] on div "Lessons" at bounding box center [49, 69] width 63 height 10
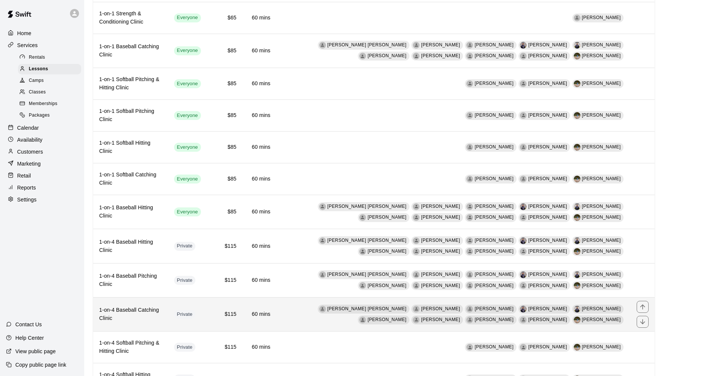
click at [162, 314] on h6 "1-on-4 Baseball Catching Clinic" at bounding box center [130, 314] width 63 height 16
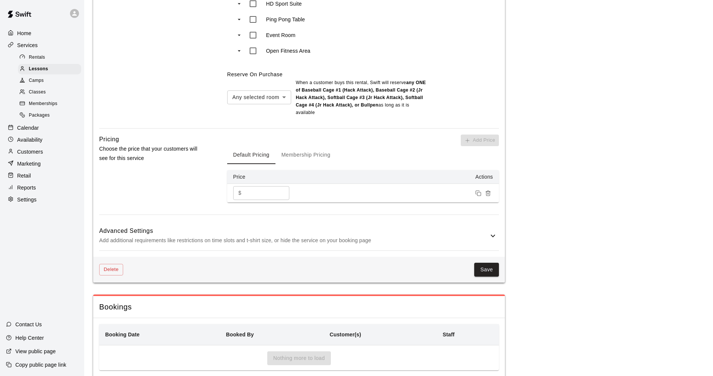
click at [228, 236] on p "Add additional requirements like restrictions on time slots and t-shirt size, o…" at bounding box center [293, 240] width 389 height 9
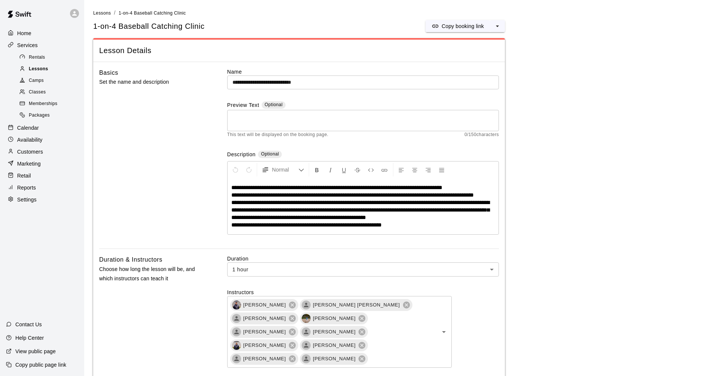
click at [42, 69] on span "Lessons" at bounding box center [38, 68] width 19 height 7
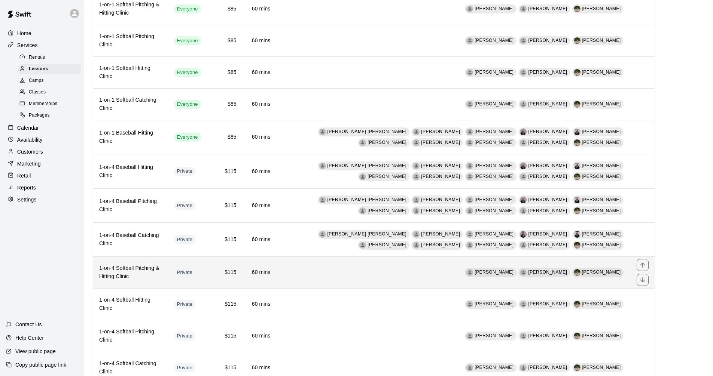
click at [160, 276] on h6 "1-on-4 Softball Pitching & Hitting Clinic" at bounding box center [130, 273] width 63 height 16
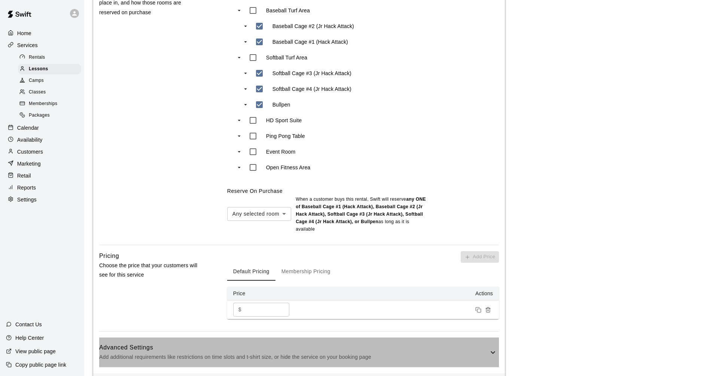
click at [199, 353] on p "Add additional requirements like restrictions on time slots and t-shirt size, o…" at bounding box center [293, 357] width 389 height 9
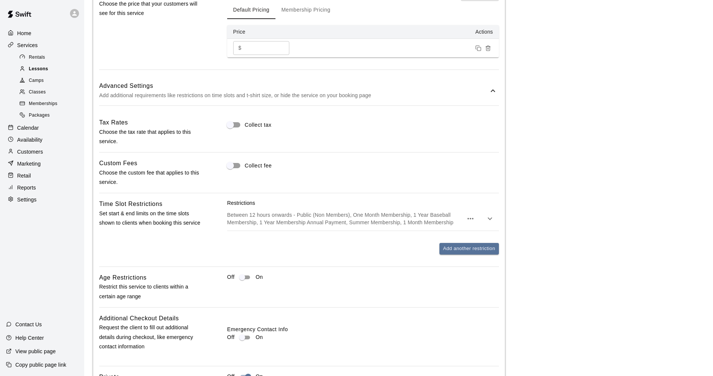
click at [58, 71] on div "Lessons" at bounding box center [49, 69] width 63 height 10
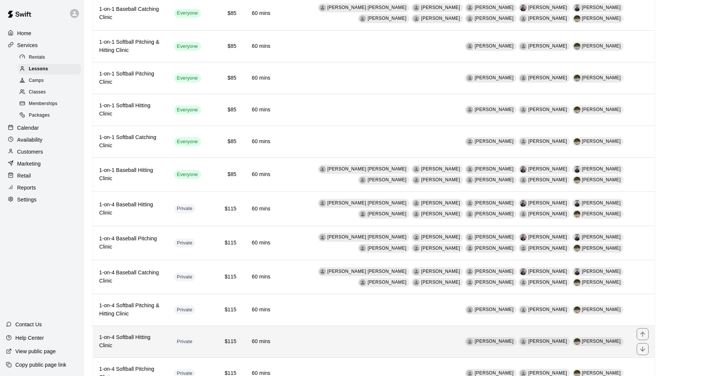
click at [168, 334] on th "1-on-4 Softball Hitting Clinic" at bounding box center [130, 342] width 75 height 32
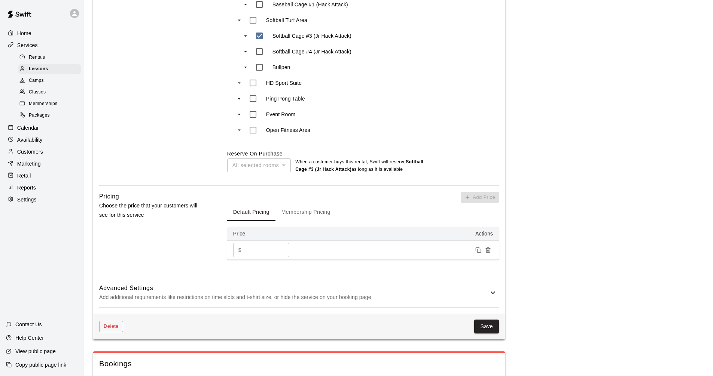
click at [184, 284] on h6 "Advanced Settings" at bounding box center [293, 289] width 389 height 10
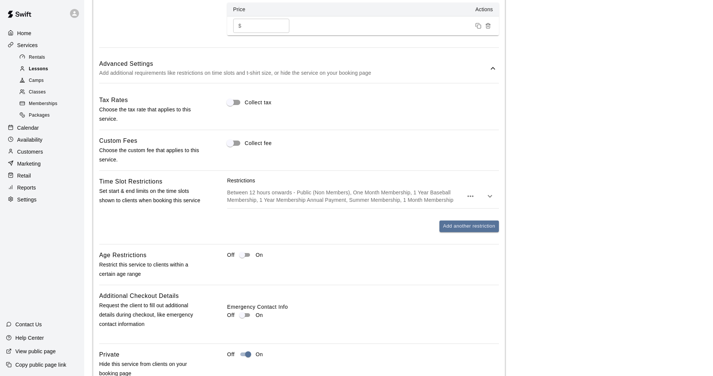
click at [55, 70] on div "Lessons" at bounding box center [49, 69] width 63 height 10
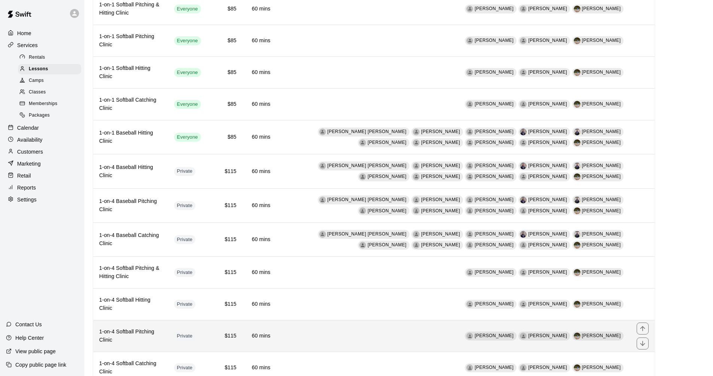
click at [167, 343] on th "1-on-4 Softball Pitching Clinic" at bounding box center [130, 337] width 75 height 32
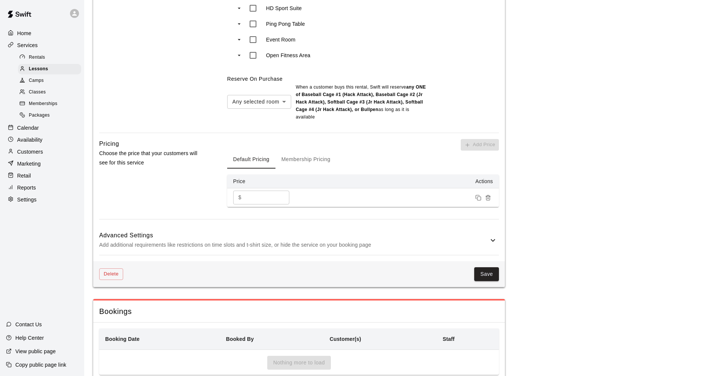
click at [189, 241] on p "Add additional requirements like restrictions on time slots and t-shirt size, o…" at bounding box center [293, 245] width 389 height 9
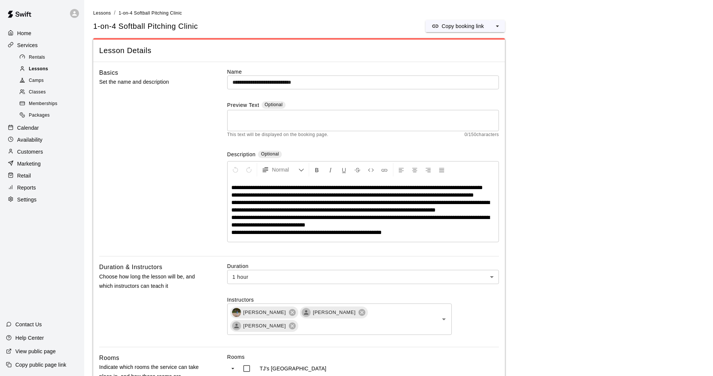
click at [50, 74] on div "Lessons" at bounding box center [49, 69] width 63 height 10
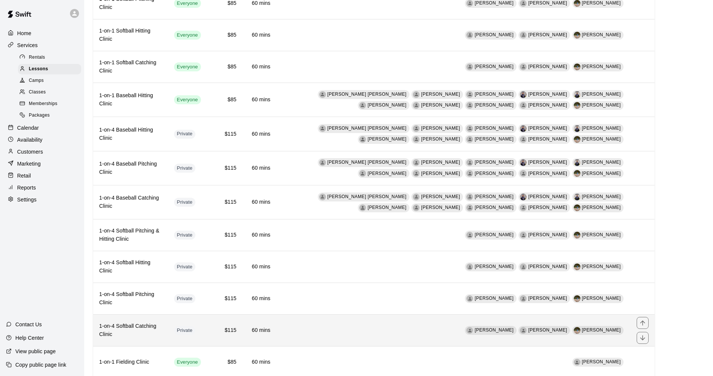
click at [168, 340] on th "1-on-4 Softball Catching Clinic" at bounding box center [130, 331] width 75 height 32
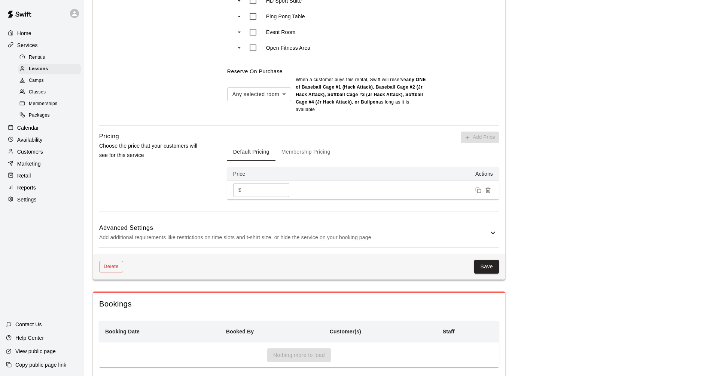
click at [187, 233] on p "Add additional requirements like restrictions on time slots and t-shirt size, o…" at bounding box center [293, 237] width 389 height 9
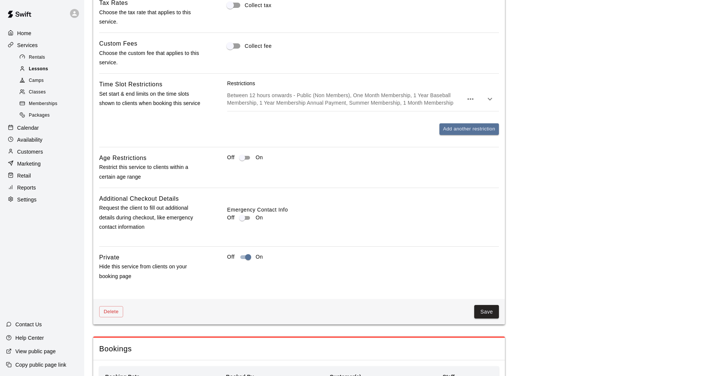
click at [52, 72] on div "Lessons" at bounding box center [49, 69] width 63 height 10
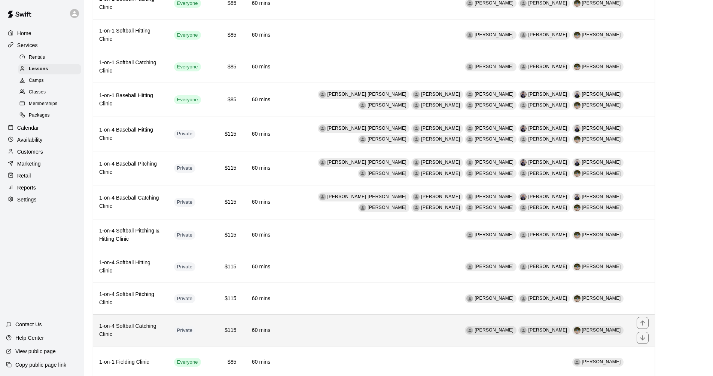
click at [168, 342] on th "1-on-4 Softball Catching Clinic" at bounding box center [130, 331] width 75 height 32
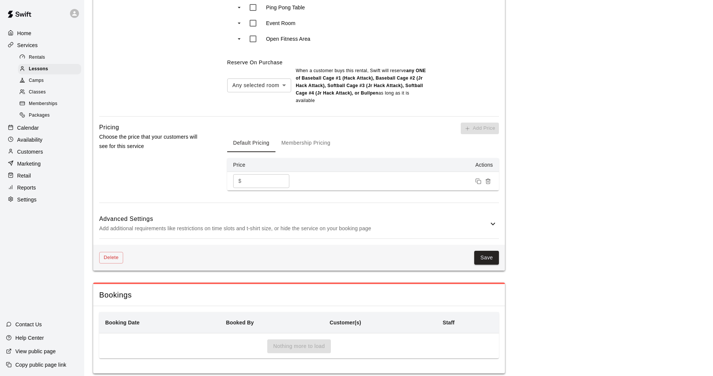
click at [206, 214] on h6 "Advanced Settings" at bounding box center [293, 219] width 389 height 10
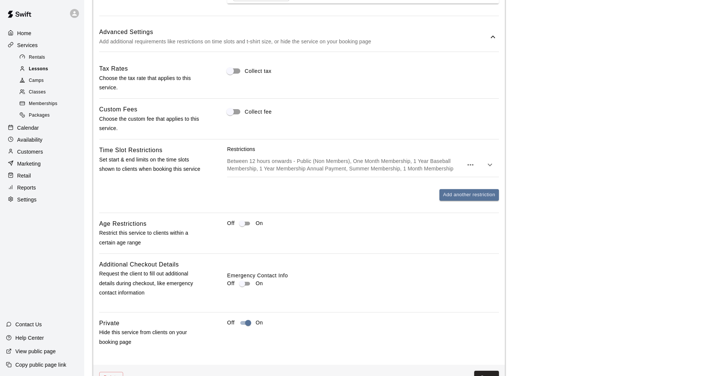
click at [57, 70] on div "Lessons" at bounding box center [49, 69] width 63 height 10
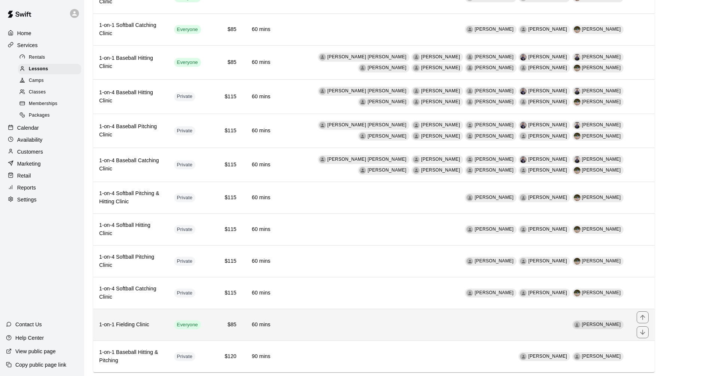
click at [162, 329] on h6 "1-on-1 Fielding Clinic" at bounding box center [130, 325] width 63 height 8
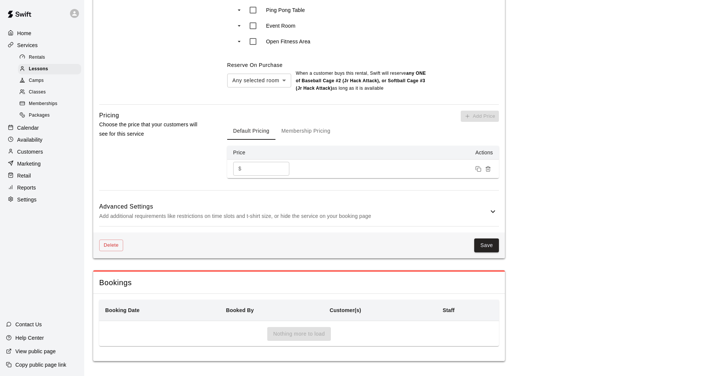
click at [213, 216] on p "Add additional requirements like restrictions on time slots and t-shirt size, o…" at bounding box center [293, 216] width 389 height 9
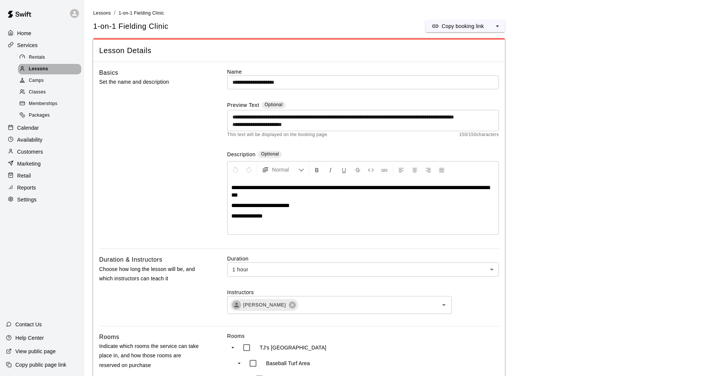
click at [35, 71] on span "Lessons" at bounding box center [38, 68] width 19 height 7
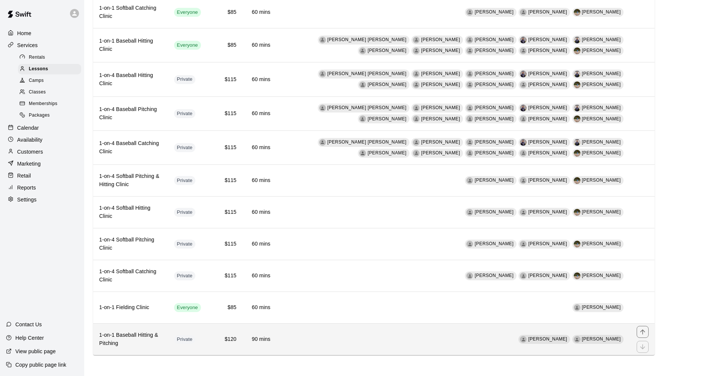
click at [148, 342] on h6 "1-on-1 Baseball Hitting & Pitching" at bounding box center [130, 339] width 63 height 16
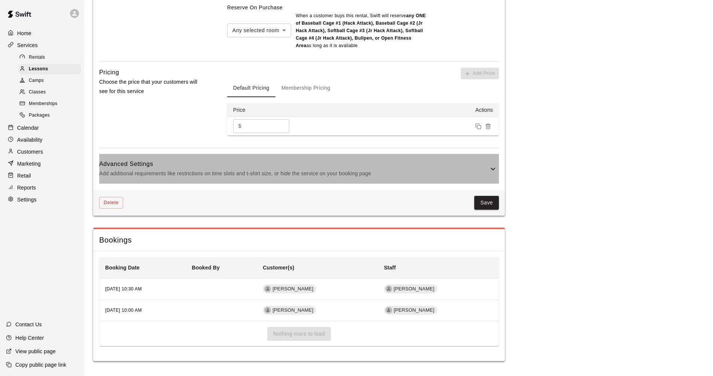
click at [173, 180] on div "Advanced Settings Add additional requirements like restrictions on time slots a…" at bounding box center [299, 169] width 400 height 30
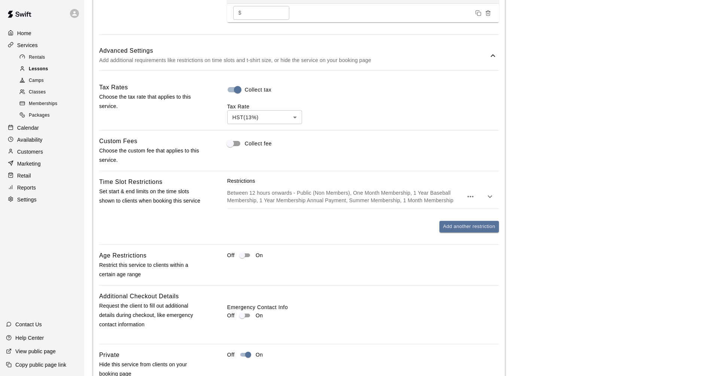
click at [60, 70] on div "Lessons" at bounding box center [49, 69] width 63 height 10
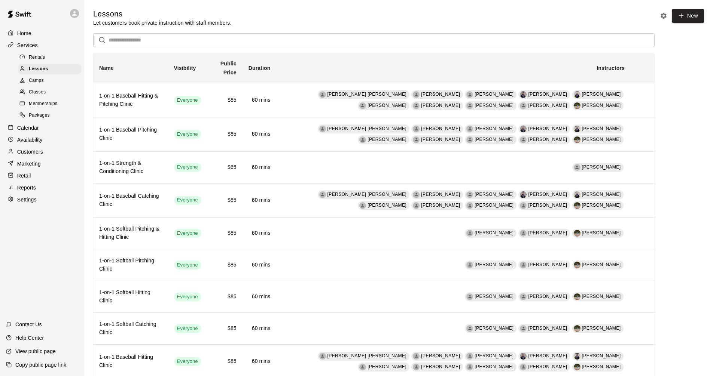
click at [43, 128] on div "Calendar" at bounding box center [42, 127] width 72 height 11
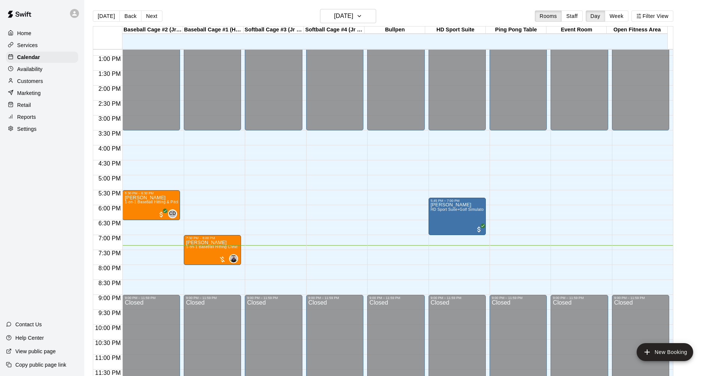
click at [37, 43] on div "Services" at bounding box center [42, 45] width 72 height 11
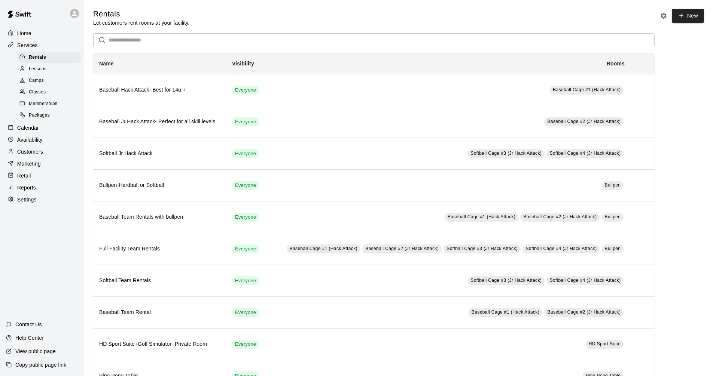
click at [32, 132] on p "Calendar" at bounding box center [28, 127] width 22 height 7
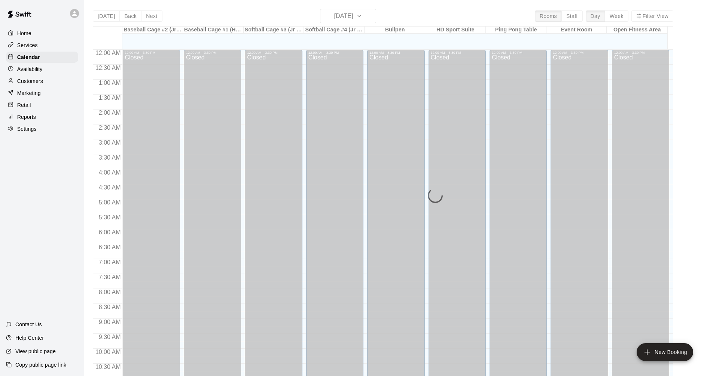
scroll to position [361, 0]
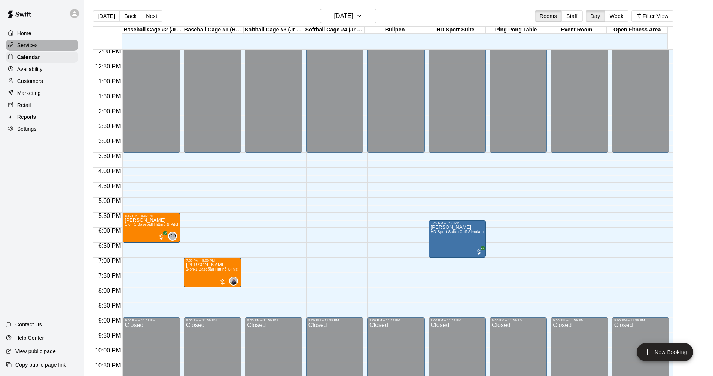
click at [50, 41] on div "Services" at bounding box center [42, 45] width 72 height 11
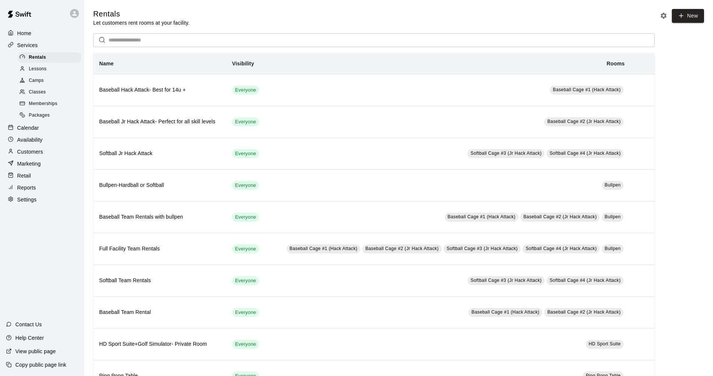
click at [44, 132] on div "Calendar" at bounding box center [42, 127] width 72 height 11
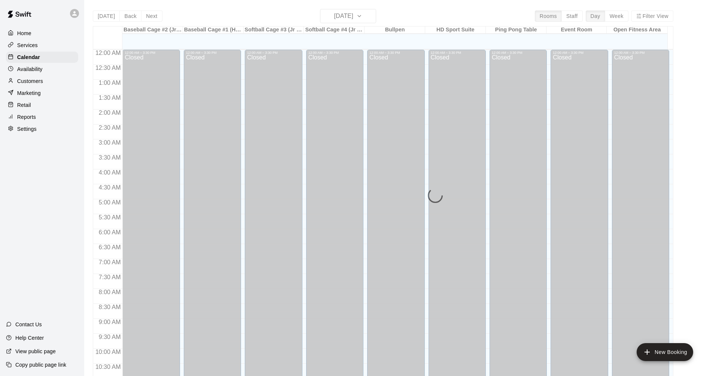
scroll to position [361, 0]
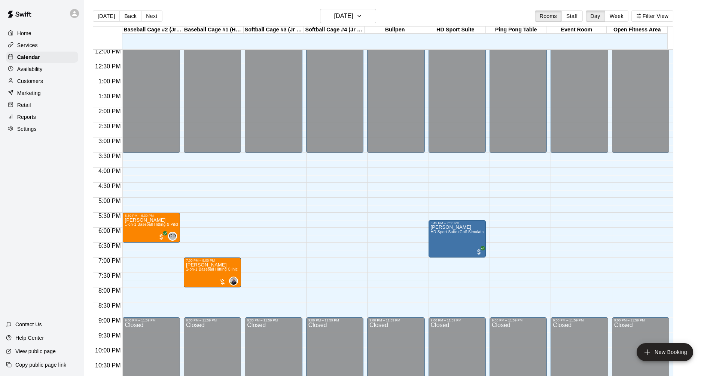
click at [51, 46] on div "Services" at bounding box center [42, 45] width 72 height 11
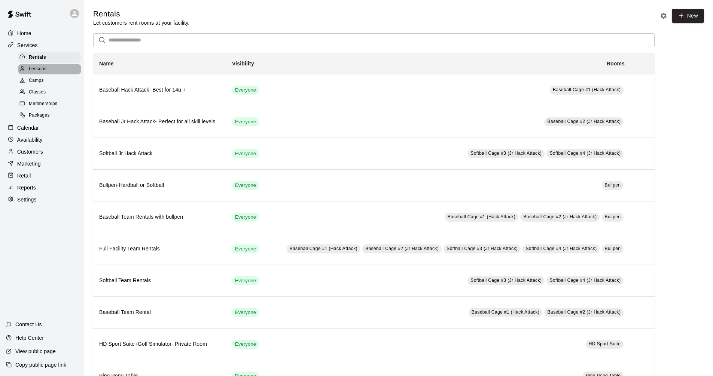
click at [61, 70] on div "Lessons" at bounding box center [49, 69] width 63 height 10
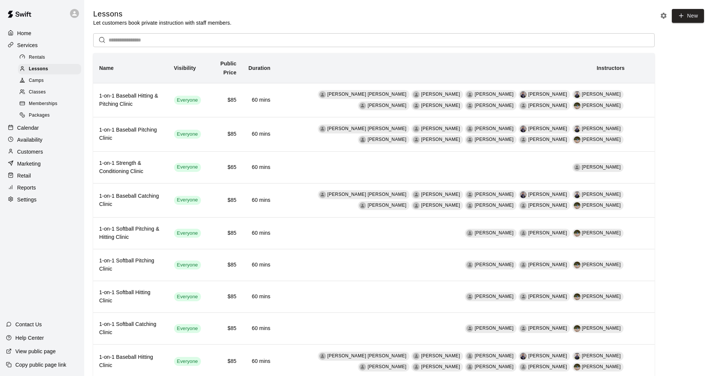
click at [53, 46] on div "Services" at bounding box center [42, 45] width 72 height 11
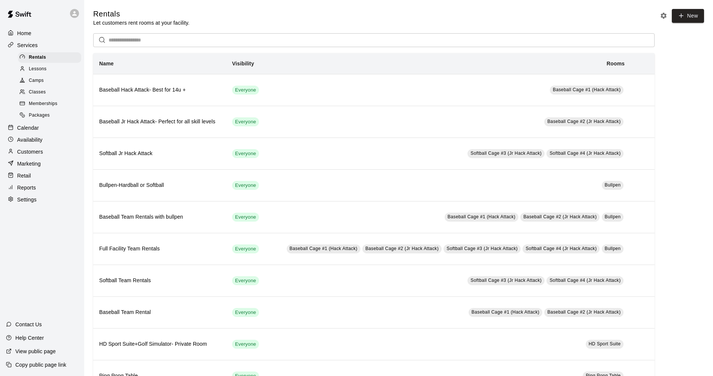
click at [31, 129] on p "Calendar" at bounding box center [28, 127] width 22 height 7
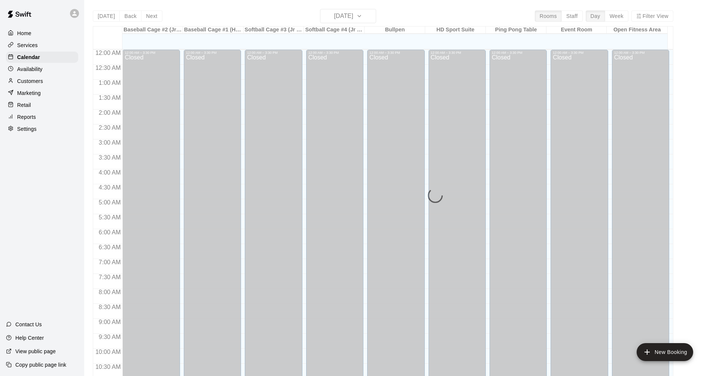
scroll to position [361, 0]
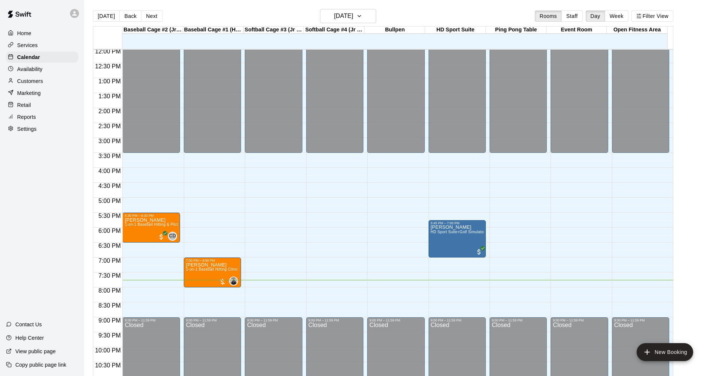
click at [54, 45] on div "Services" at bounding box center [42, 45] width 72 height 11
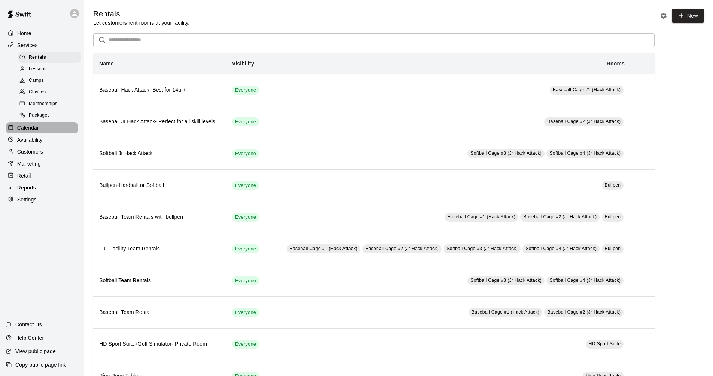
click at [62, 134] on div "Calendar" at bounding box center [42, 127] width 72 height 11
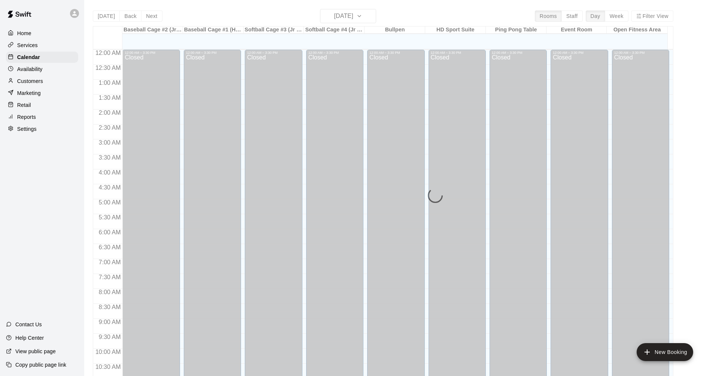
scroll to position [361, 0]
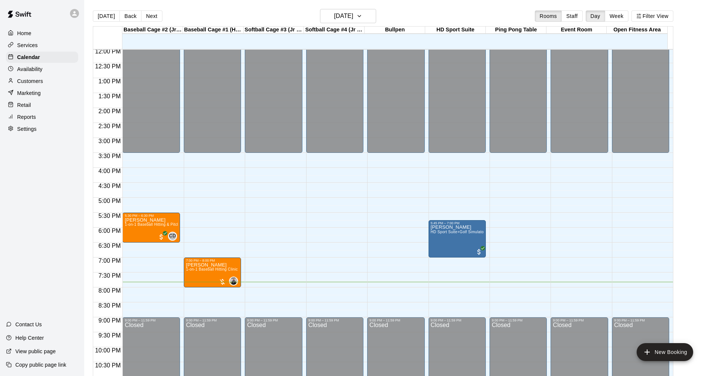
click at [55, 49] on div "Services" at bounding box center [42, 45] width 72 height 11
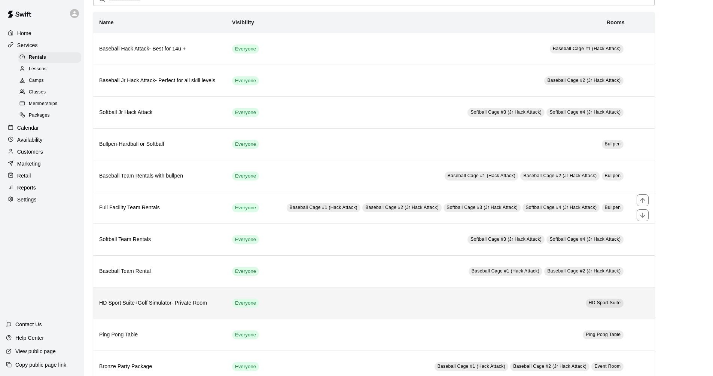
scroll to position [112, 0]
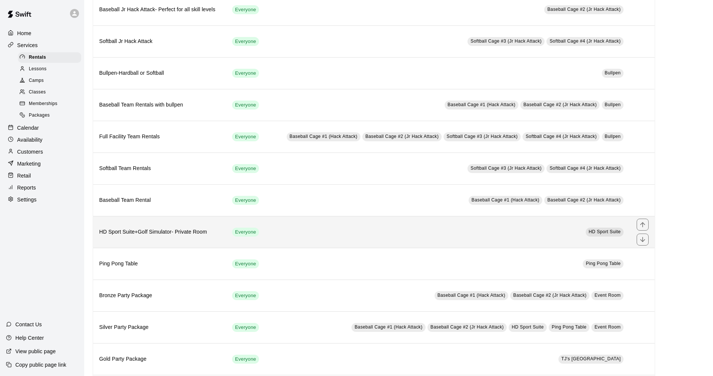
click at [207, 230] on h6 "HD Sport Suite+Golf Simulator- Private Room" at bounding box center [159, 232] width 121 height 8
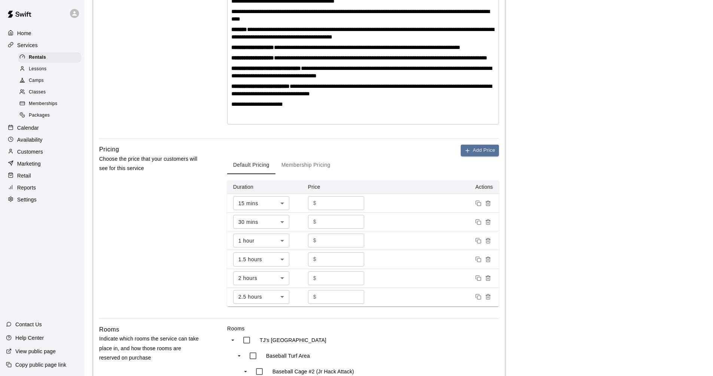
scroll to position [224, 0]
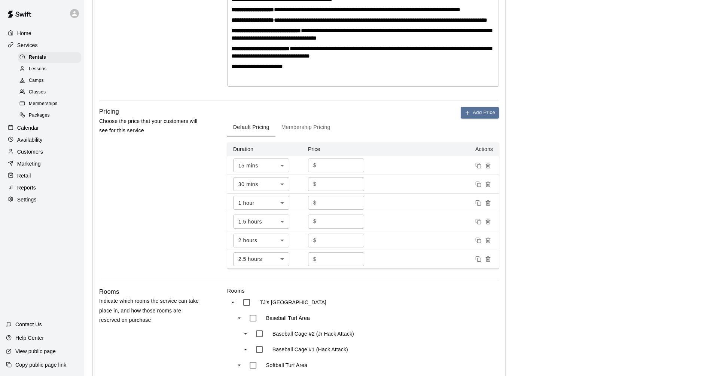
click at [31, 47] on p "Services" at bounding box center [27, 45] width 21 height 7
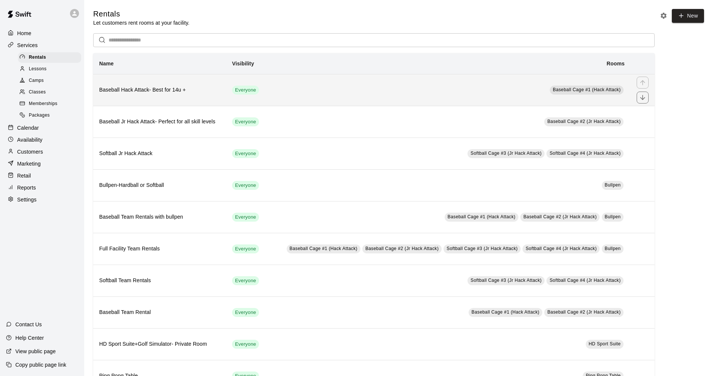
click at [336, 94] on td "Baseball Cage #1 (Hack Attack)" at bounding box center [448, 90] width 364 height 32
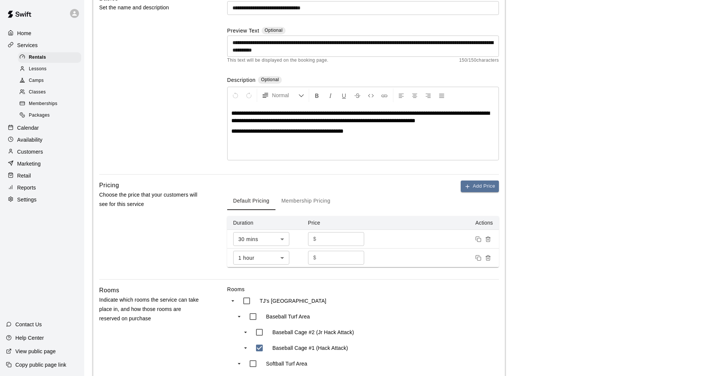
scroll to position [75, 0]
click at [58, 134] on div "Calendar" at bounding box center [42, 127] width 72 height 11
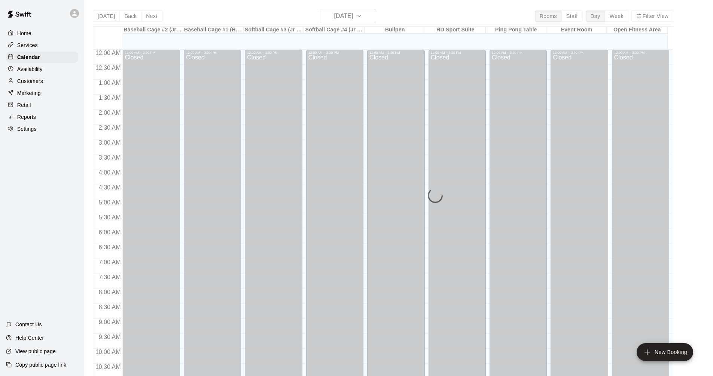
scroll to position [361, 0]
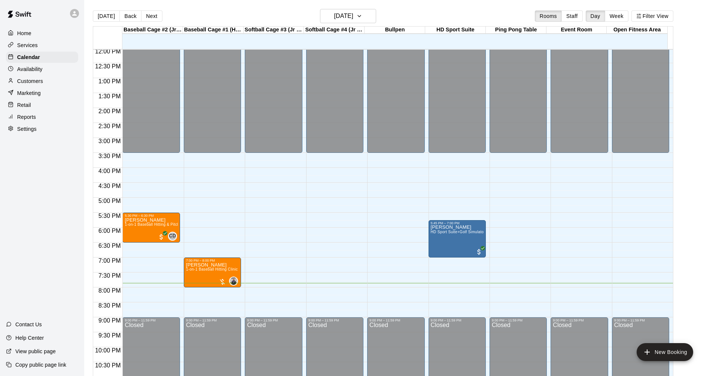
click at [37, 44] on p "Services" at bounding box center [27, 45] width 21 height 7
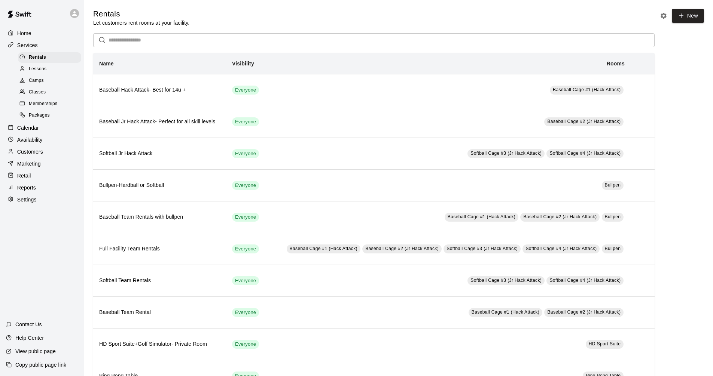
click at [57, 132] on div "Calendar" at bounding box center [42, 127] width 72 height 11
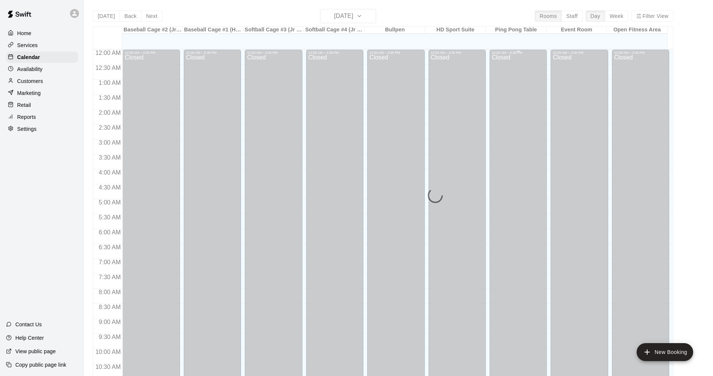
scroll to position [361, 0]
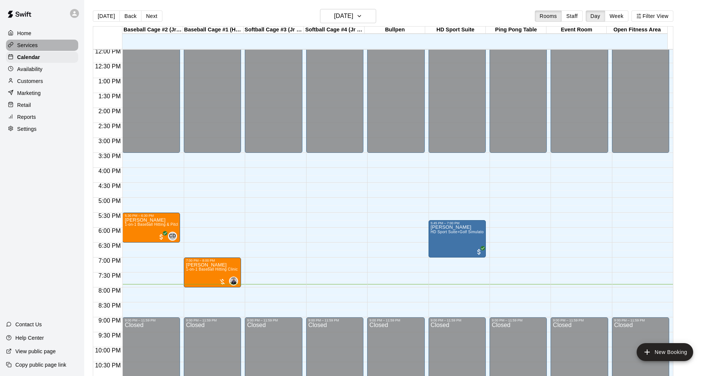
click at [55, 43] on div "Services" at bounding box center [42, 45] width 72 height 11
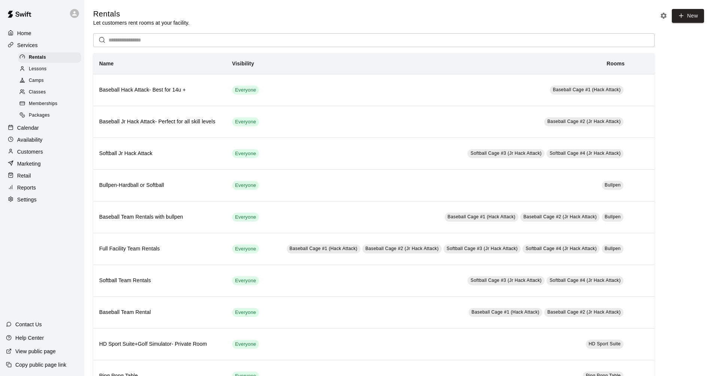
click at [40, 131] on div "Calendar" at bounding box center [42, 127] width 72 height 11
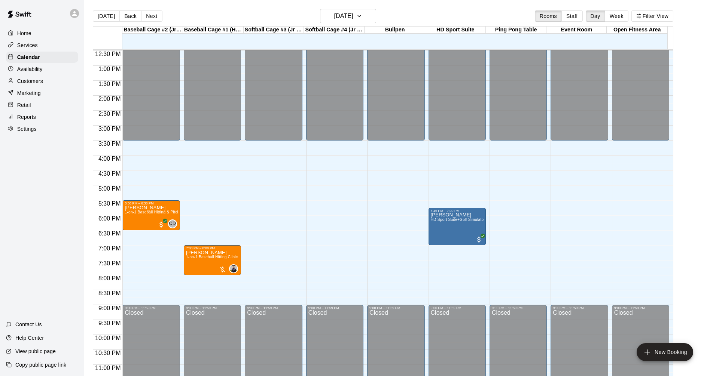
scroll to position [384, 0]
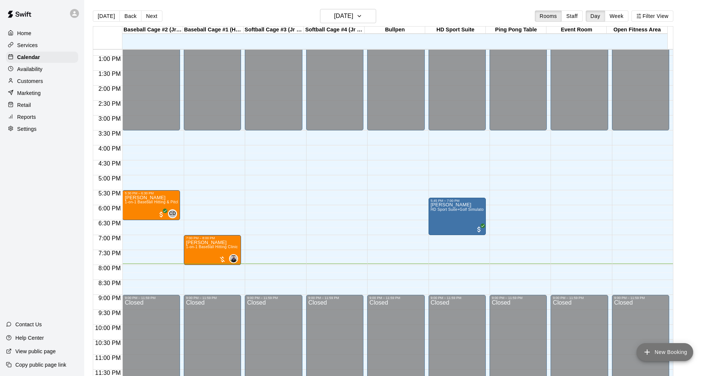
click at [342, 348] on button "New Booking" at bounding box center [664, 352] width 56 height 18
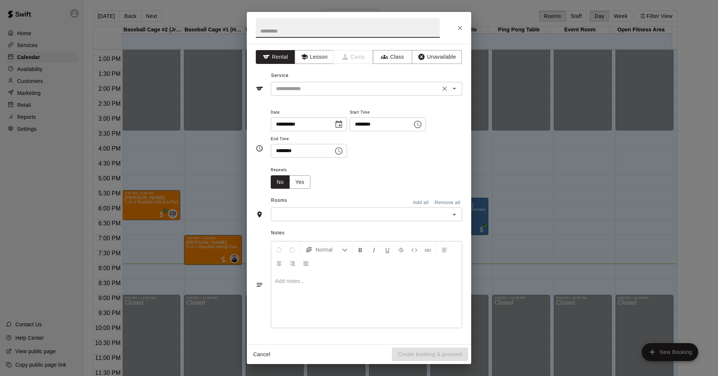
click at [342, 89] on icon "Open" at bounding box center [455, 89] width 4 height 2
click at [342, 28] on button "Close" at bounding box center [459, 27] width 13 height 13
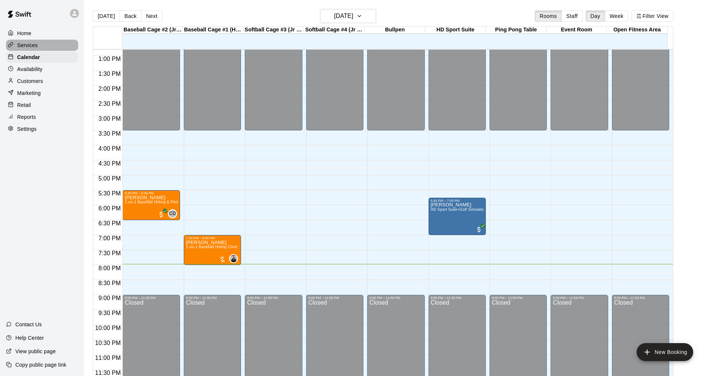
click at [37, 46] on div "Services" at bounding box center [42, 45] width 72 height 11
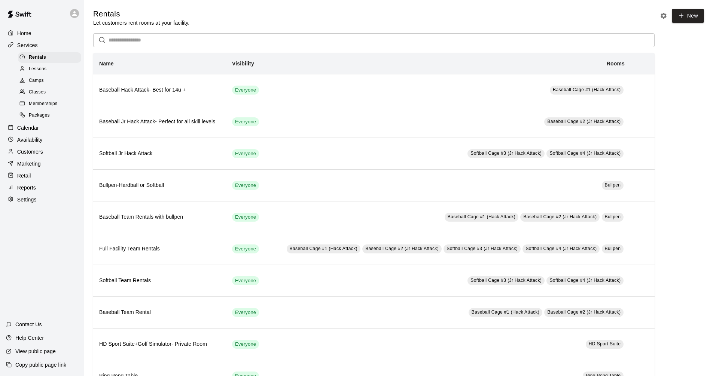
click at [43, 132] on div "Calendar" at bounding box center [42, 127] width 72 height 11
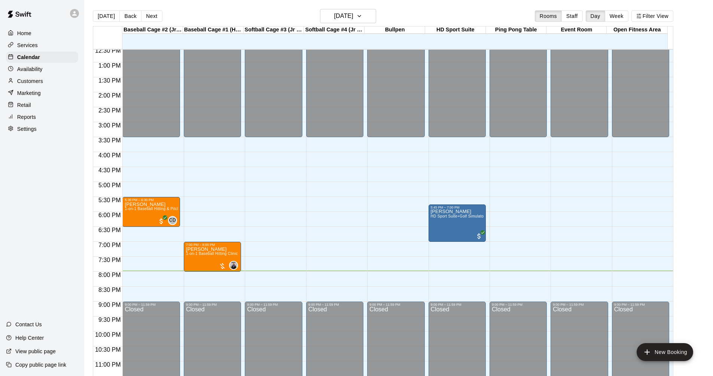
scroll to position [384, 0]
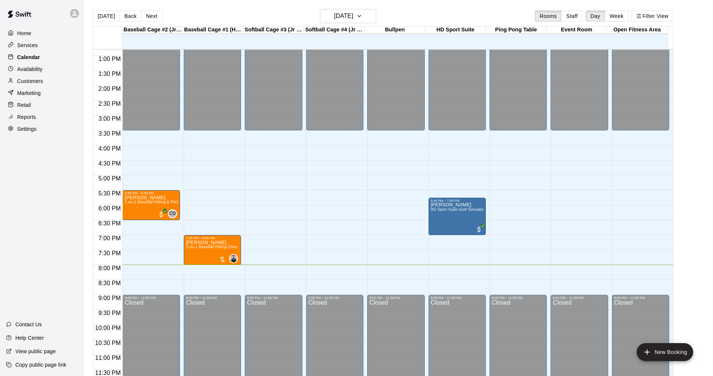
click at [49, 52] on div "Calendar" at bounding box center [42, 57] width 72 height 11
click at [49, 43] on div "Services" at bounding box center [42, 45] width 72 height 11
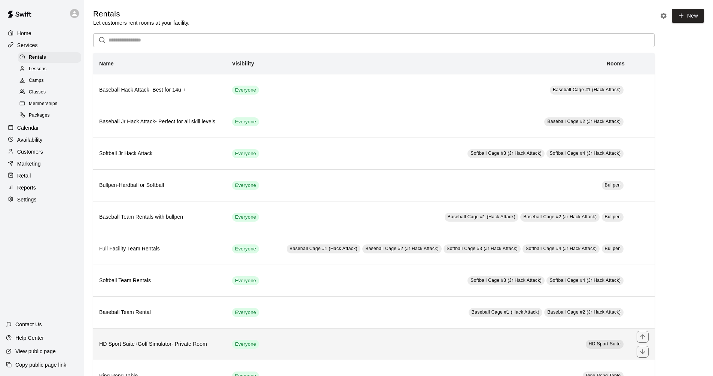
click at [301, 341] on td "HD Sport Suite" at bounding box center [448, 344] width 364 height 32
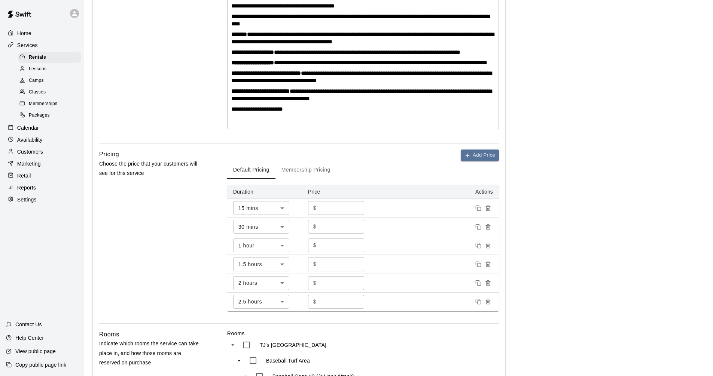
scroll to position [187, 0]
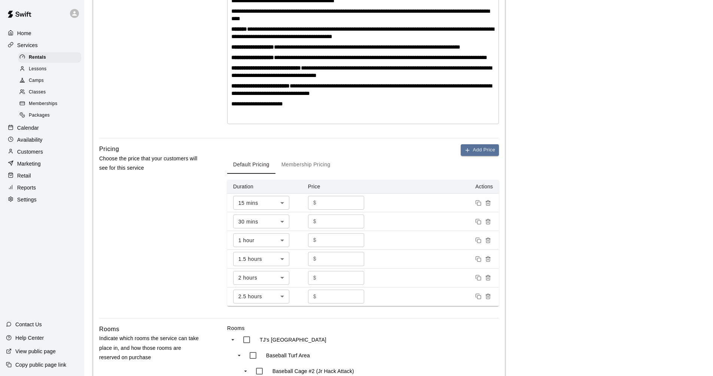
click at [342, 210] on input "**" at bounding box center [341, 203] width 45 height 14
click at [136, 45] on div "Basics Set the name and description" at bounding box center [151, 9] width 104 height 257
click at [47, 42] on div "Services" at bounding box center [42, 45] width 72 height 11
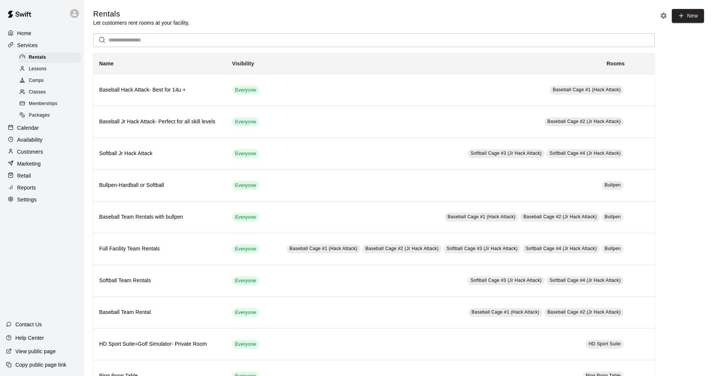
click at [48, 70] on div "Lessons" at bounding box center [49, 69] width 63 height 10
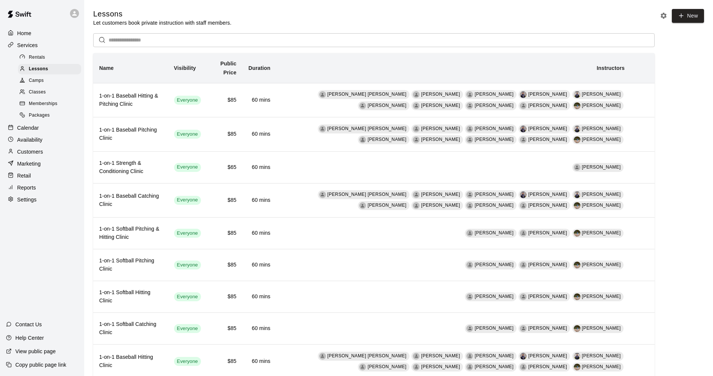
click at [51, 58] on div "Rentals" at bounding box center [49, 57] width 63 height 10
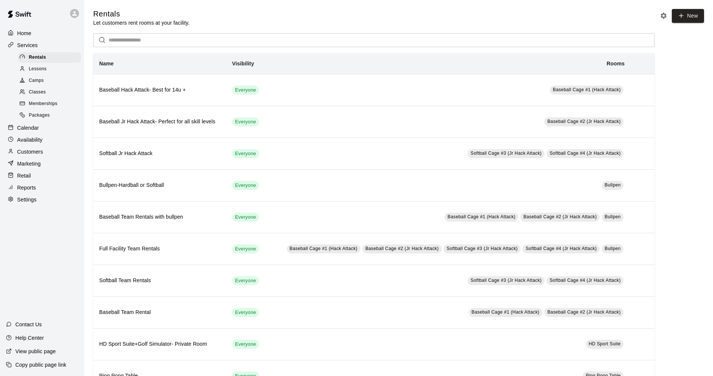
click at [44, 48] on div "Services" at bounding box center [42, 45] width 72 height 11
click at [44, 46] on div "Services" at bounding box center [42, 45] width 72 height 11
click at [52, 127] on div "Calendar" at bounding box center [42, 127] width 72 height 11
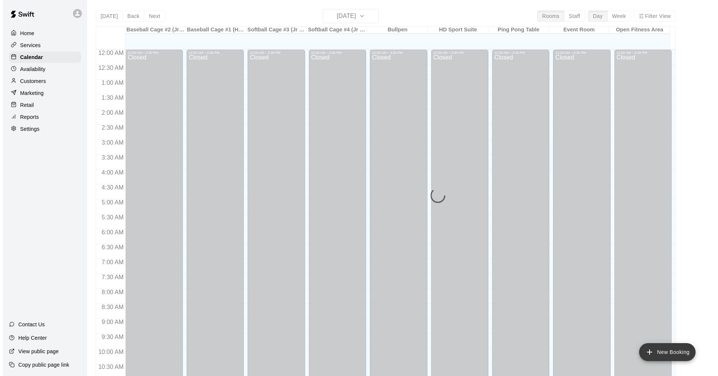
scroll to position [361, 0]
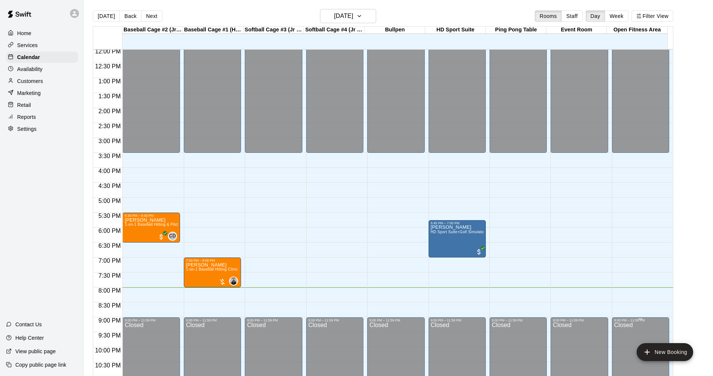
drag, startPoint x: 647, startPoint y: 350, endPoint x: 655, endPoint y: 338, distance: 14.3
click at [342, 349] on icon "add" at bounding box center [646, 352] width 9 height 9
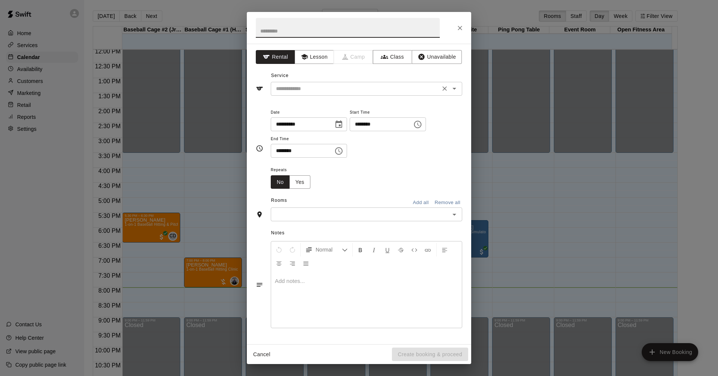
click at [342, 90] on icon "Open" at bounding box center [454, 88] width 9 height 9
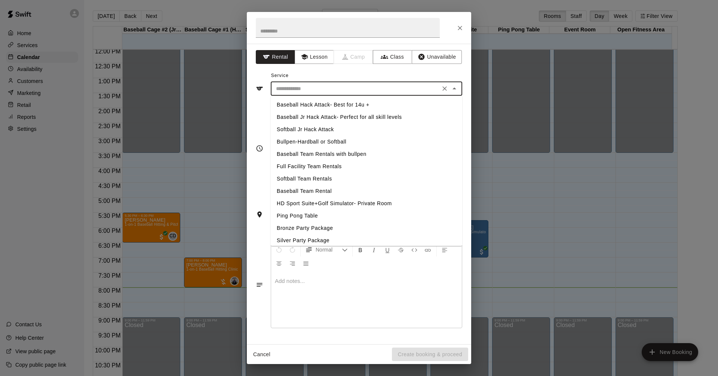
click at [342, 203] on li "HD Sport Suite+Golf Simulator- Private Room" at bounding box center [367, 204] width 192 height 12
type input "**********"
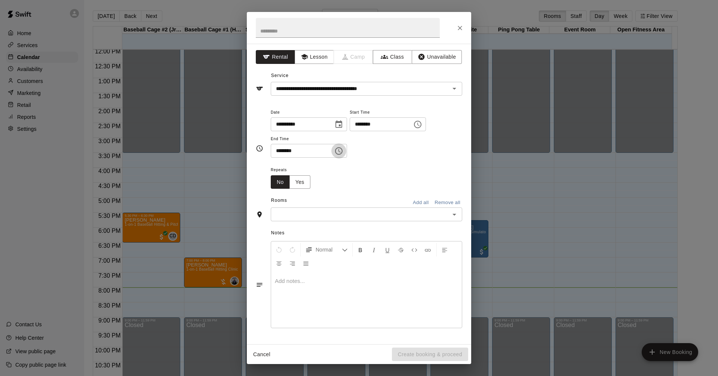
click at [342, 152] on icon "Choose time, selected time is 8:30 PM" at bounding box center [338, 151] width 9 height 9
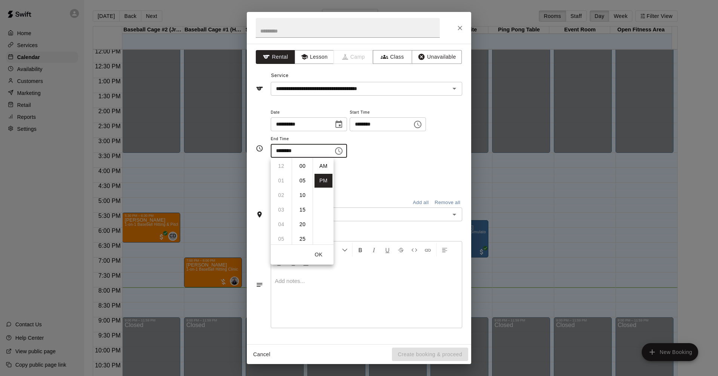
scroll to position [13, 0]
click at [301, 195] on li "15" at bounding box center [303, 197] width 18 height 14
type input "********"
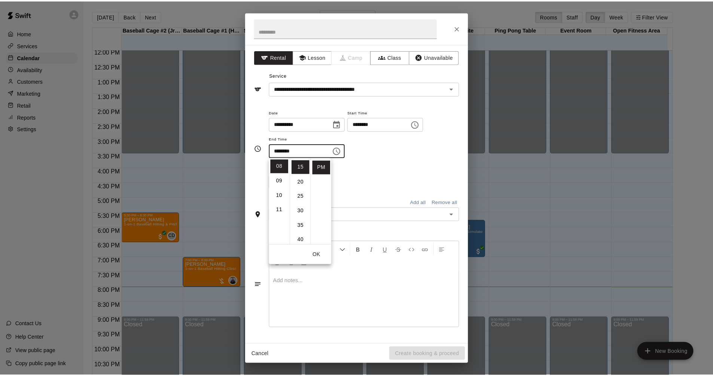
scroll to position [44, 0]
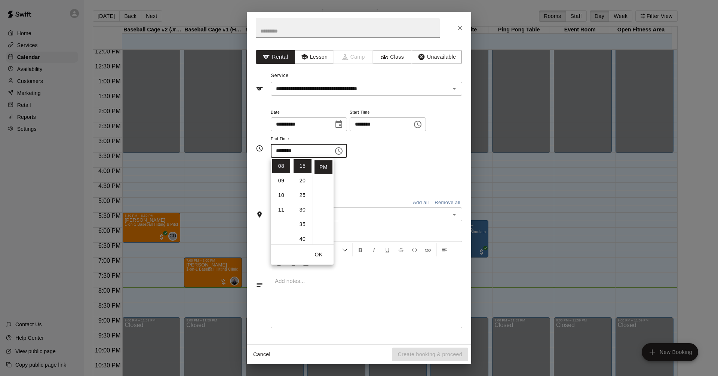
click at [342, 155] on div "**********" at bounding box center [367, 133] width 192 height 51
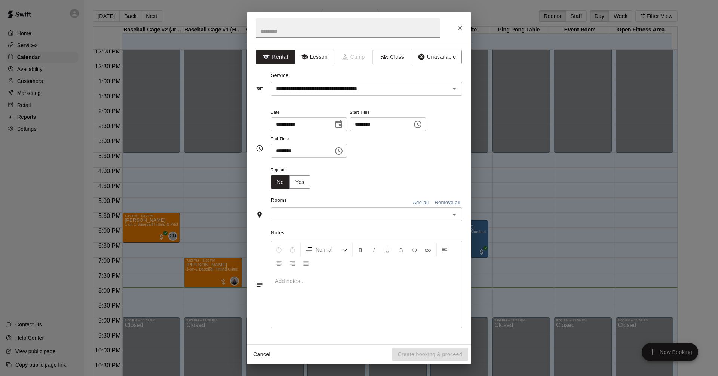
click at [342, 213] on icon "Open" at bounding box center [454, 214] width 9 height 9
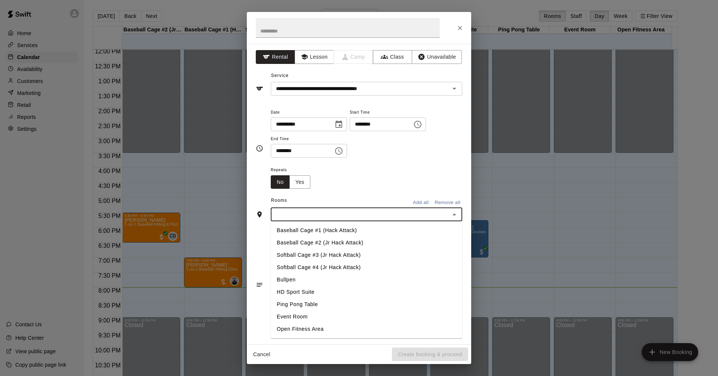
click at [342, 291] on li "HD Sport Suite" at bounding box center [367, 292] width 192 height 12
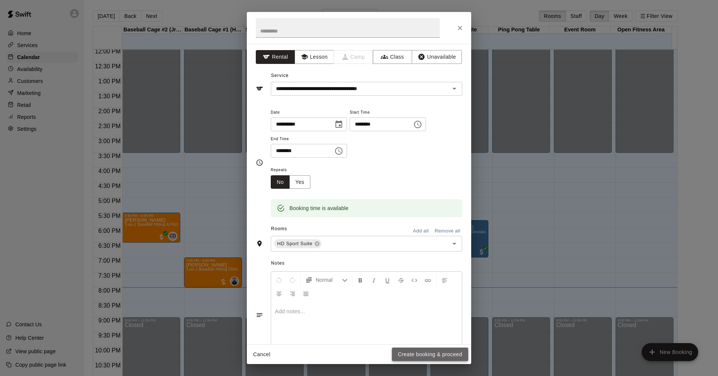
click at [342, 358] on button "Create booking & proceed" at bounding box center [430, 355] width 76 height 14
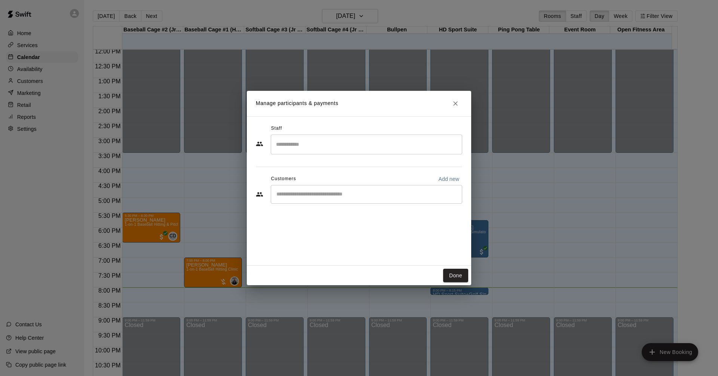
click at [342, 178] on p "Add new" at bounding box center [448, 178] width 21 height 7
select select "**"
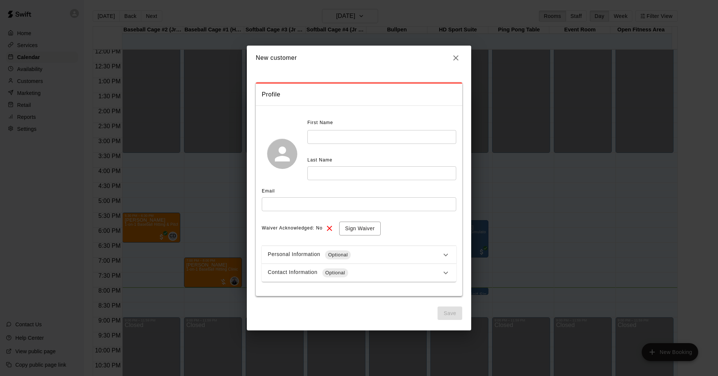
click at [342, 135] on input "text" at bounding box center [382, 137] width 149 height 14
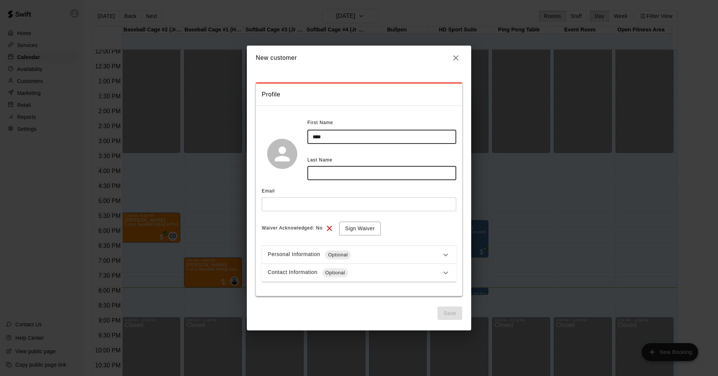
type input "****"
click at [342, 171] on input "text" at bounding box center [382, 173] width 149 height 14
type input "*******"
click at [342, 199] on input "text" at bounding box center [359, 205] width 195 height 14
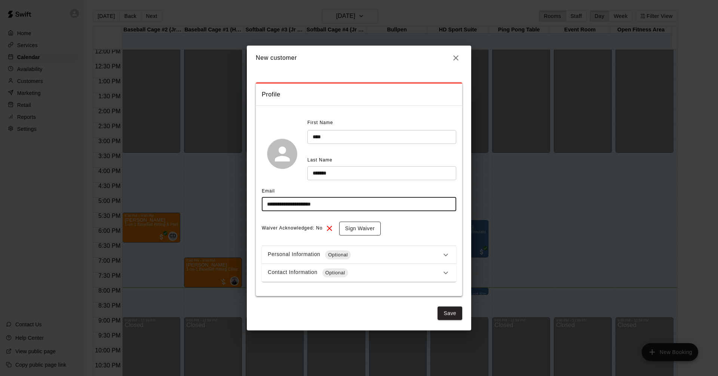
type input "**********"
click at [342, 226] on button "Sign Waiver" at bounding box center [360, 229] width 42 height 14
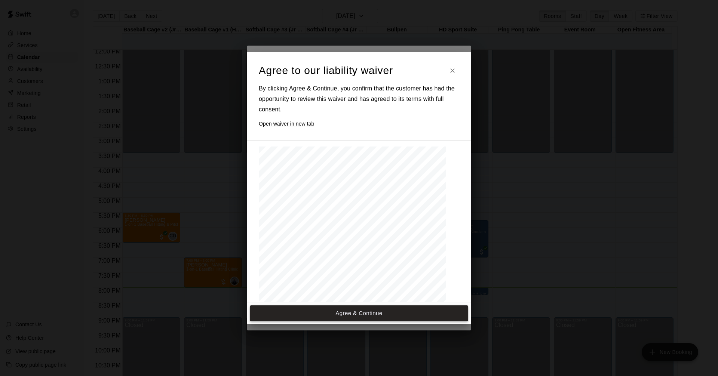
click at [342, 315] on button "Agree & Continue" at bounding box center [359, 314] width 218 height 16
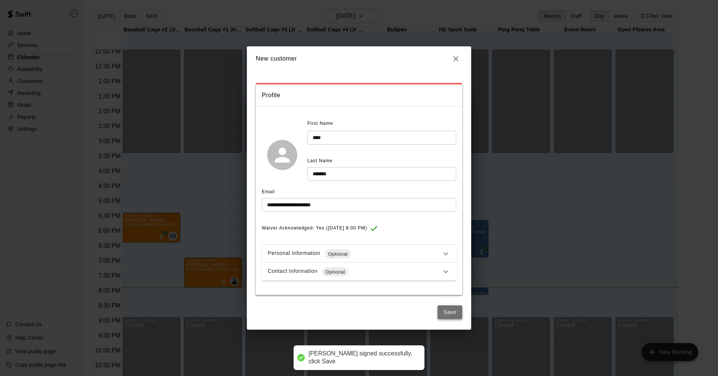
click at [342, 318] on button "Save" at bounding box center [450, 313] width 25 height 14
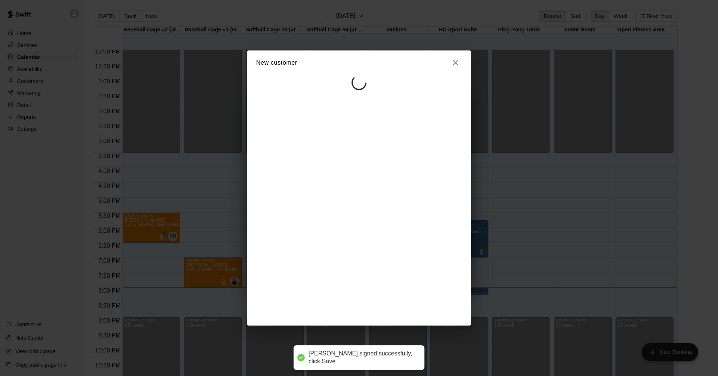
select select "**"
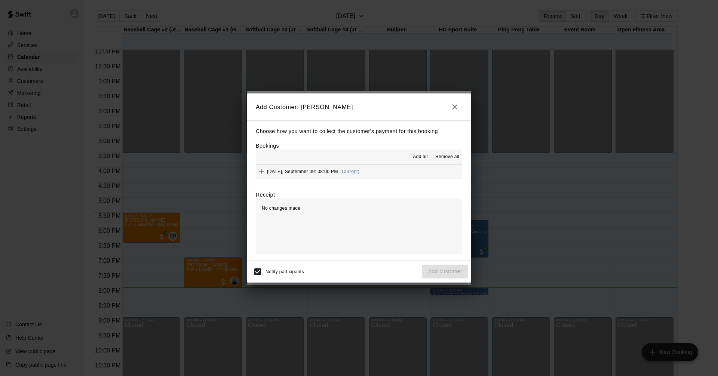
click at [342, 171] on button "[DATE], September 09: 08:00 PM (Current)" at bounding box center [359, 172] width 207 height 14
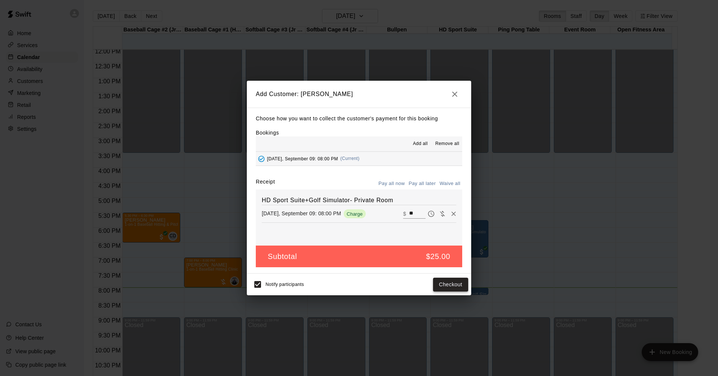
click at [342, 287] on button "Checkout" at bounding box center [450, 285] width 35 height 14
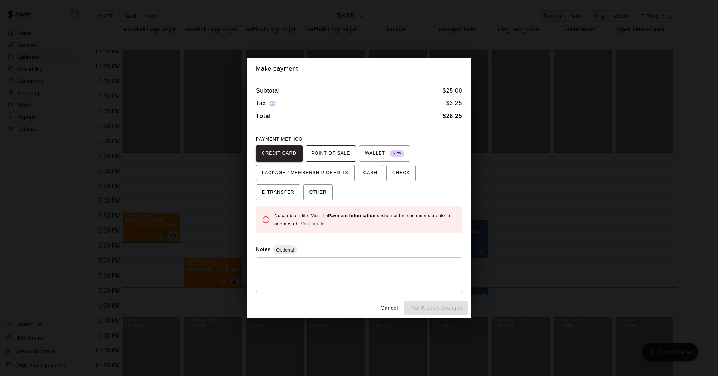
click at [337, 156] on span "POINT OF SALE" at bounding box center [331, 154] width 39 height 12
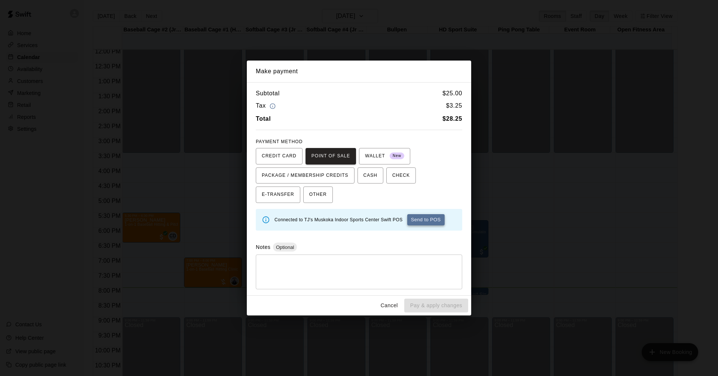
click at [342, 219] on button "Send to POS" at bounding box center [425, 219] width 37 height 11
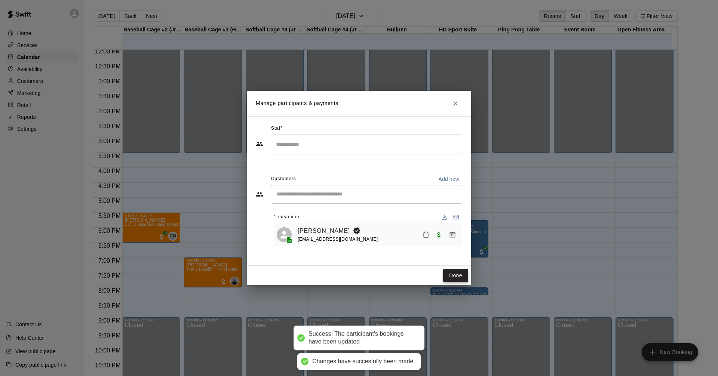
click at [342, 272] on button "Done" at bounding box center [455, 276] width 25 height 14
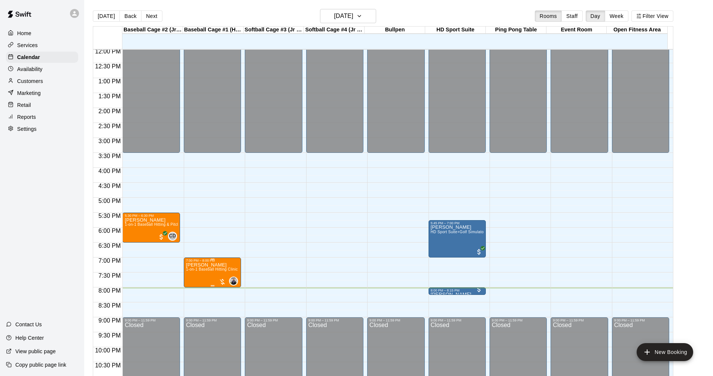
click at [208, 269] on span "1-on-1 Baseball Hitting Clinic" at bounding box center [212, 270] width 52 height 4
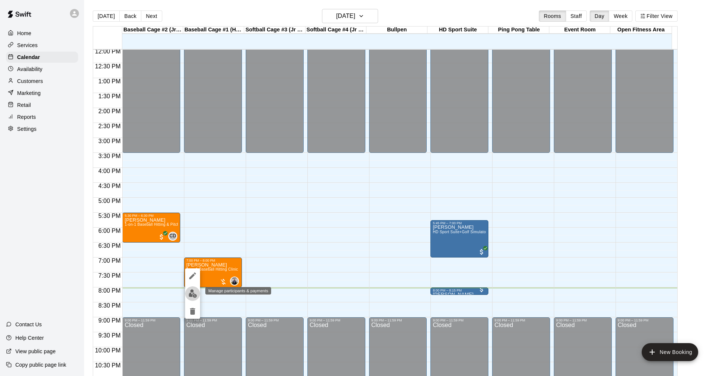
click at [192, 291] on img "edit" at bounding box center [193, 294] width 9 height 9
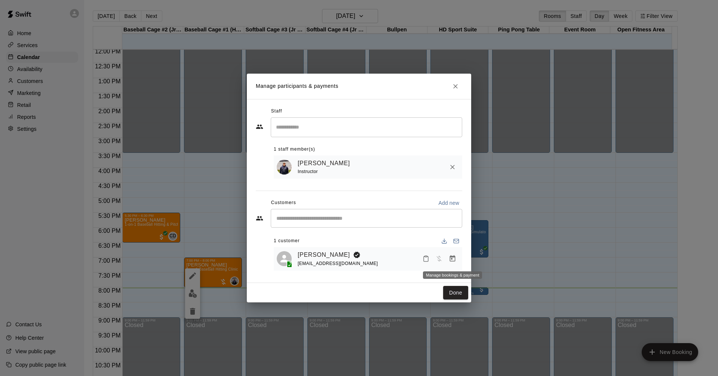
click at [342, 258] on icon "Manage bookings & payment" at bounding box center [453, 259] width 6 height 6
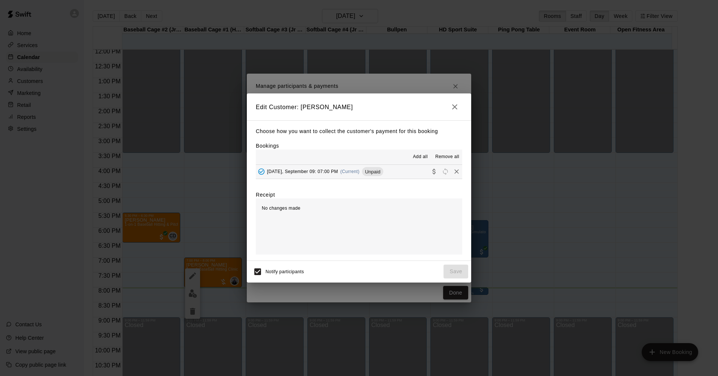
click at [342, 172] on button "[DATE], September 09: 07:00 PM (Current) Unpaid" at bounding box center [359, 172] width 207 height 14
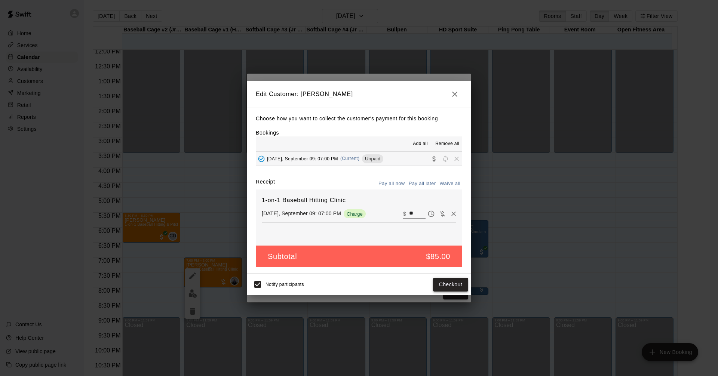
click at [342, 283] on button "Checkout" at bounding box center [450, 285] width 35 height 14
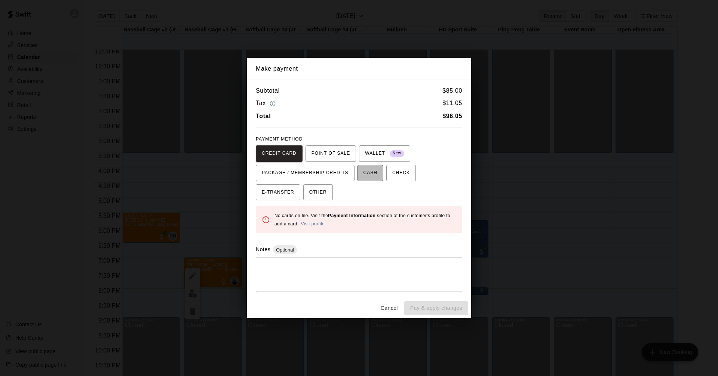
click at [342, 177] on span "CASH" at bounding box center [371, 173] width 14 height 12
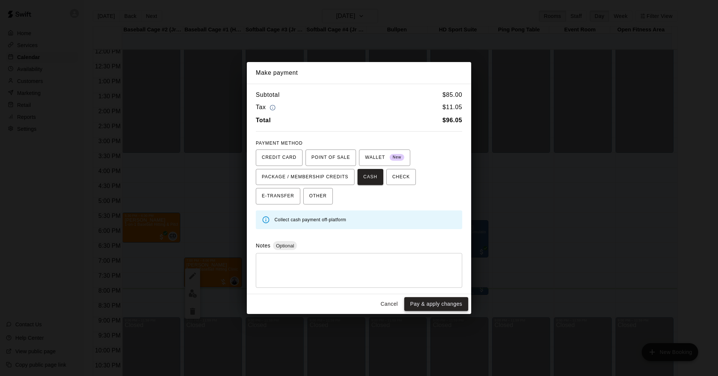
click at [342, 301] on button "Pay & apply changes" at bounding box center [436, 304] width 64 height 14
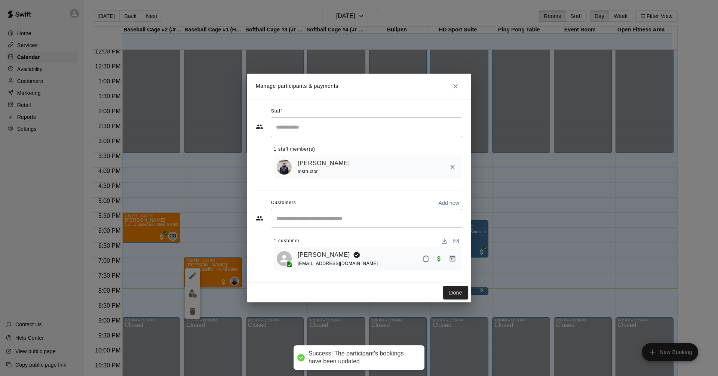
drag, startPoint x: 452, startPoint y: 291, endPoint x: 449, endPoint y: 280, distance: 11.8
click at [342, 291] on button "Done" at bounding box center [455, 293] width 25 height 14
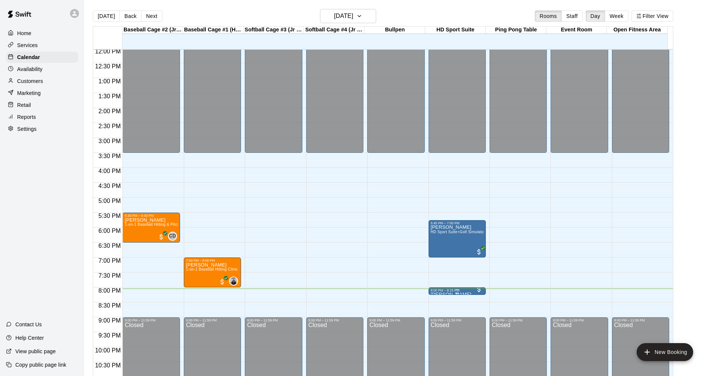
click at [342, 291] on div "8:00 PM – 8:15 PM" at bounding box center [457, 291] width 53 height 4
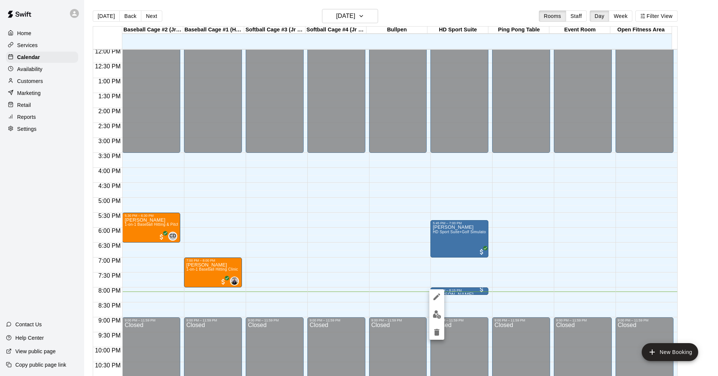
click at [35, 47] on div at bounding box center [359, 188] width 718 height 376
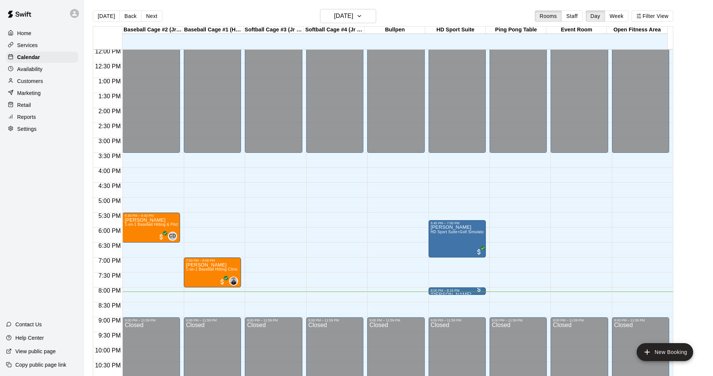
click at [21, 47] on p "Services" at bounding box center [27, 45] width 21 height 7
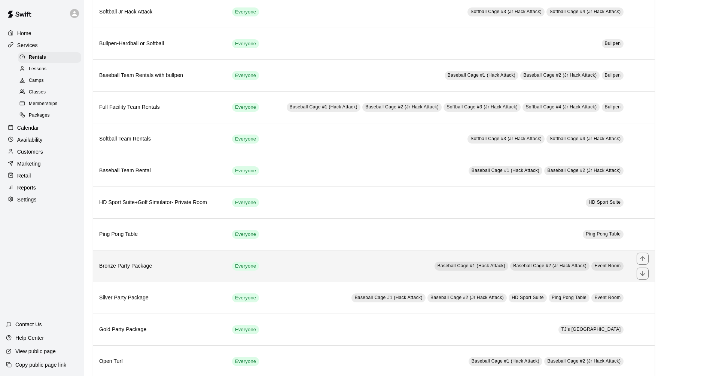
scroll to position [150, 0]
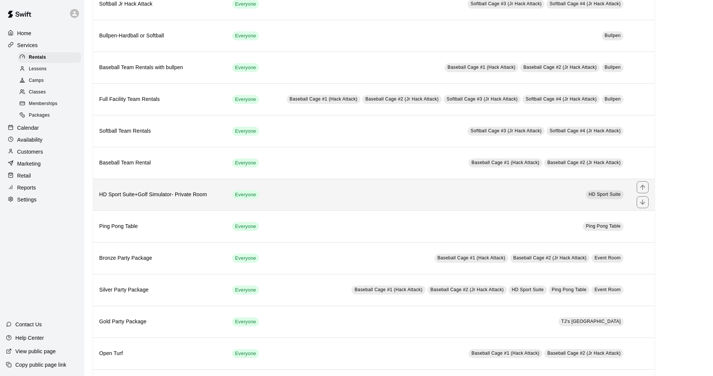
click at [325, 196] on td "HD Sport Suite" at bounding box center [448, 195] width 364 height 32
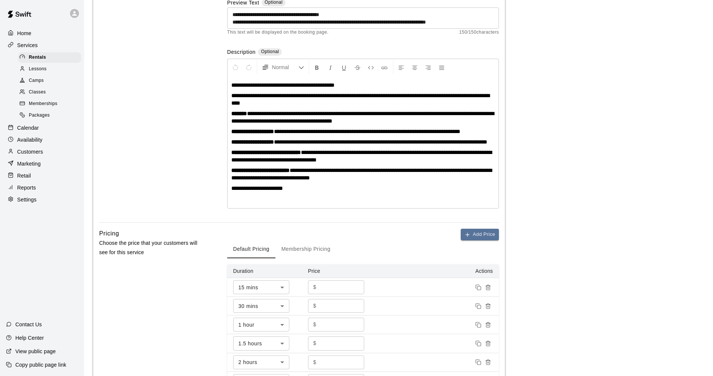
scroll to position [224, 0]
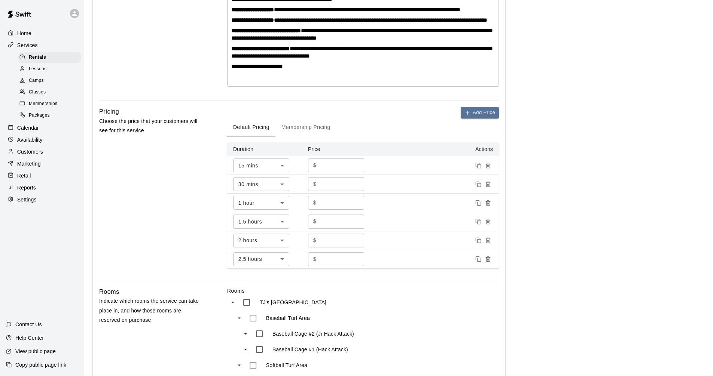
click at [342, 121] on main "**********" at bounding box center [398, 191] width 611 height 814
click at [342, 139] on main "**********" at bounding box center [398, 191] width 611 height 814
click at [56, 48] on div "Services" at bounding box center [42, 45] width 72 height 11
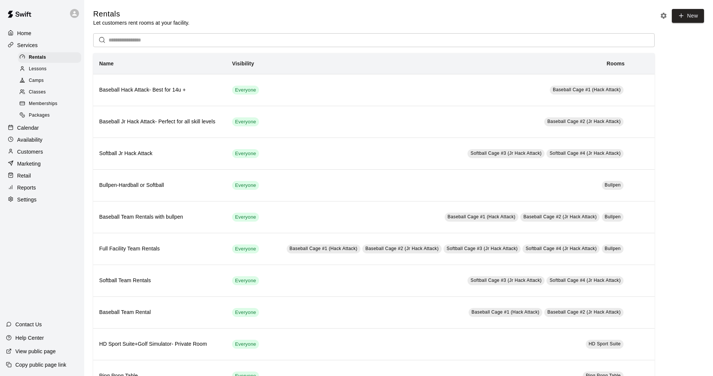
click at [42, 129] on div "Calendar" at bounding box center [42, 127] width 72 height 11
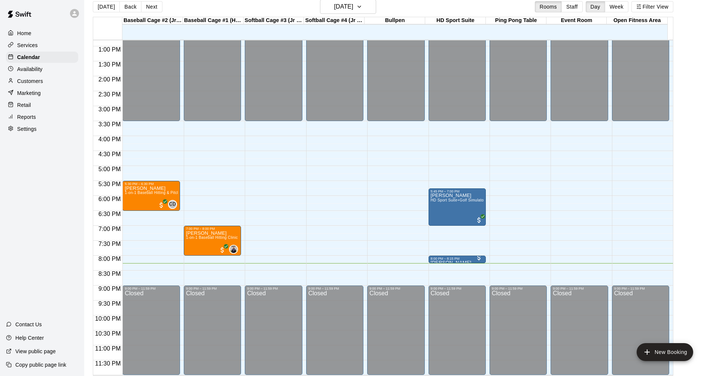
scroll to position [12, 0]
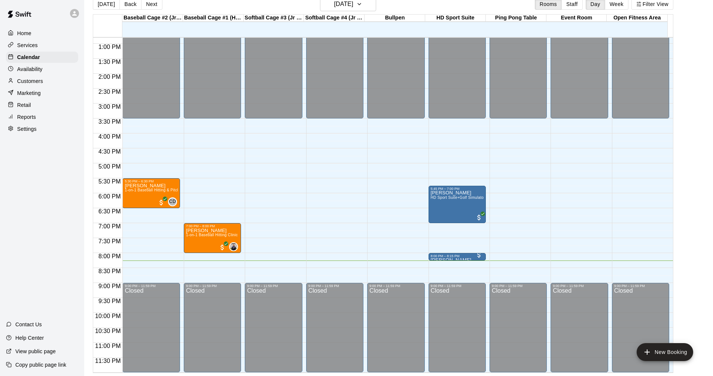
click at [342, 144] on main "[DATE] Back [DATE][DATE] Rooms Staff Day Week Filter View Baseball Cage #2 (Jr …" at bounding box center [398, 185] width 623 height 376
click at [41, 45] on div "Services" at bounding box center [42, 45] width 72 height 11
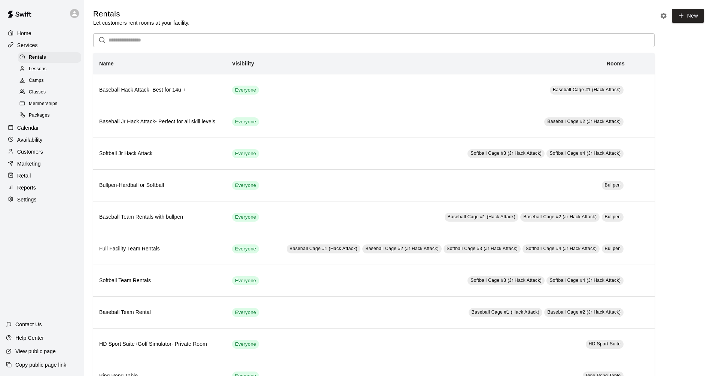
click at [48, 131] on div "Calendar" at bounding box center [42, 127] width 72 height 11
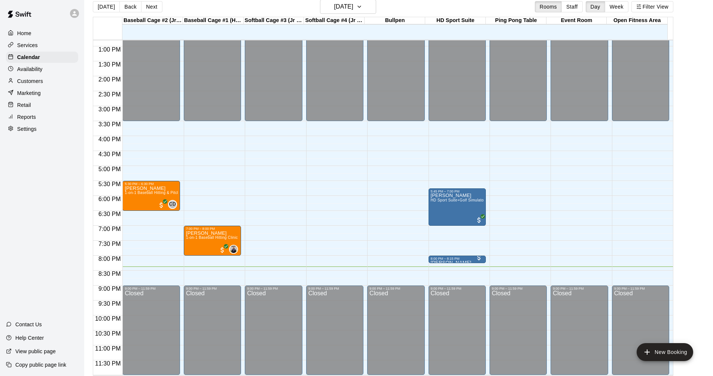
scroll to position [12, 0]
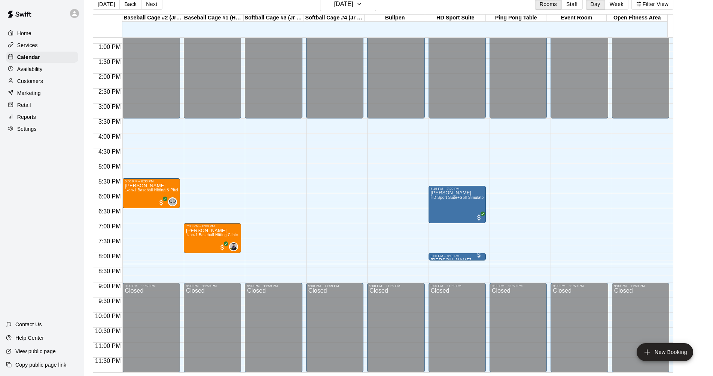
click at [27, 46] on p "Services" at bounding box center [27, 45] width 21 height 7
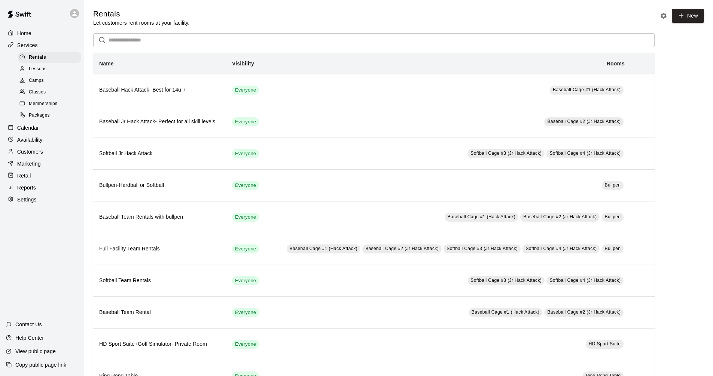
click at [36, 132] on p "Calendar" at bounding box center [28, 127] width 22 height 7
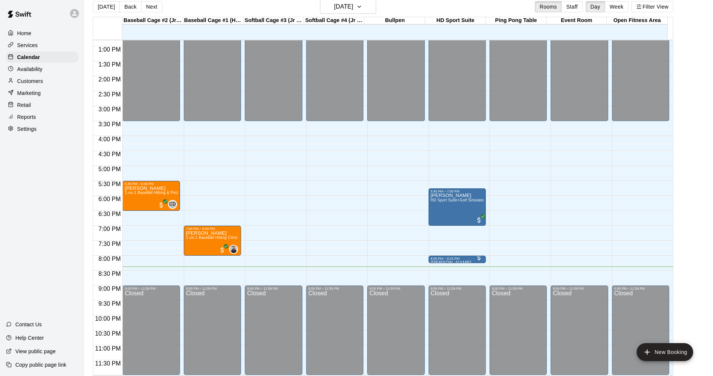
scroll to position [12, 0]
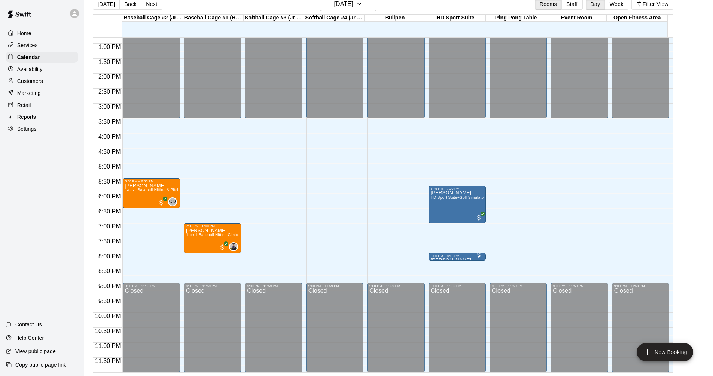
click at [45, 45] on div "Services" at bounding box center [42, 45] width 72 height 11
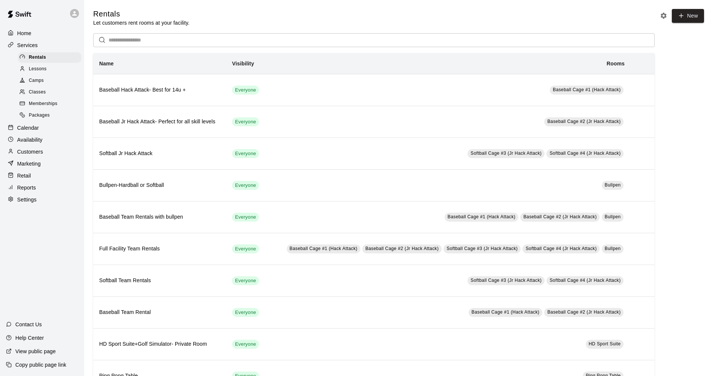
click at [51, 134] on div "Calendar" at bounding box center [42, 127] width 72 height 11
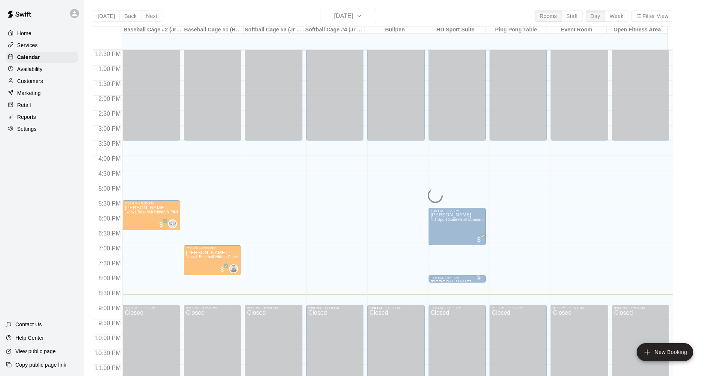
scroll to position [384, 0]
